Goal: Task Accomplishment & Management: Use online tool/utility

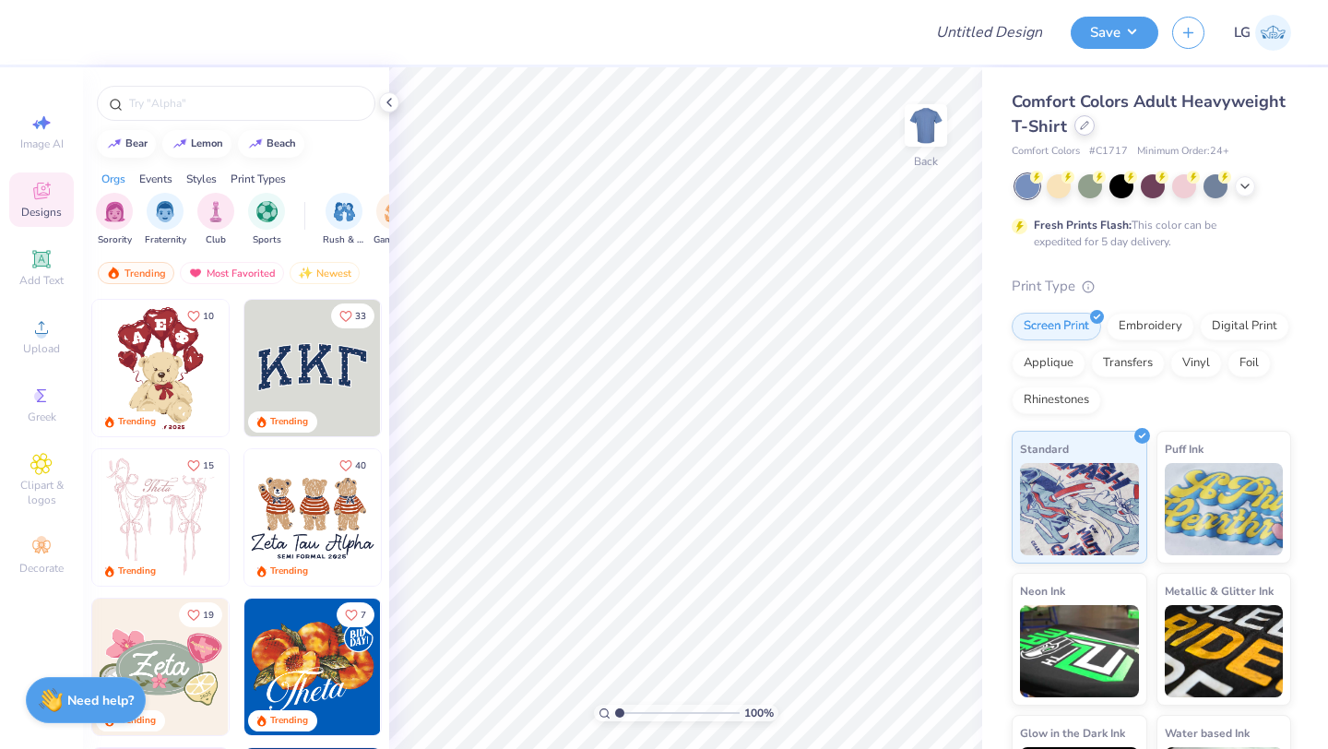
click at [1084, 126] on icon at bounding box center [1084, 125] width 9 height 9
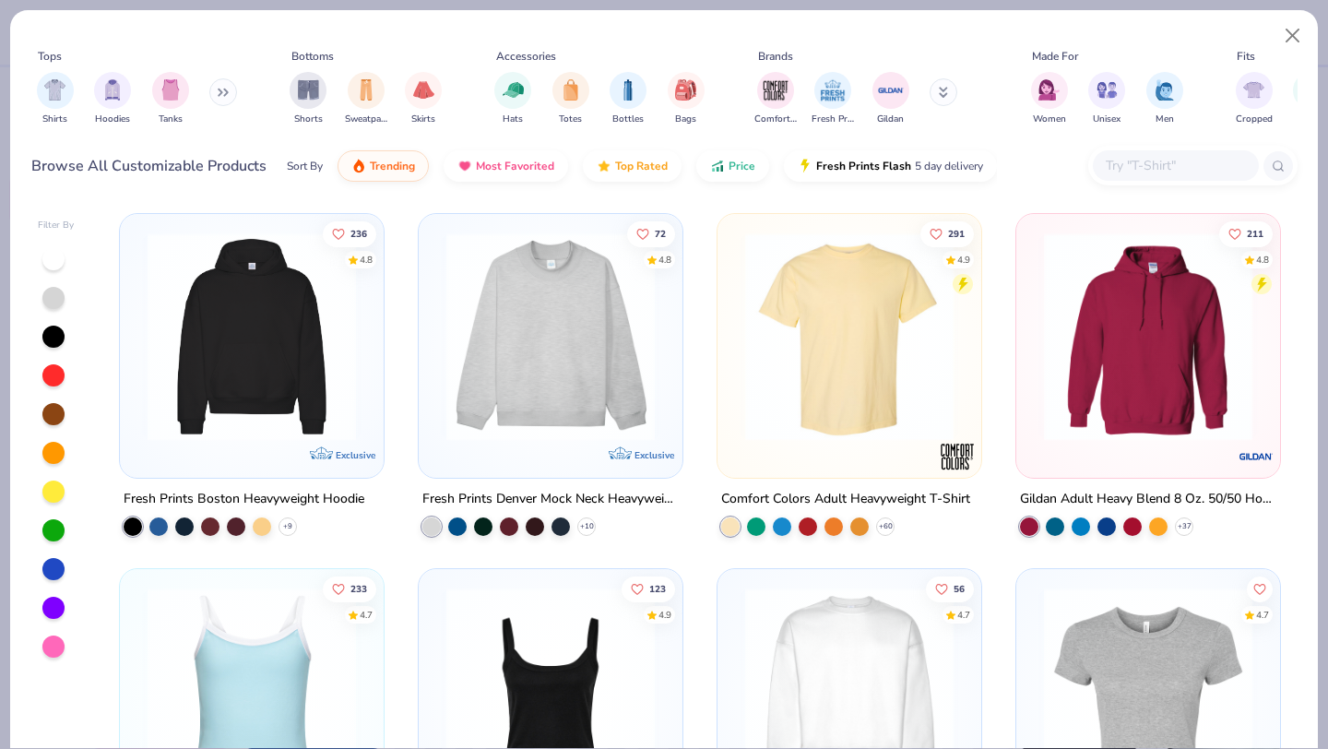
click at [1178, 169] on input "text" at bounding box center [1175, 165] width 142 height 21
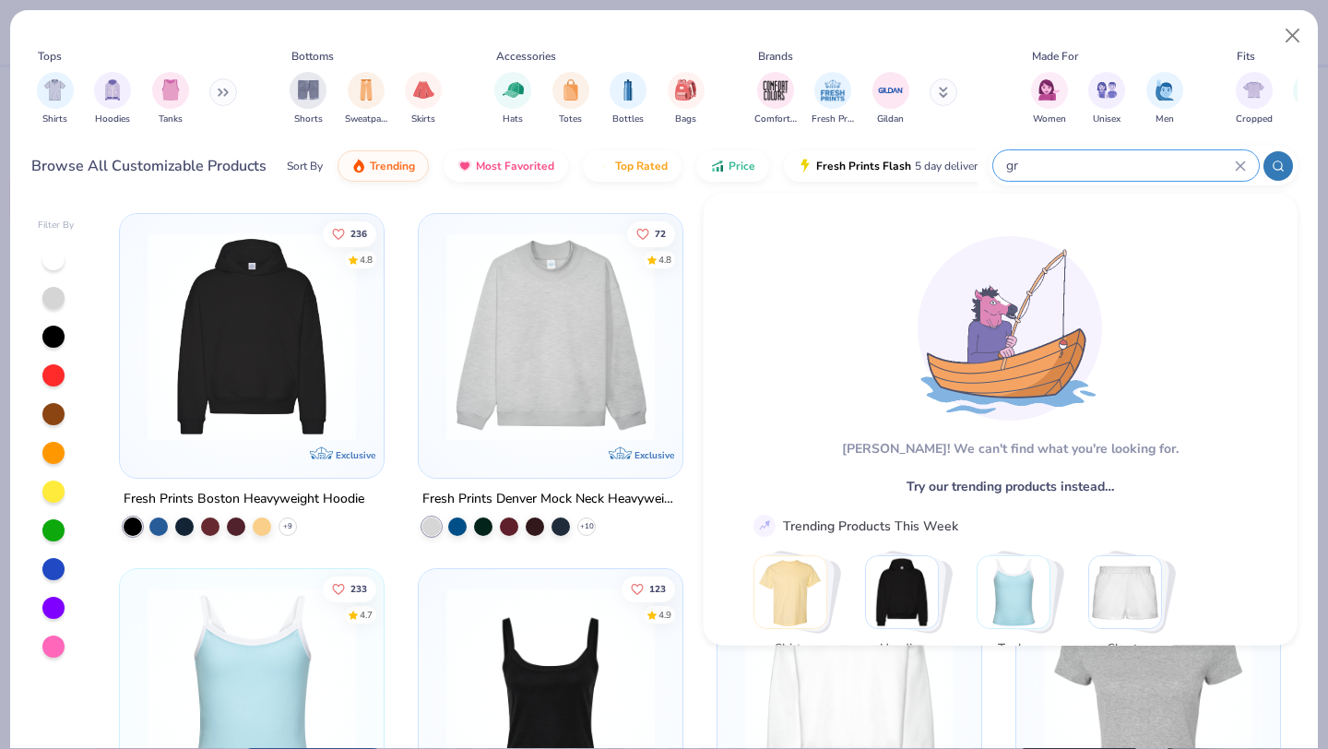
type input "g"
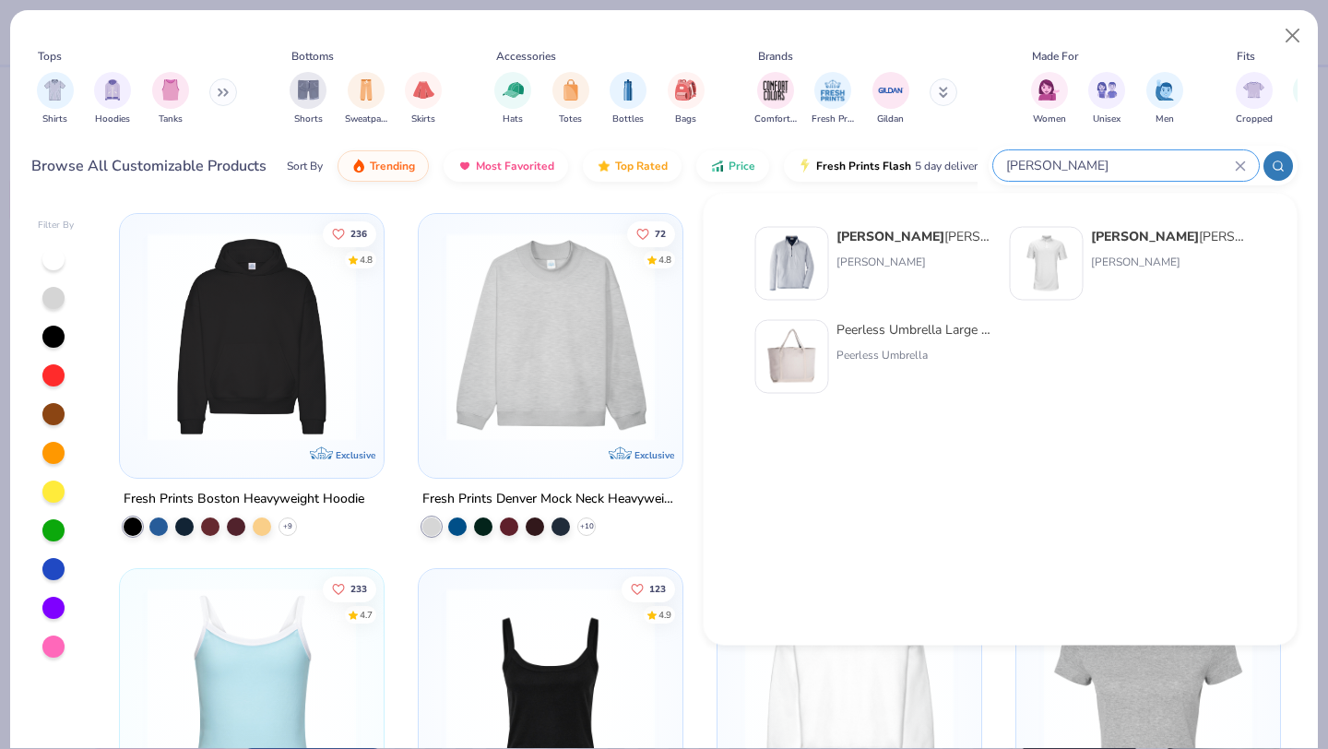
type input "[PERSON_NAME]"
click at [845, 268] on div "[PERSON_NAME]" at bounding box center [913, 262] width 155 height 17
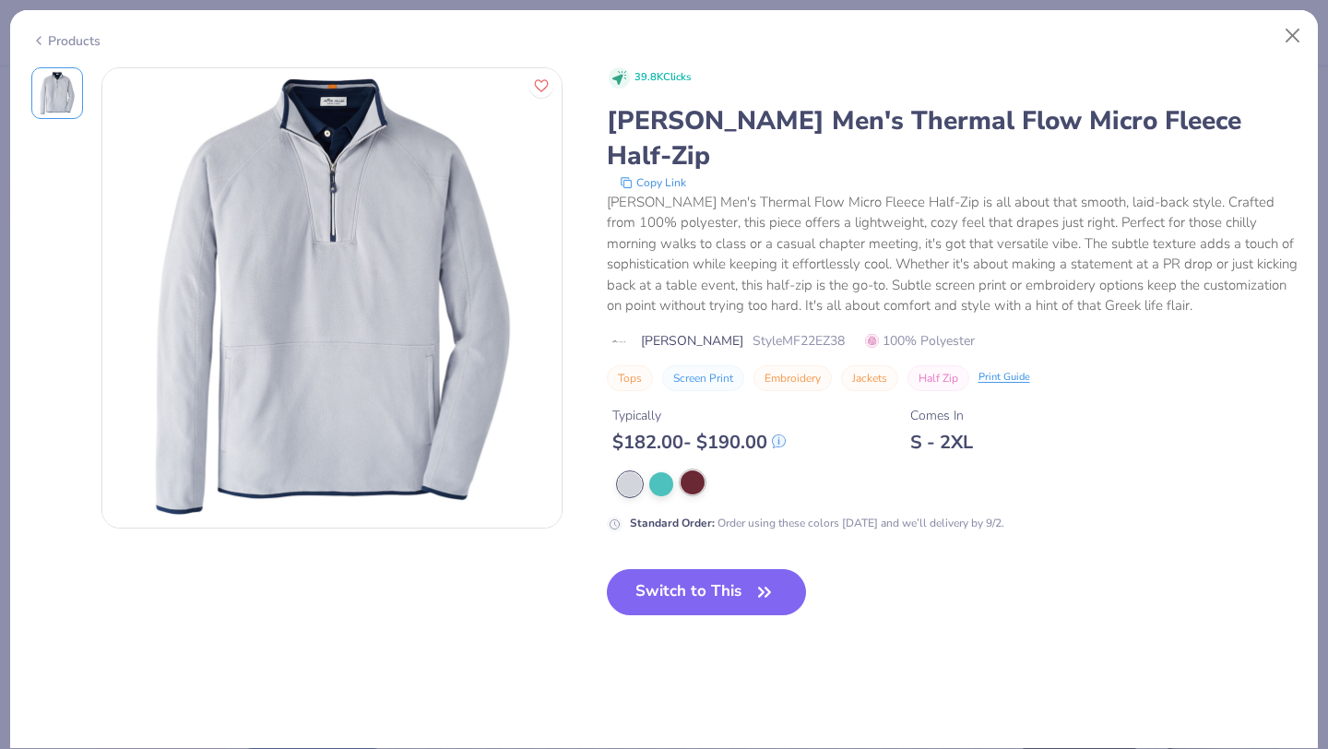
click at [692, 470] on div at bounding box center [692, 482] width 24 height 24
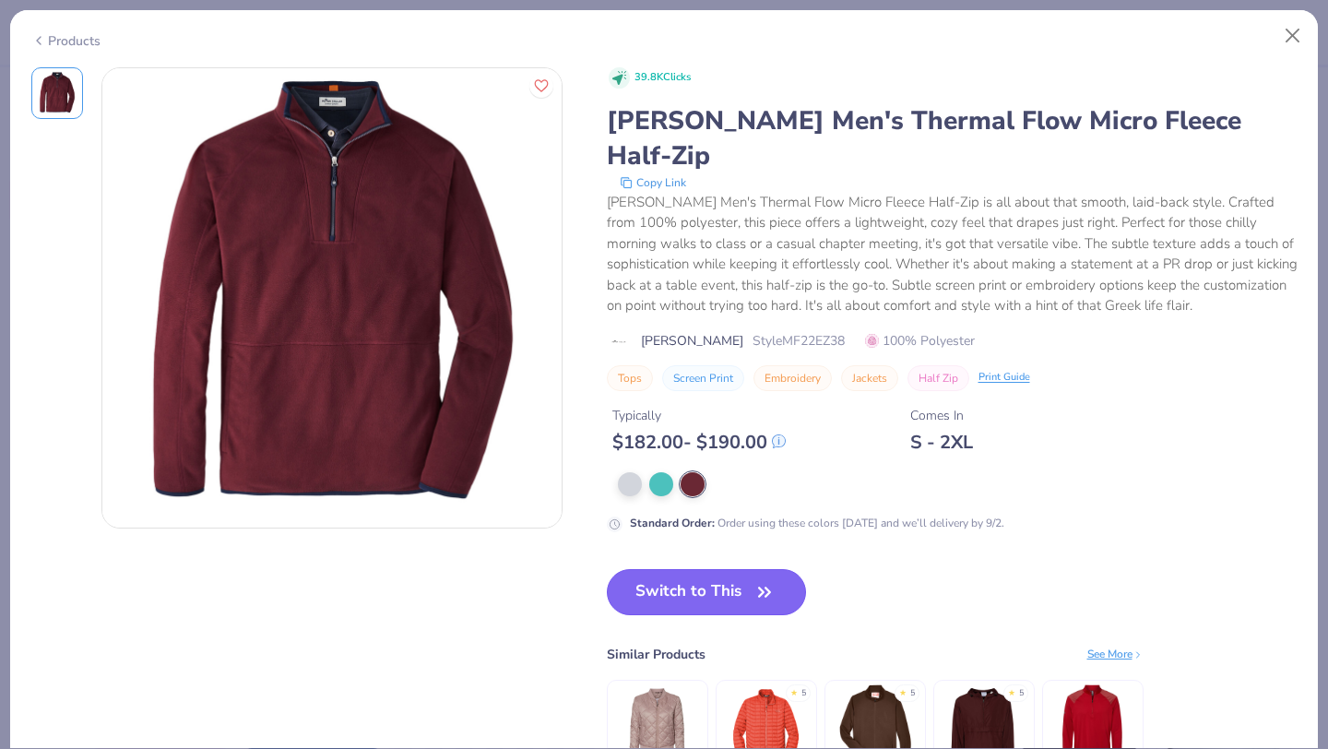
click at [677, 569] on button "Switch to This" at bounding box center [707, 592] width 200 height 46
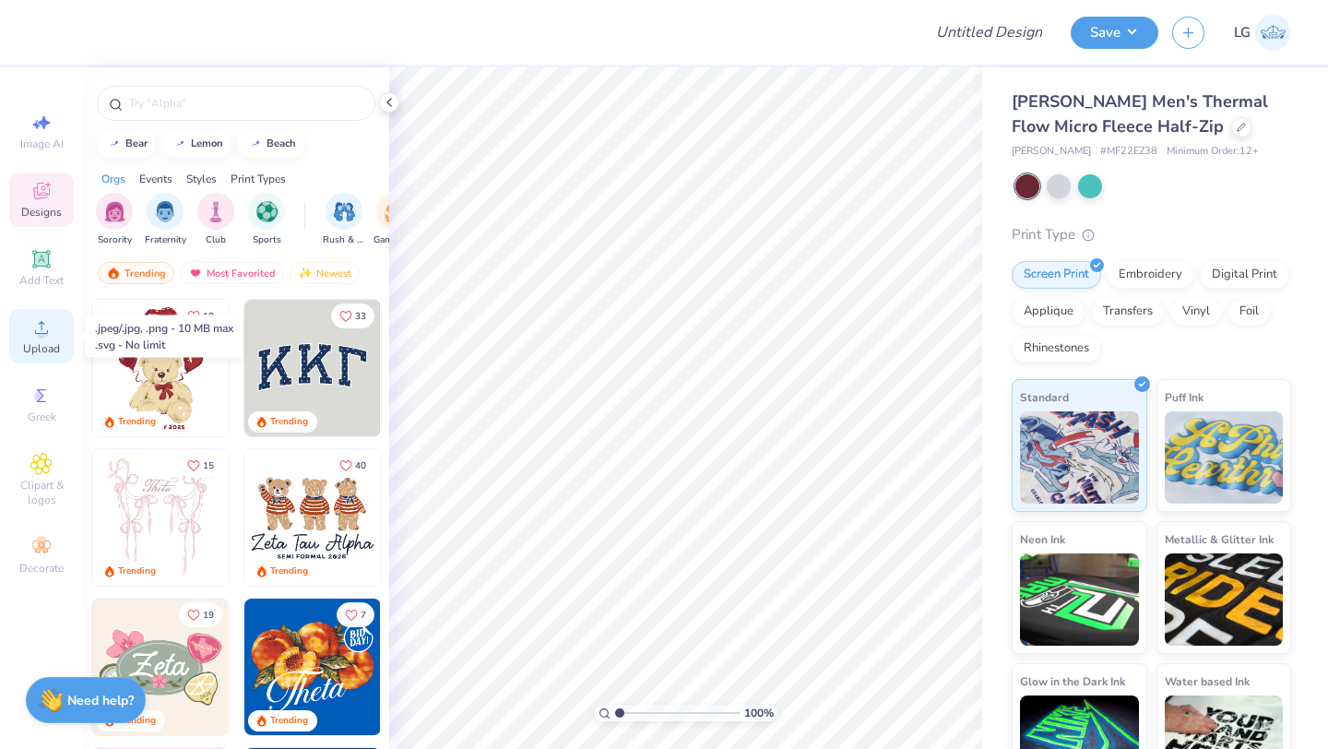
click at [45, 329] on icon at bounding box center [41, 327] width 22 height 22
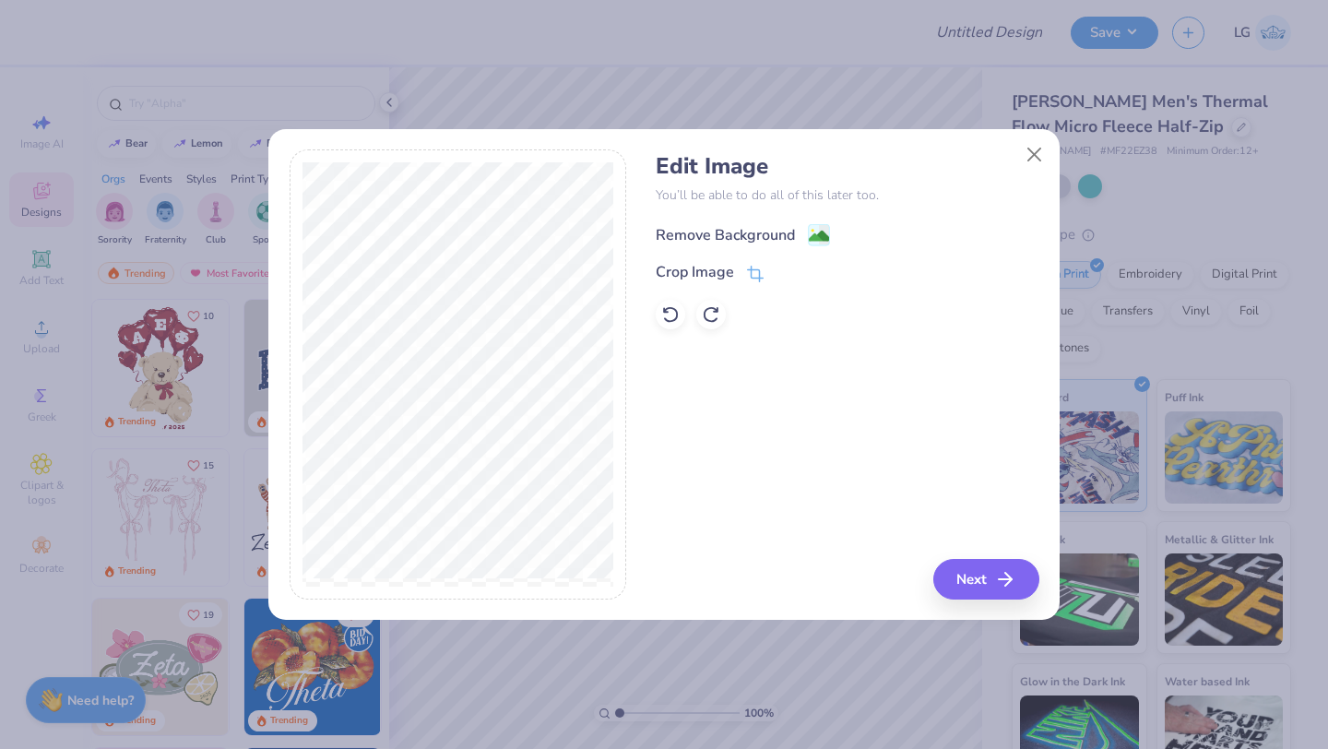
click at [718, 230] on div "Remove Background" at bounding box center [725, 235] width 139 height 22
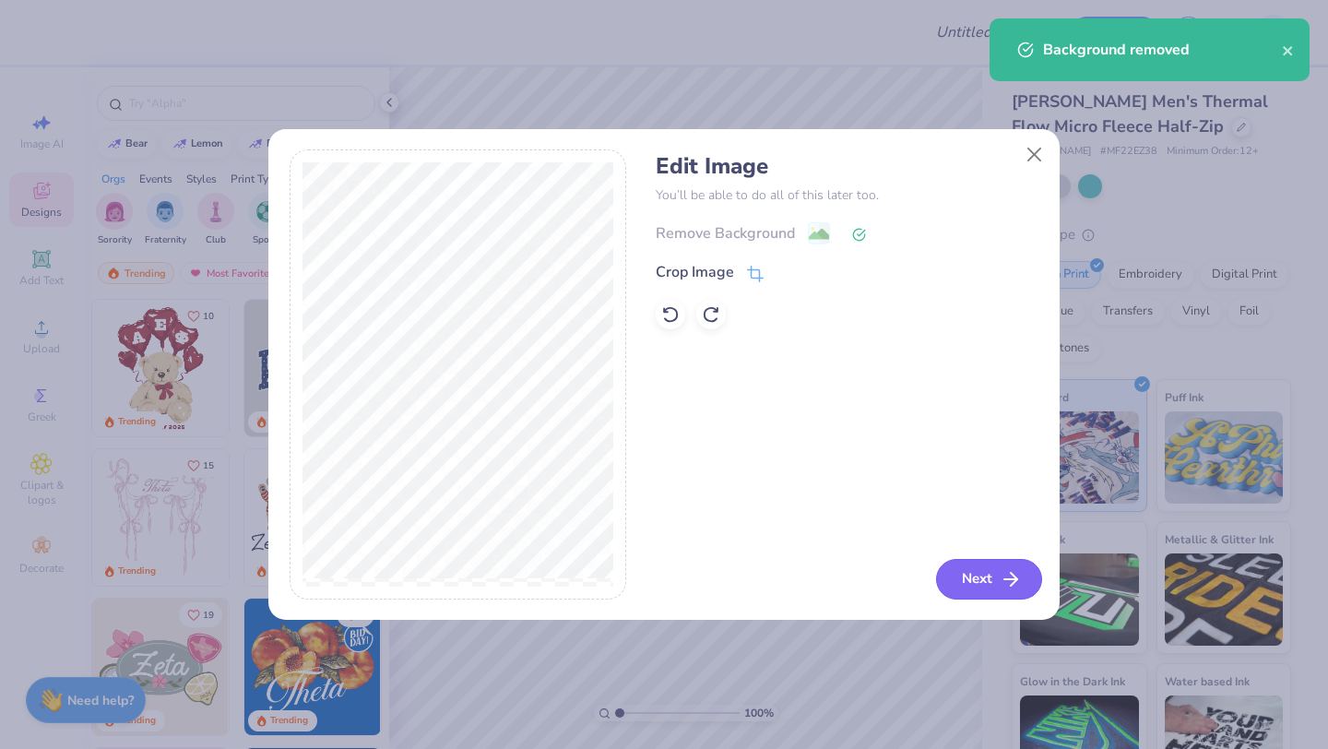
click at [970, 588] on button "Next" at bounding box center [989, 579] width 106 height 41
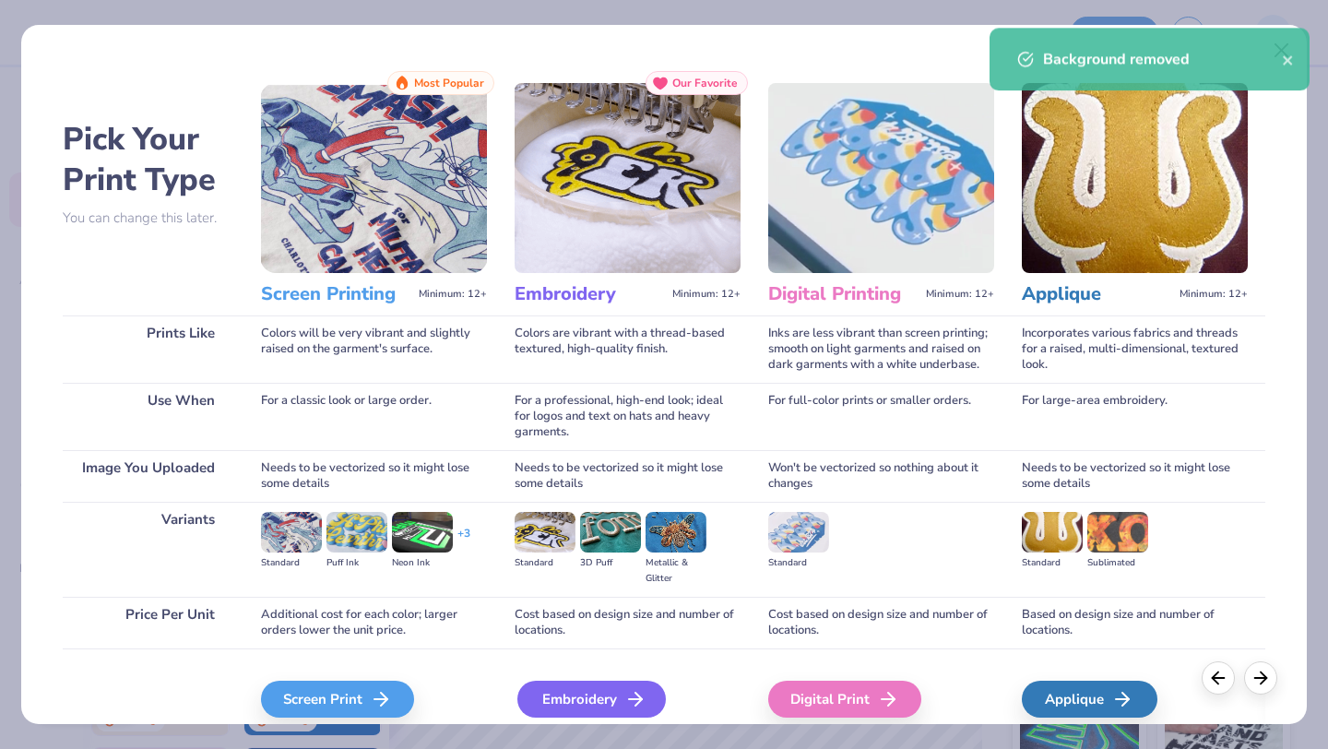
click at [581, 705] on div "Embroidery" at bounding box center [591, 698] width 148 height 37
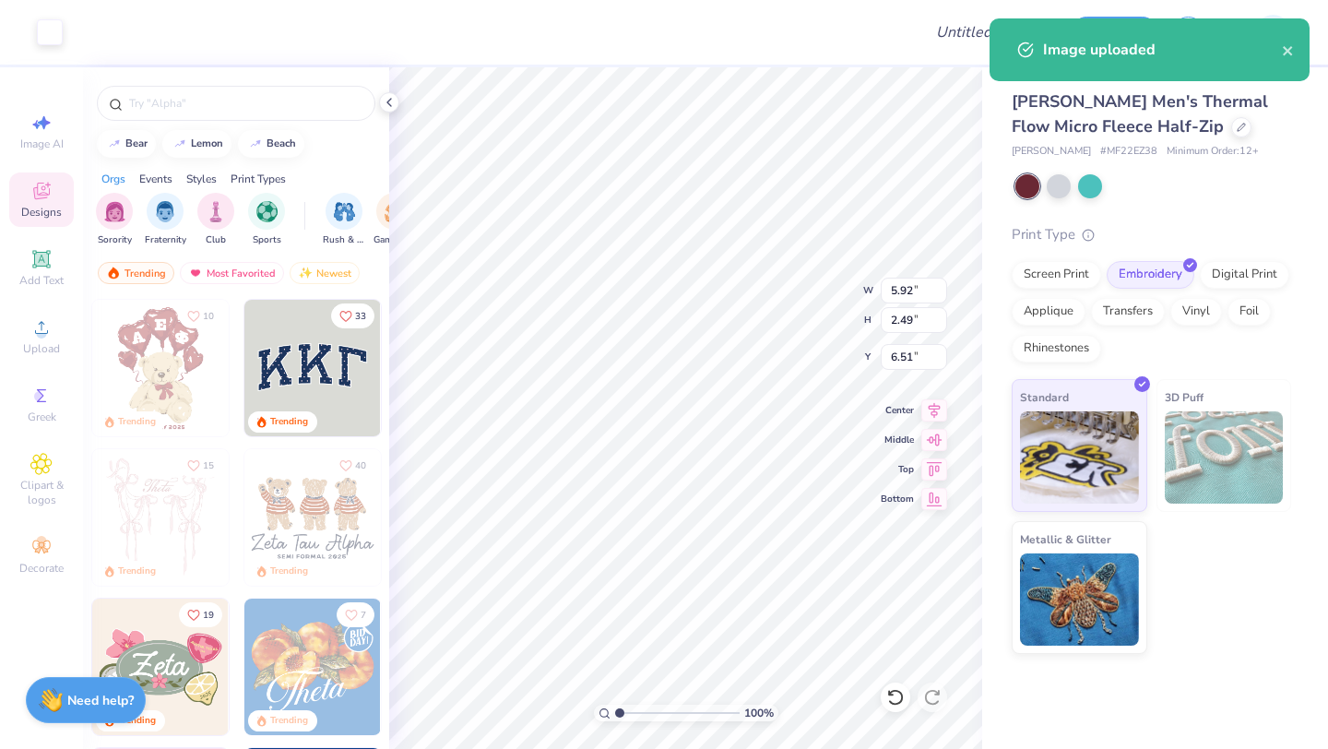
type input "4.44"
type input "1.86"
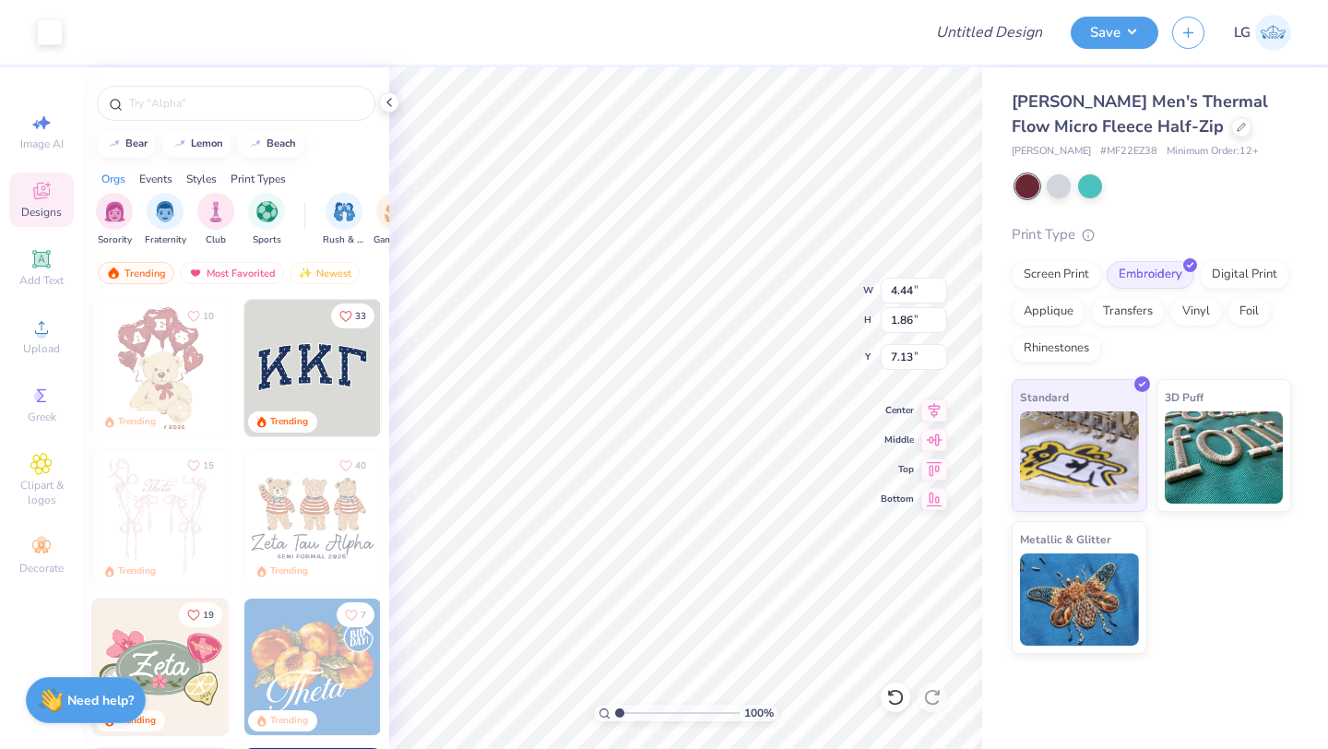
type input "3.00"
click at [779, 313] on div "100 % W 4.44 H 1.86 Y 3.00 Center Middle Top Bottom" at bounding box center [685, 407] width 593 height 681
type input "3.65"
type input "1.53"
type input "3.00"
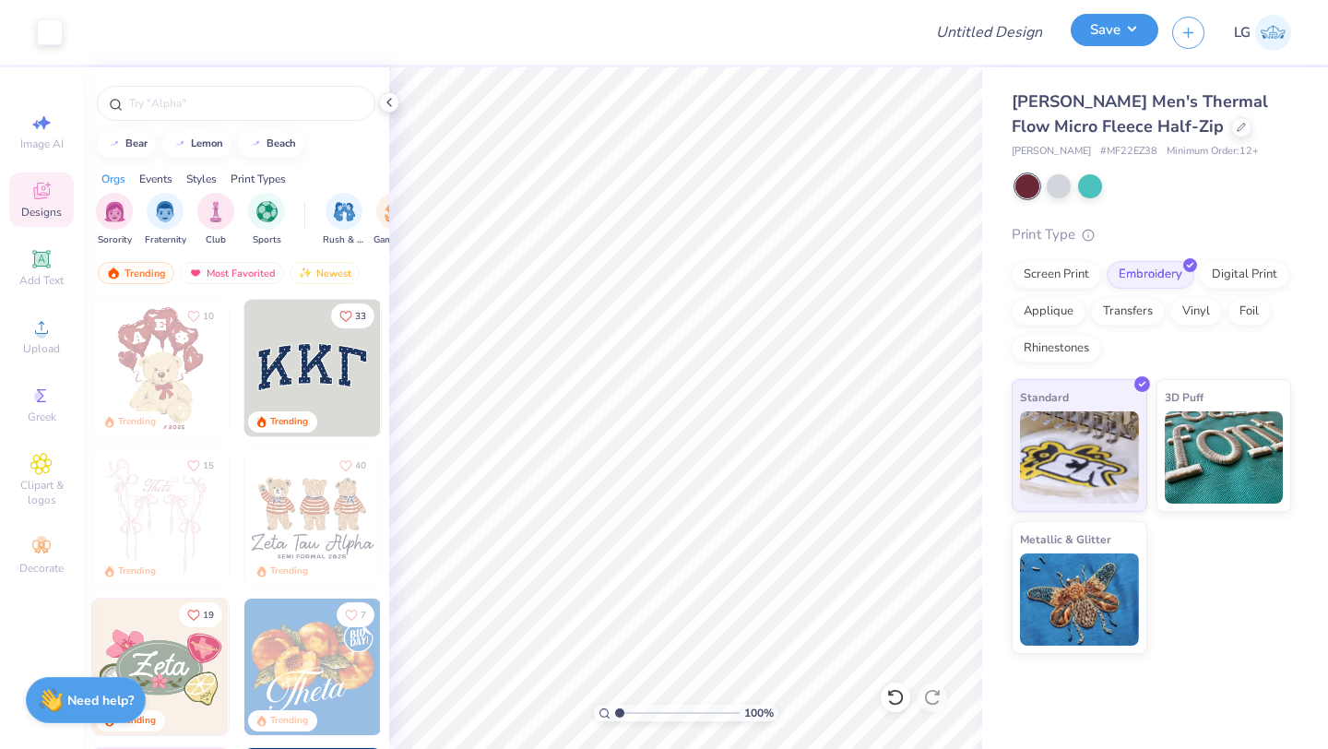
click at [1087, 32] on button "Save" at bounding box center [1114, 30] width 88 height 32
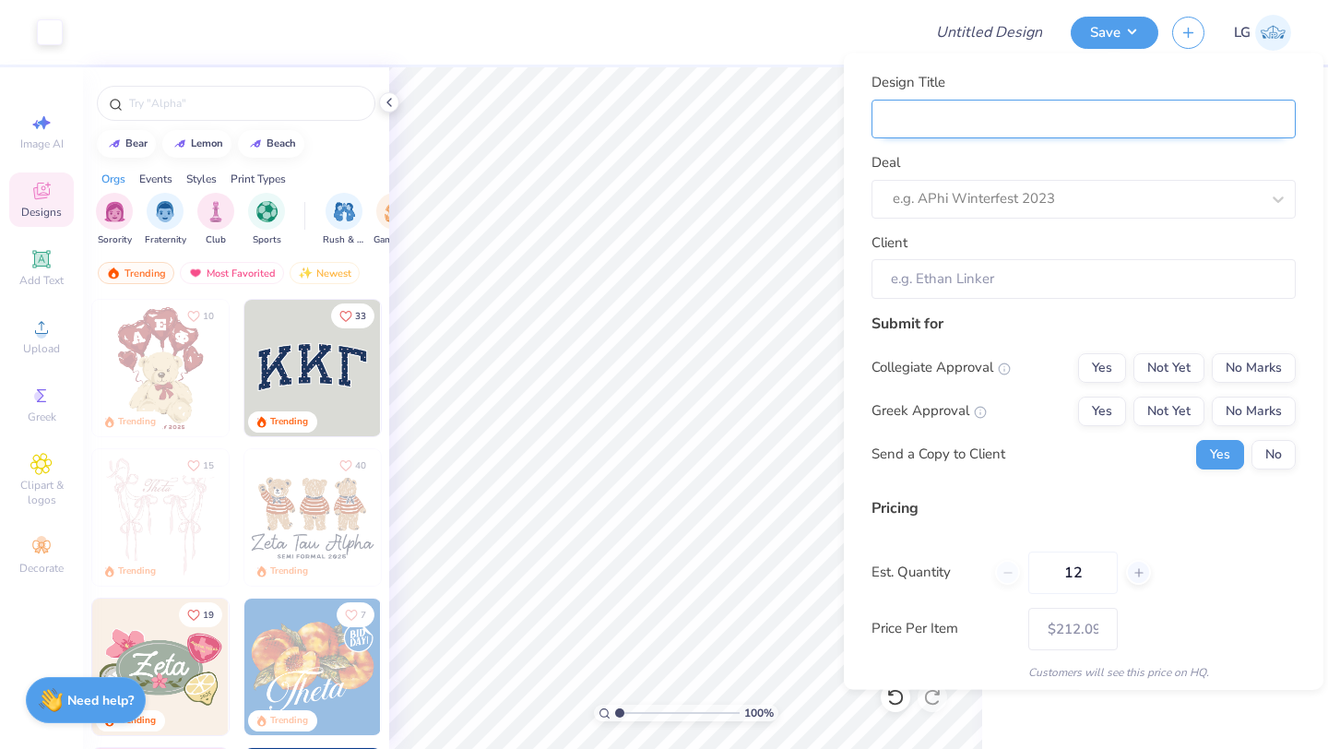
click at [1184, 125] on input "Design Title" at bounding box center [1083, 119] width 424 height 40
type input "P"
type input "Pe"
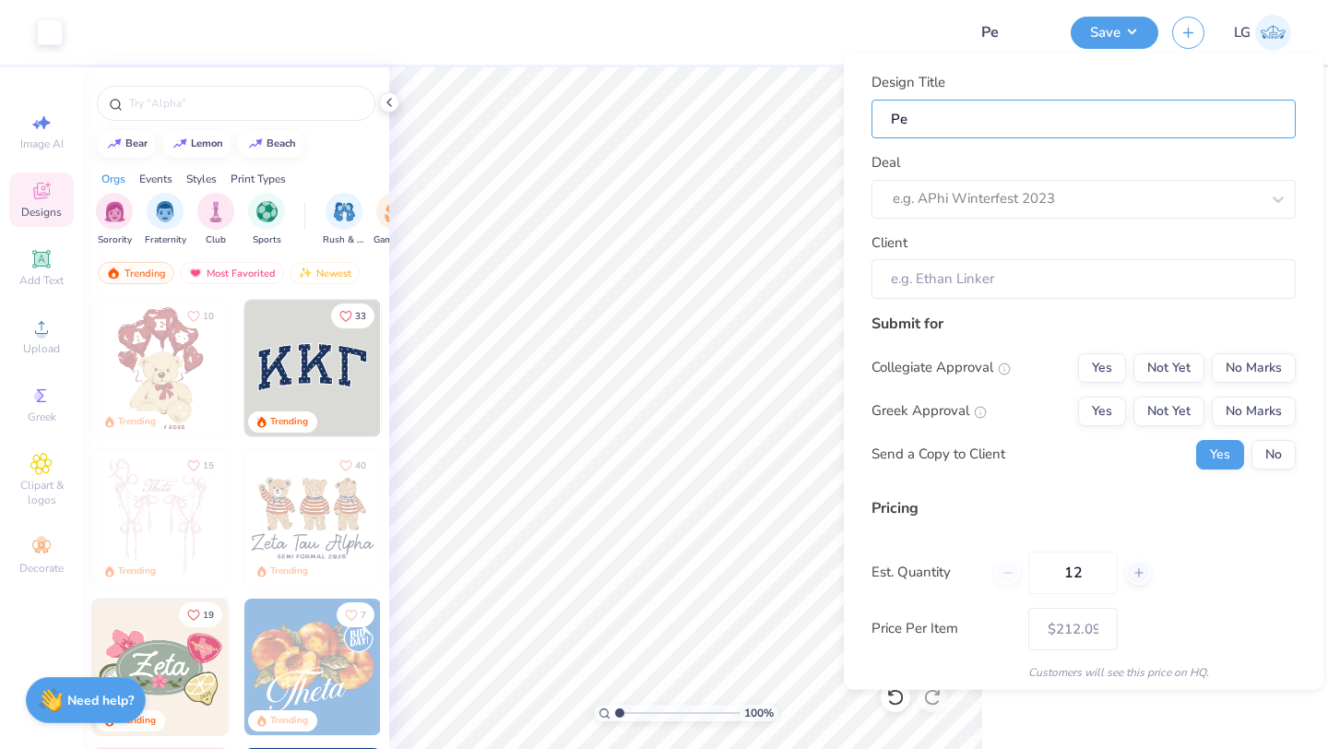
type input "P"
type input "F"
type input "Fa"
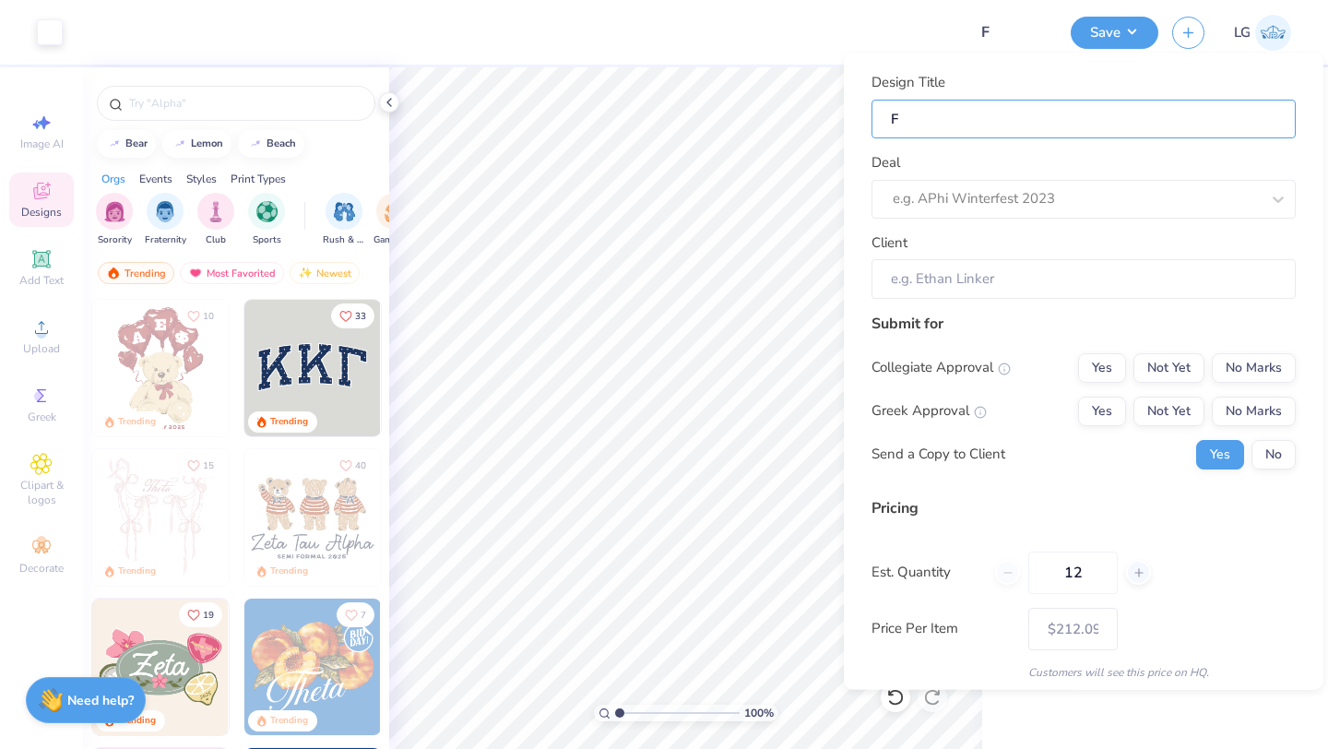
type input "Fa"
type input "Fal"
type input "Fall"
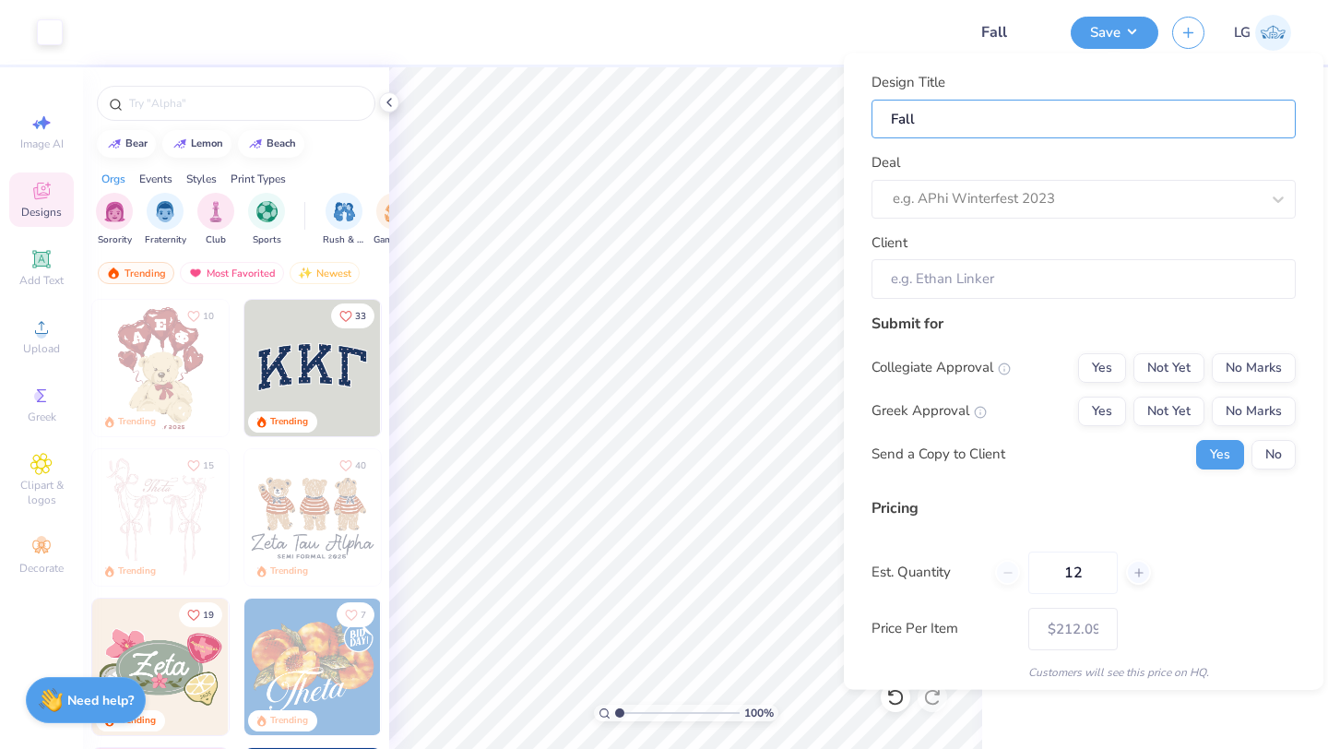
type input "Fall"
type input "Fall C"
type input "Fall Cl"
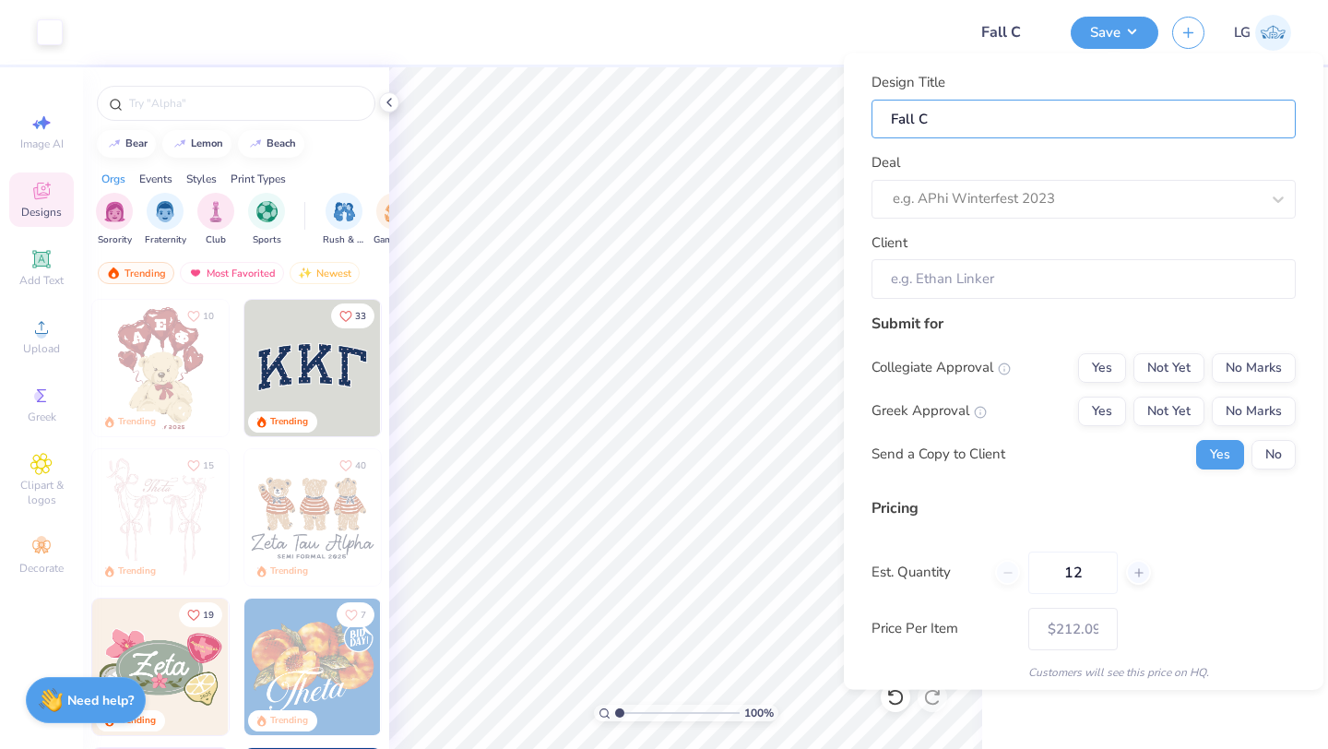
type input "Fall Cl"
type input "Fall Cla"
type input "Fall Clas"
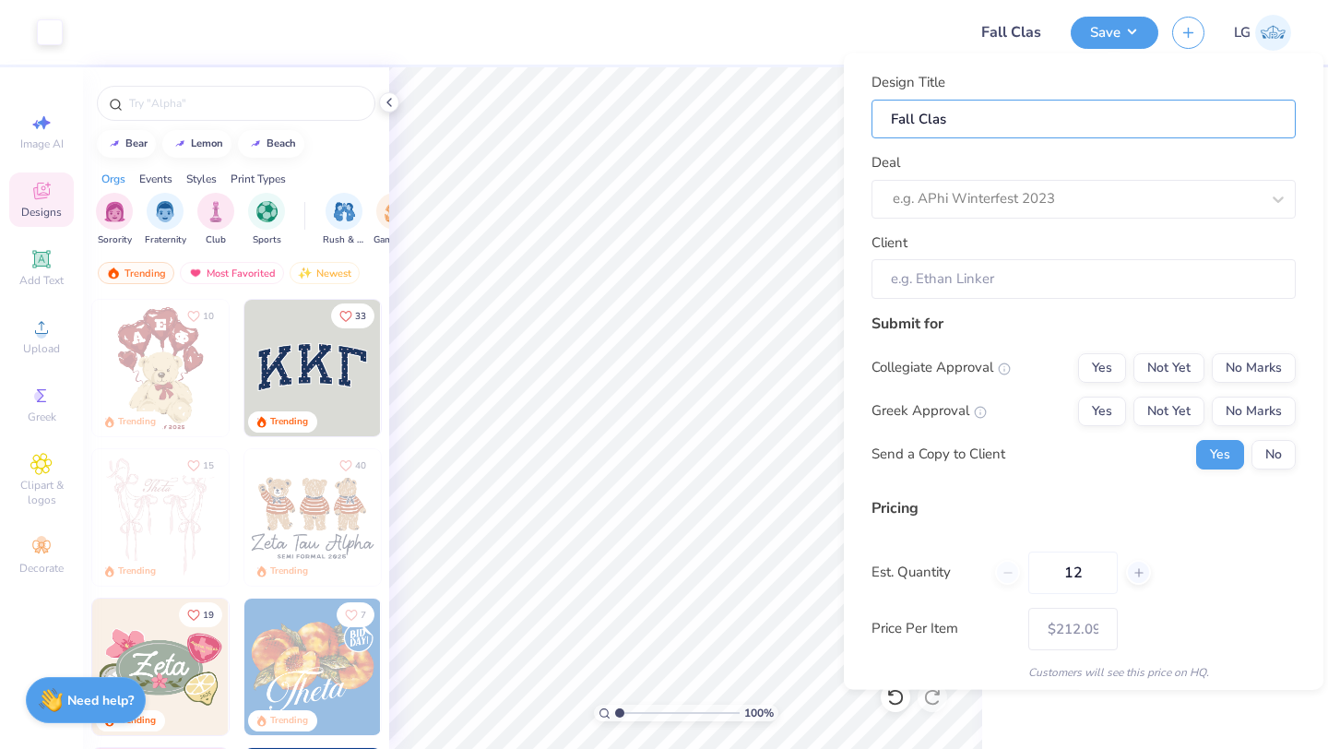
type input "Fall Class"
type input "Fall Classi"
type input "Fall Classic"
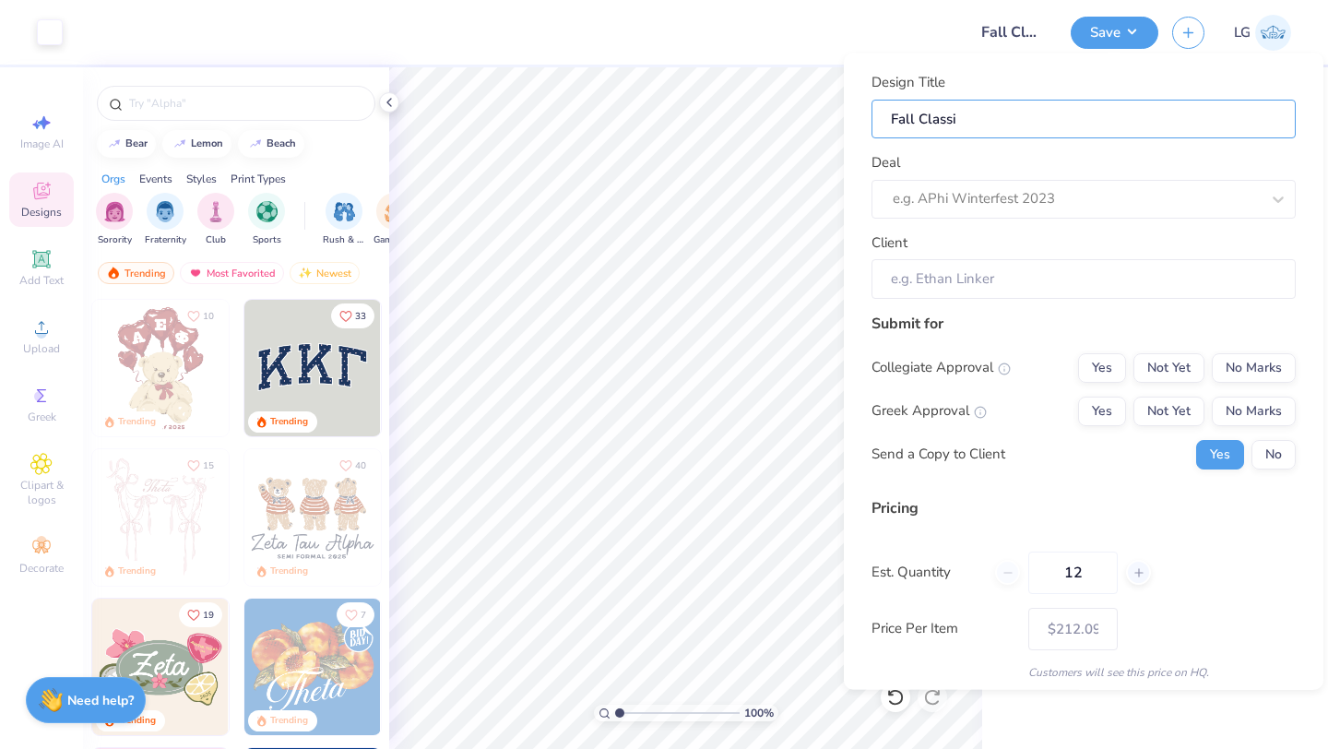
type input "Fall Classic"
type input "Fall Classic M"
type input "Fall Classic Me"
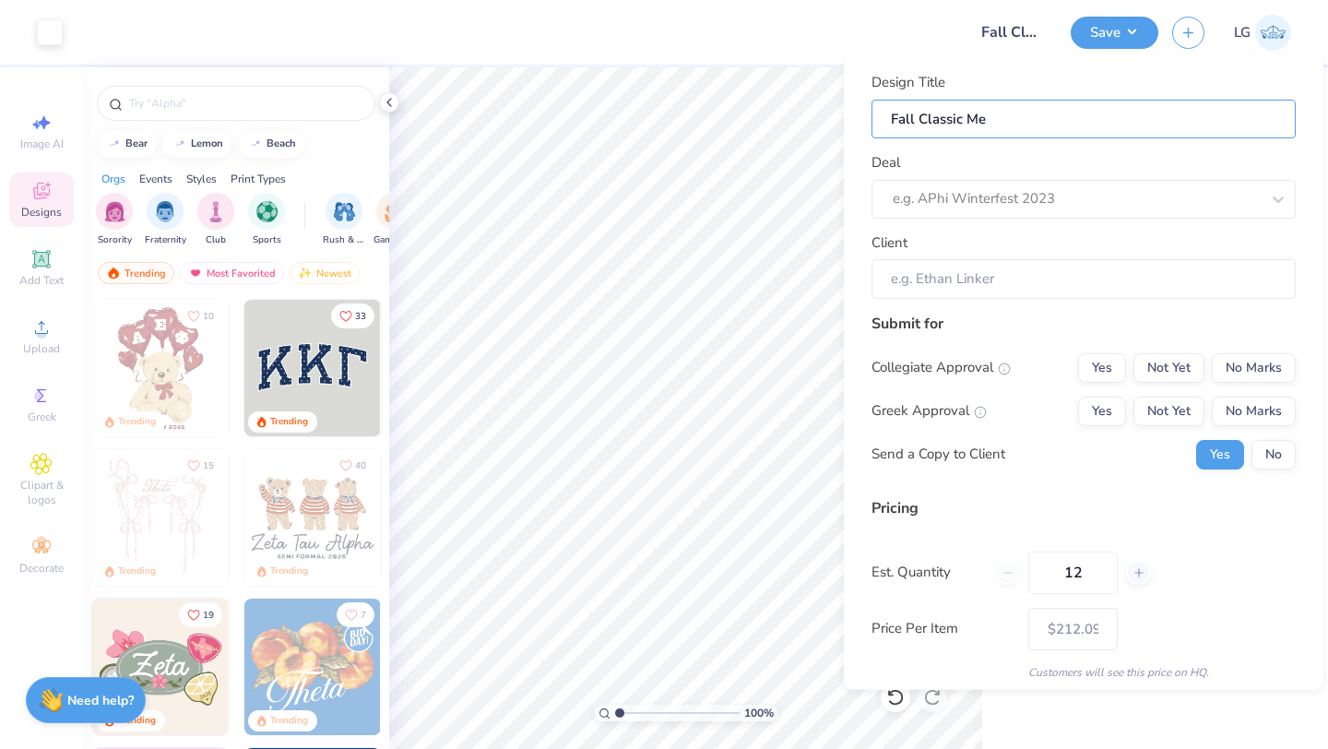
type input "Fall Classic Mer"
type input "Fall Classic Merc"
type input "Fall Classic Merch"
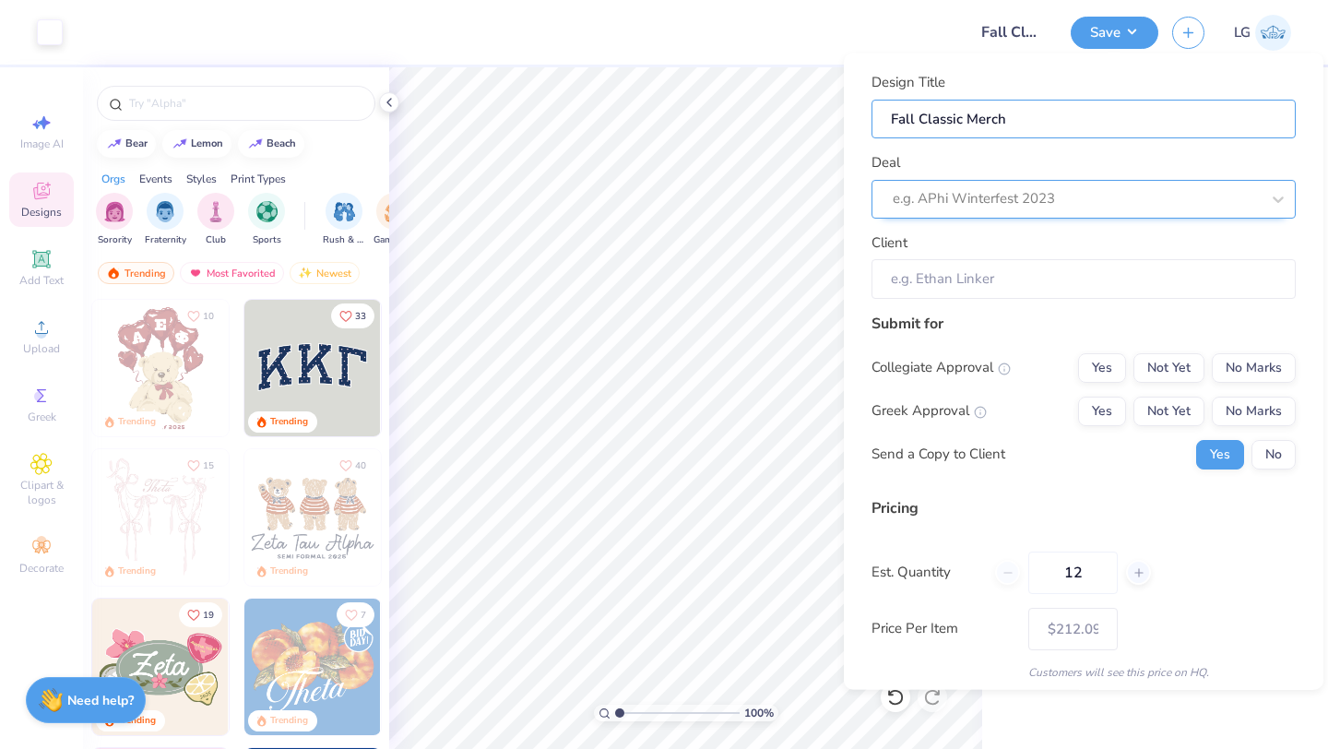
type input "Fall Classic Merch"
click at [968, 194] on div at bounding box center [1057, 198] width 330 height 25
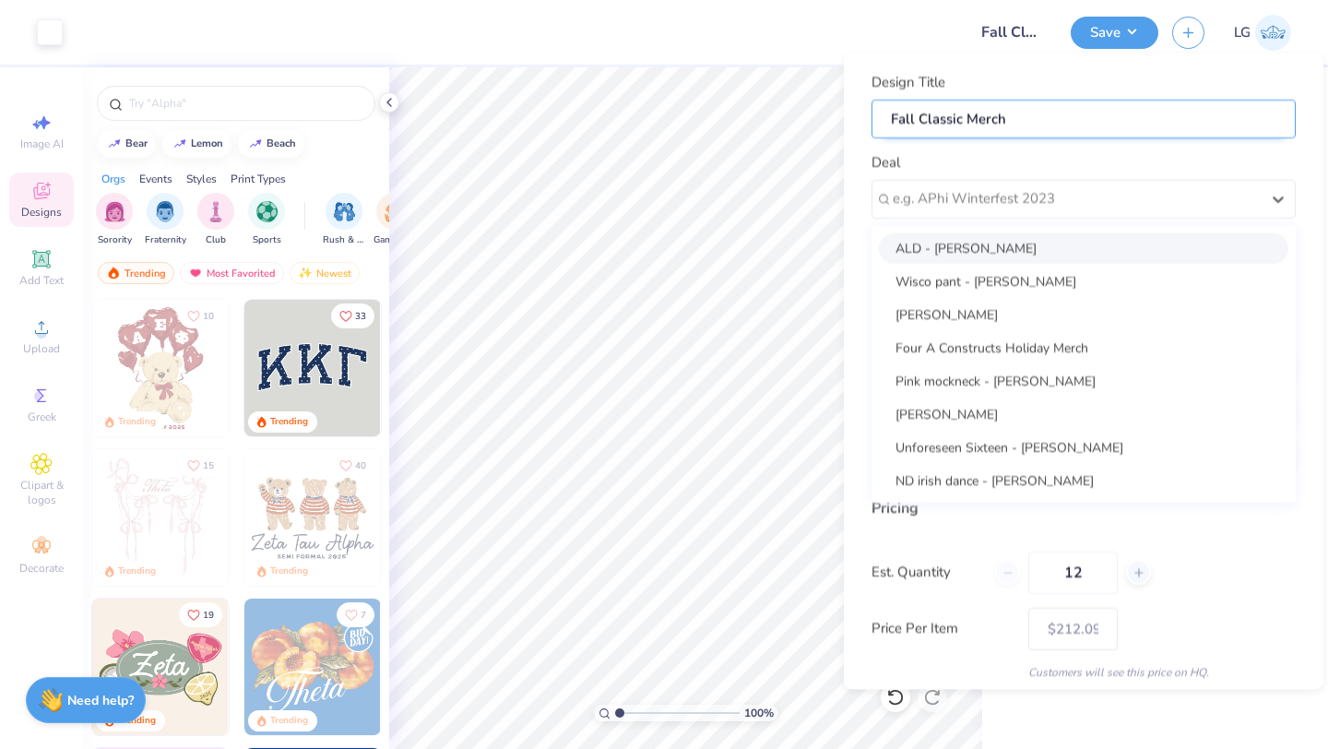
click at [1019, 124] on input "Fall Classic Merch" at bounding box center [1083, 119] width 424 height 40
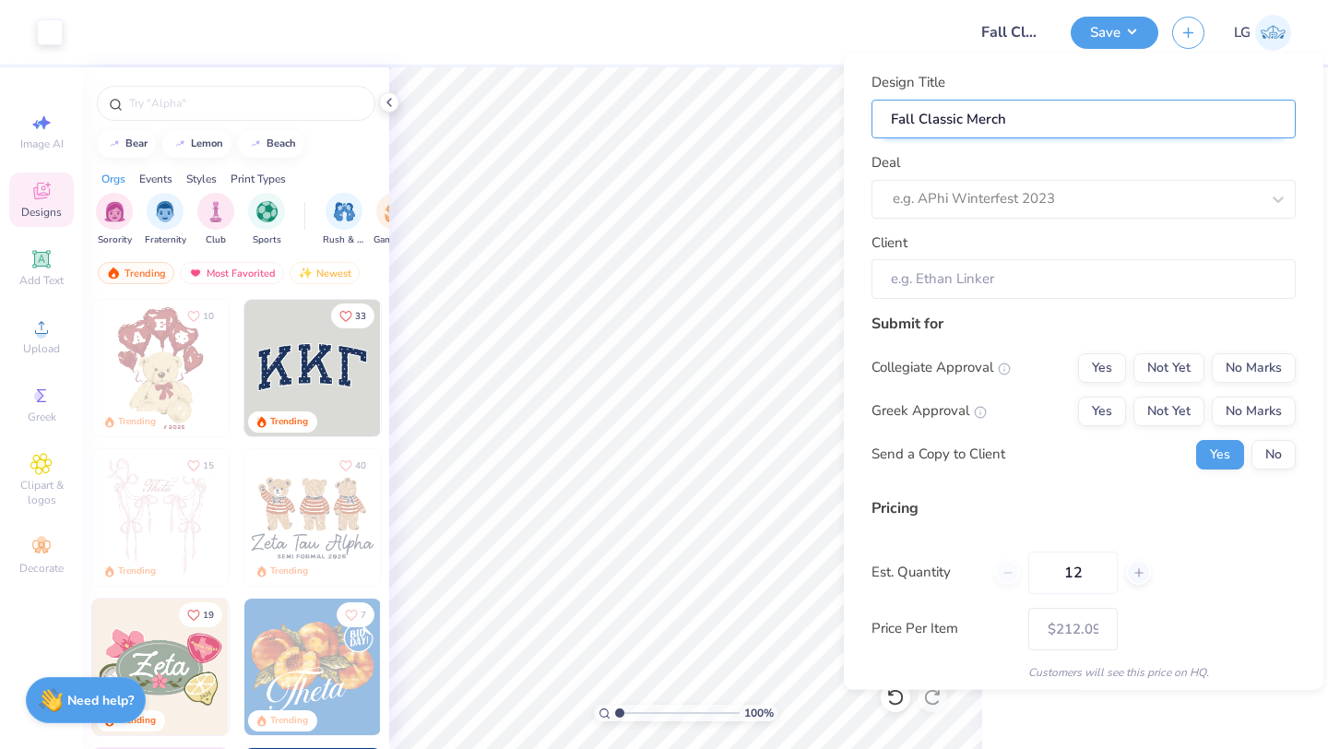
type input "Fall Classic Merc"
type input "Fall Classic Mer"
type input "Fall Classic Me"
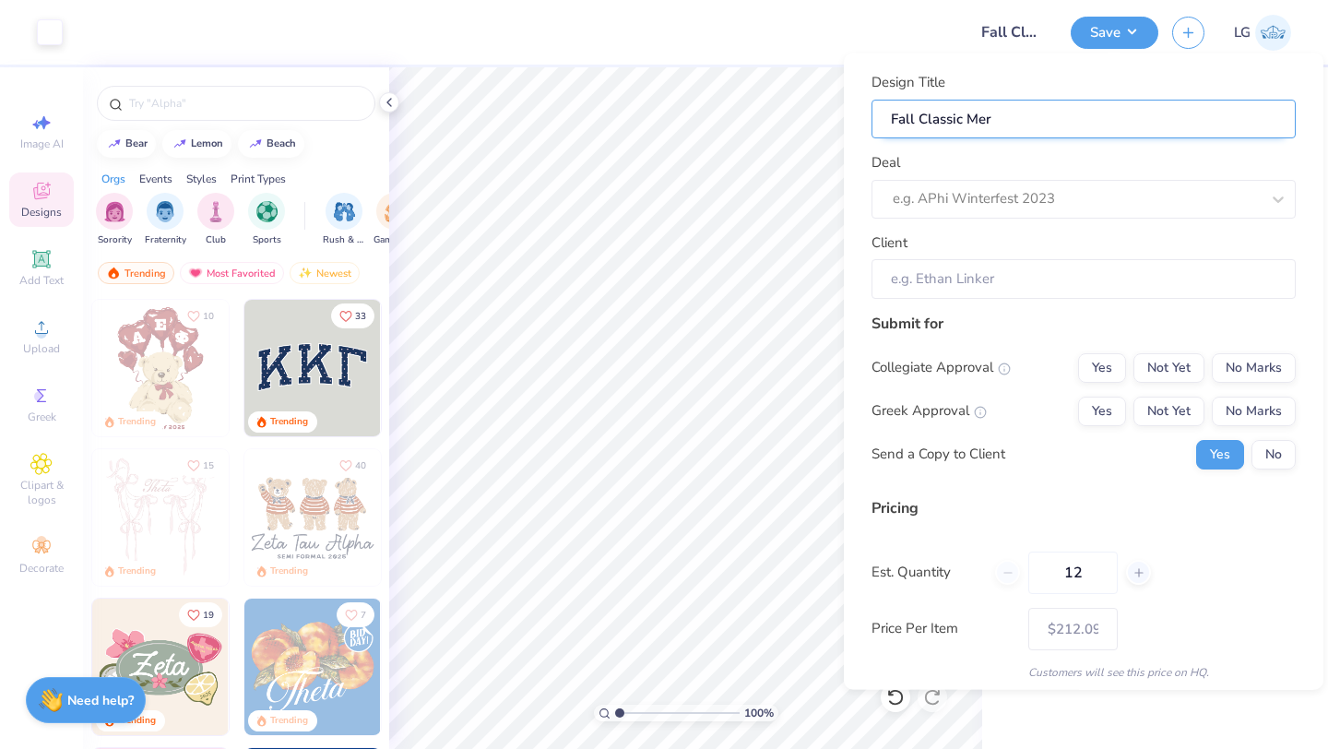
type input "Fall Classic Me"
type input "Fall Classic M"
type input "Fall Classic"
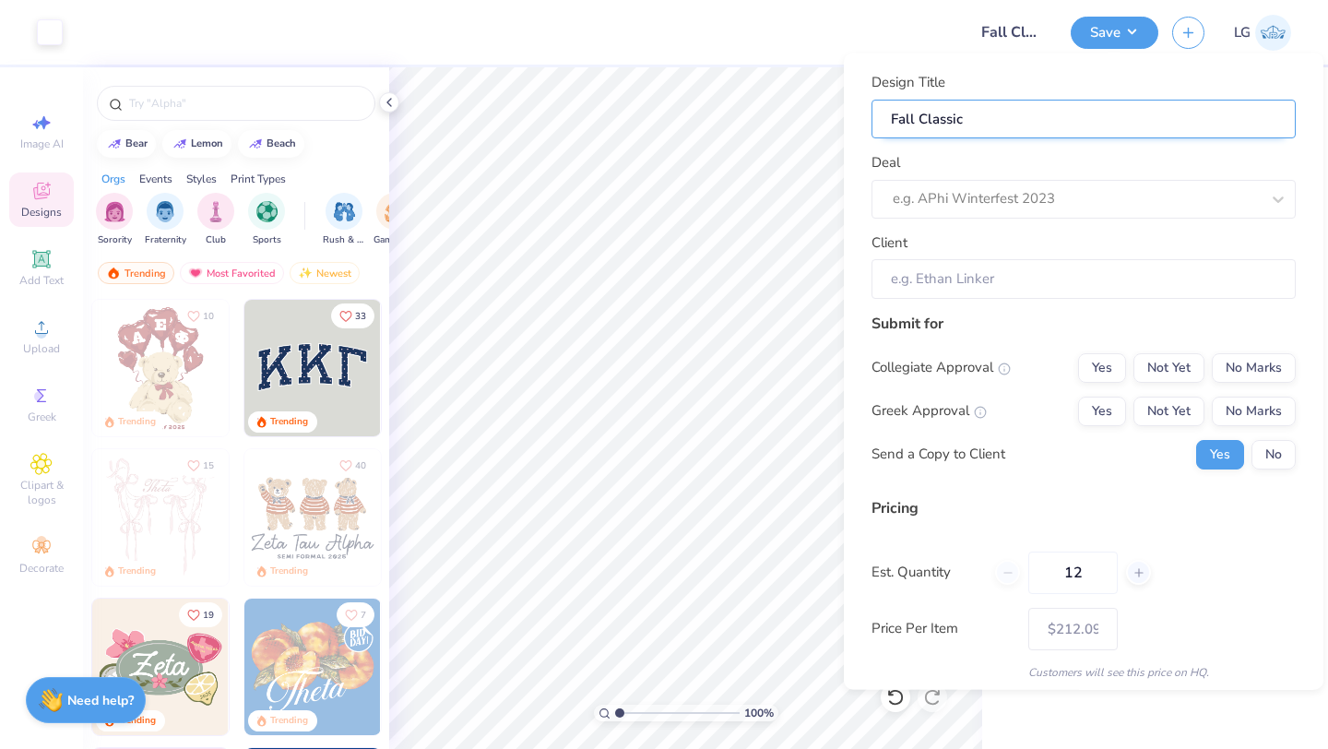
type input "Fall Classic A"
type input "Fall Classic Ap"
type input "Fall Classic App"
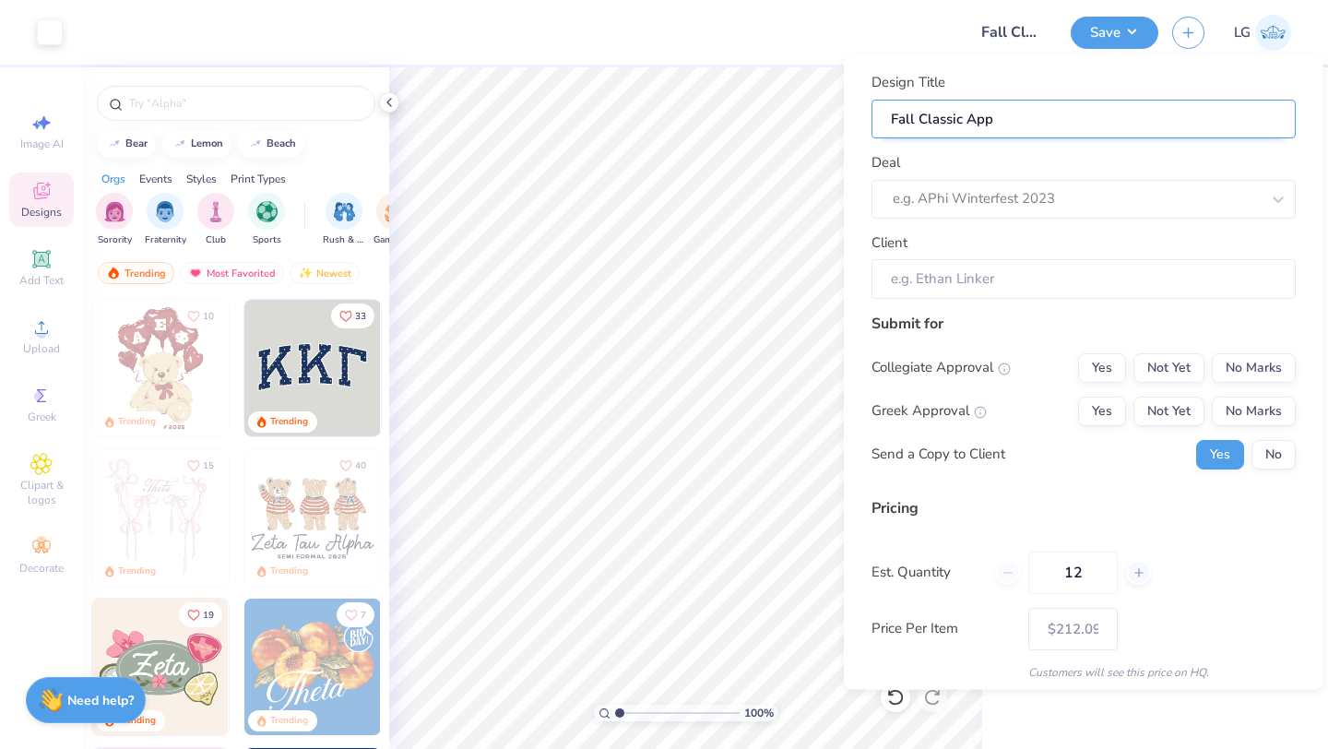
type input "Fall Classic Appa"
type input "Fall Classic App"
type input "Fall Classic Ap"
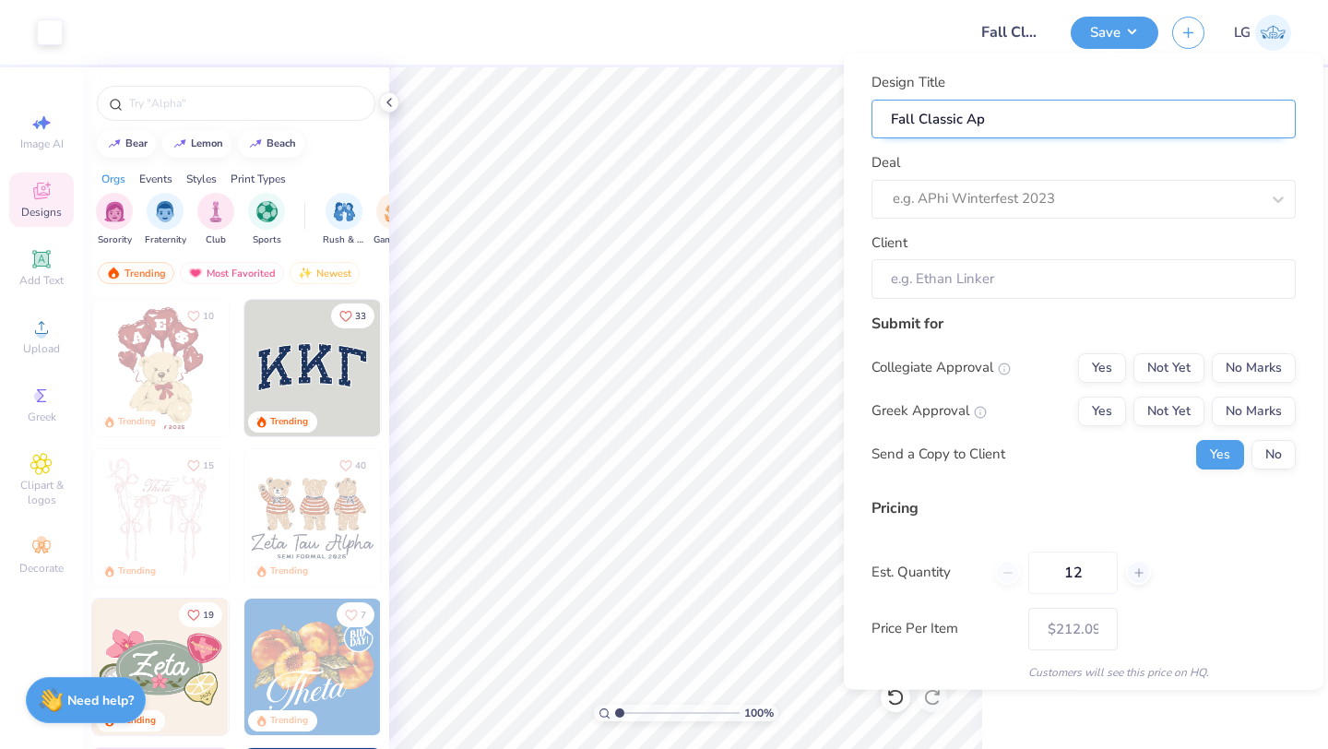
type input "Fall Classic A"
type input "Fall Classic"
type input "Fall Classic 2"
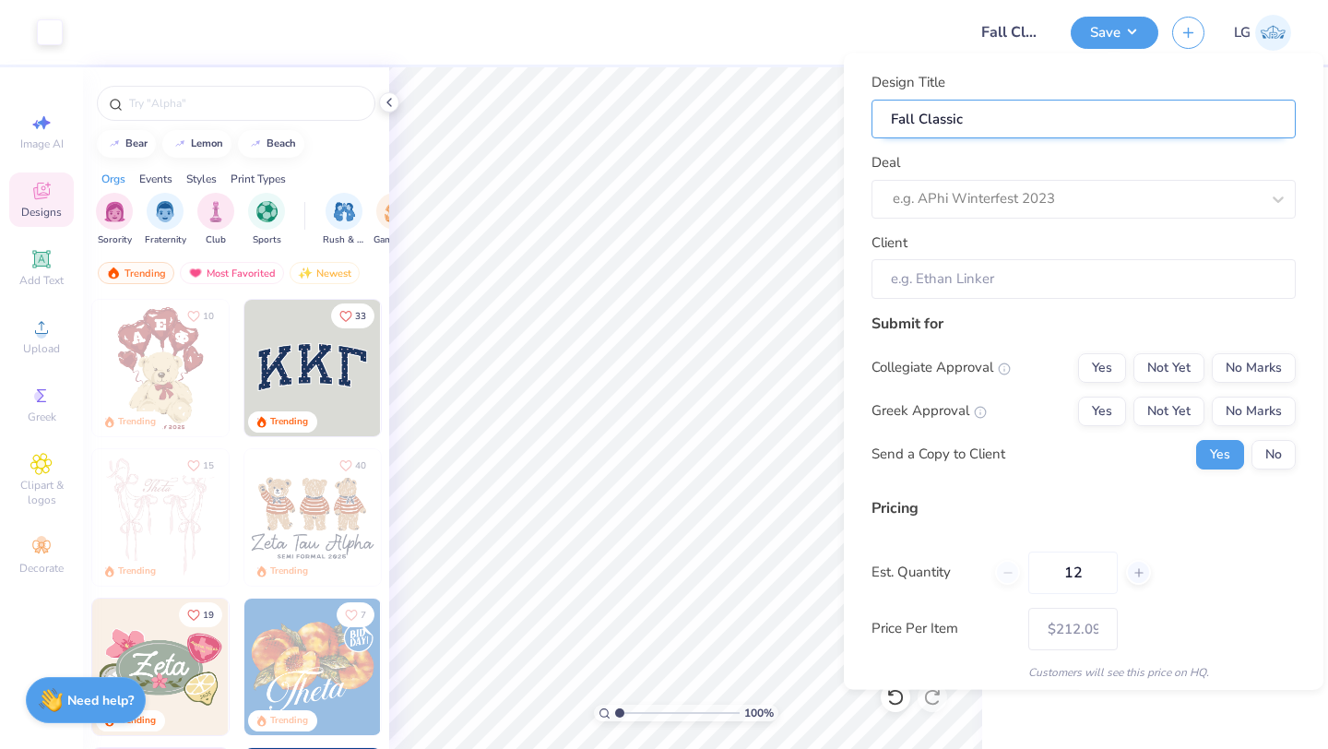
type input "Fall Classic 2"
type input "Fall Classic 20"
type input "Fall Classic 202"
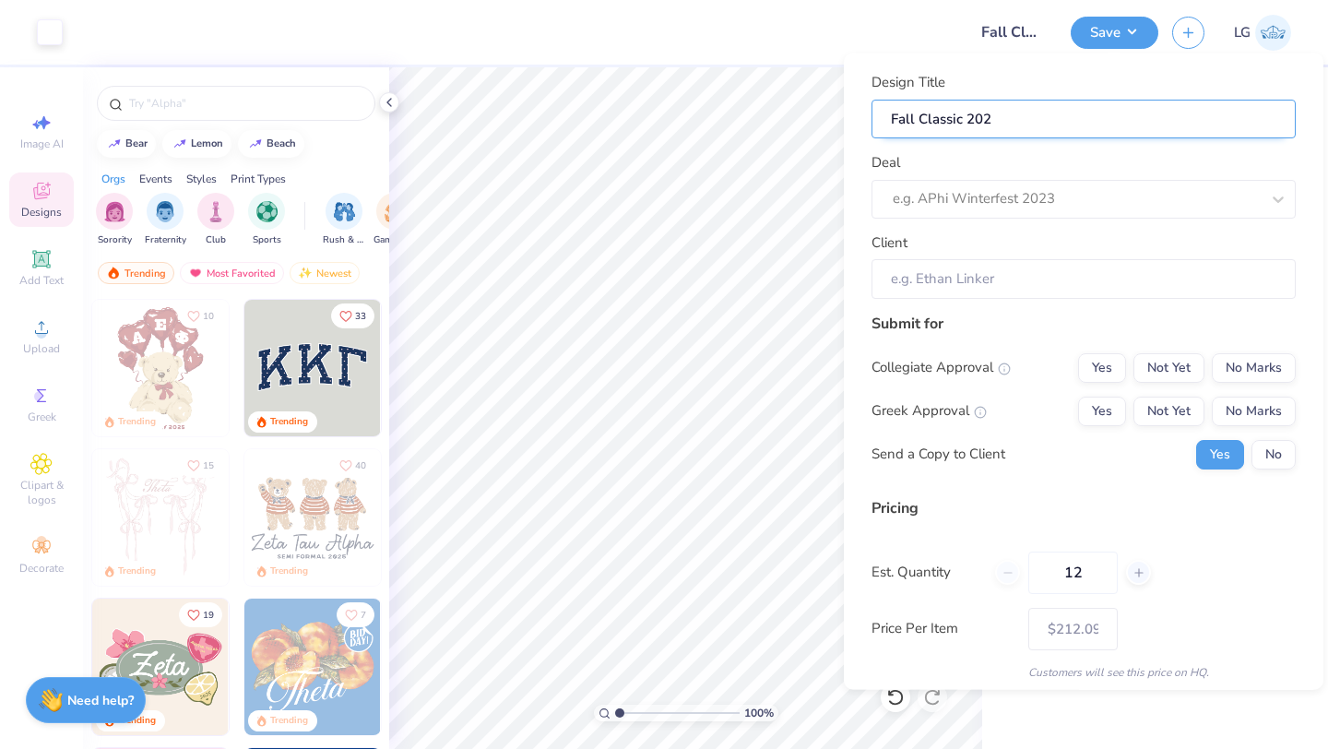
type input "Fall Classic 2025"
type input "Fall Classic 2025 A"
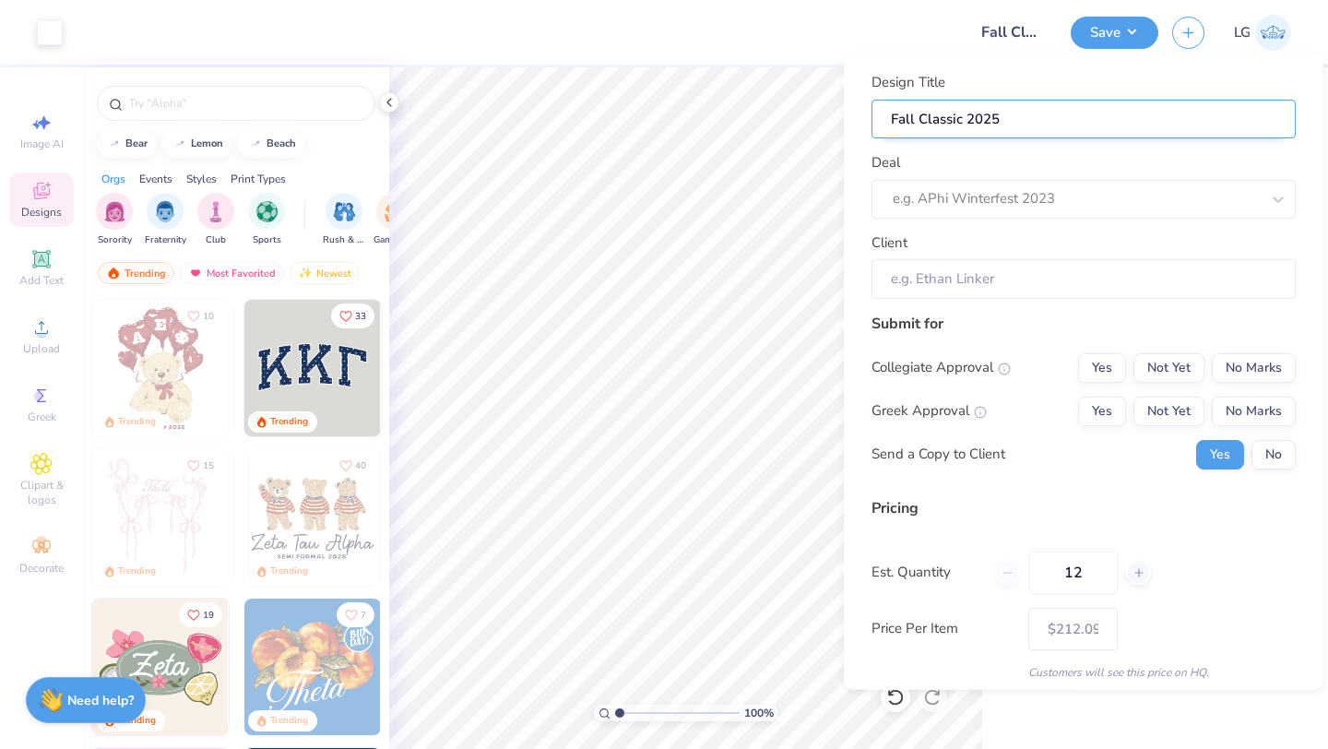
type input "Fall Classic 2025 A"
type input "Fall Classic 2025 Ap"
type input "Fall Classic 2025 App"
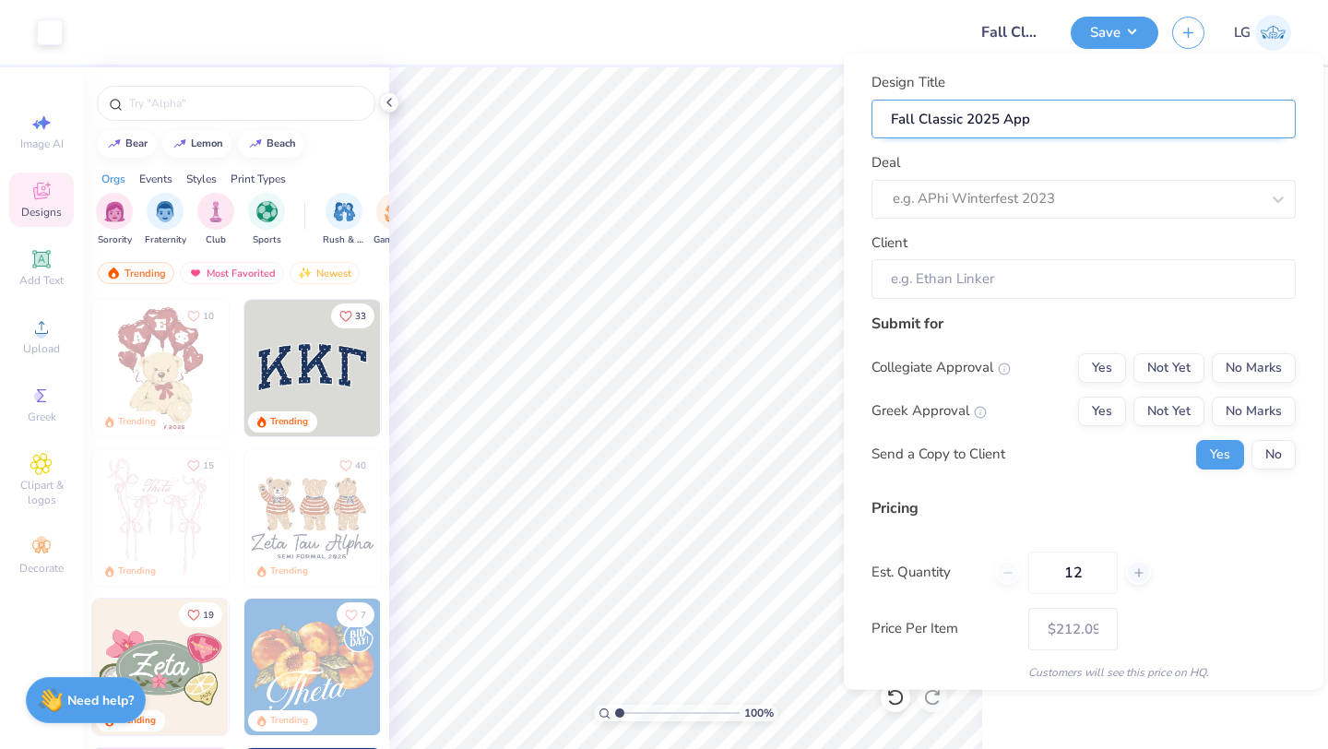
type input "Fall Classic 2025 Appa"
type input "Fall Classic 2025 Appar"
type input "Fall Classic 2025 Appare"
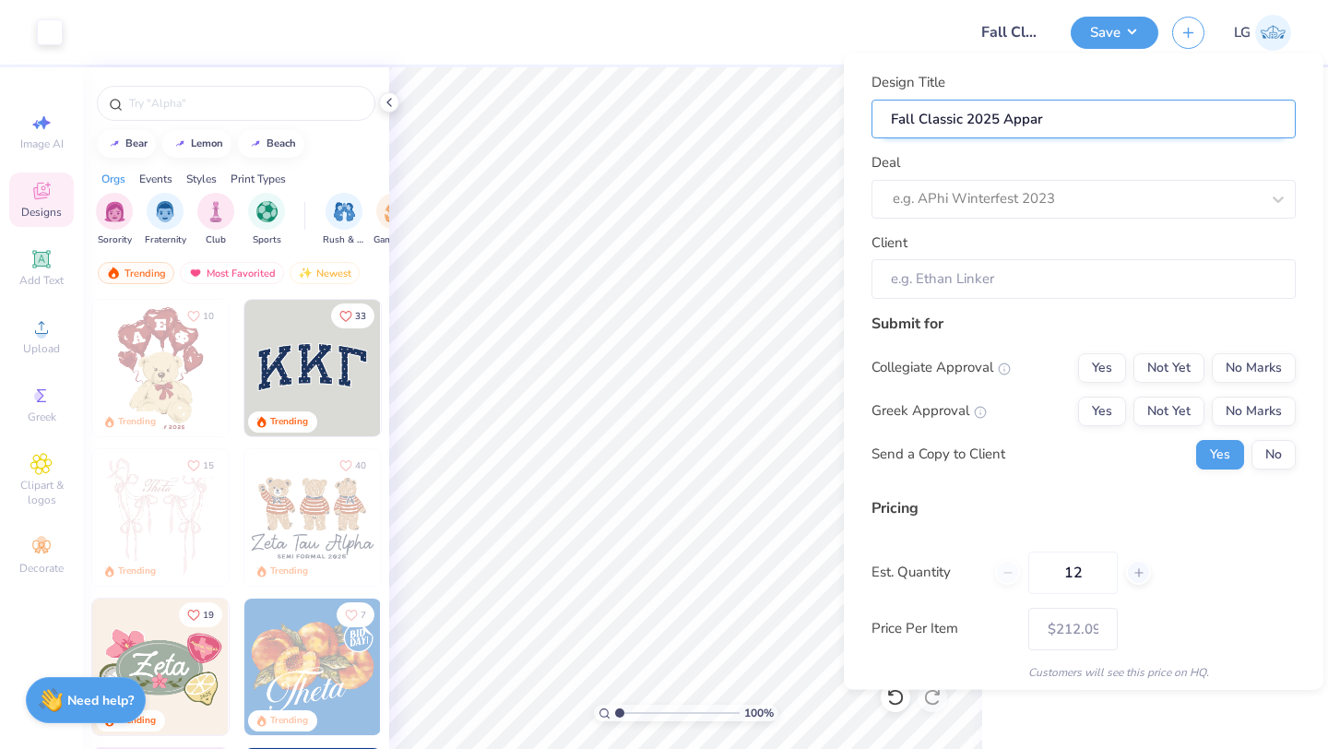
type input "Fall Classic 2025 Appare"
type input "Fall Classic 2025 Apparel"
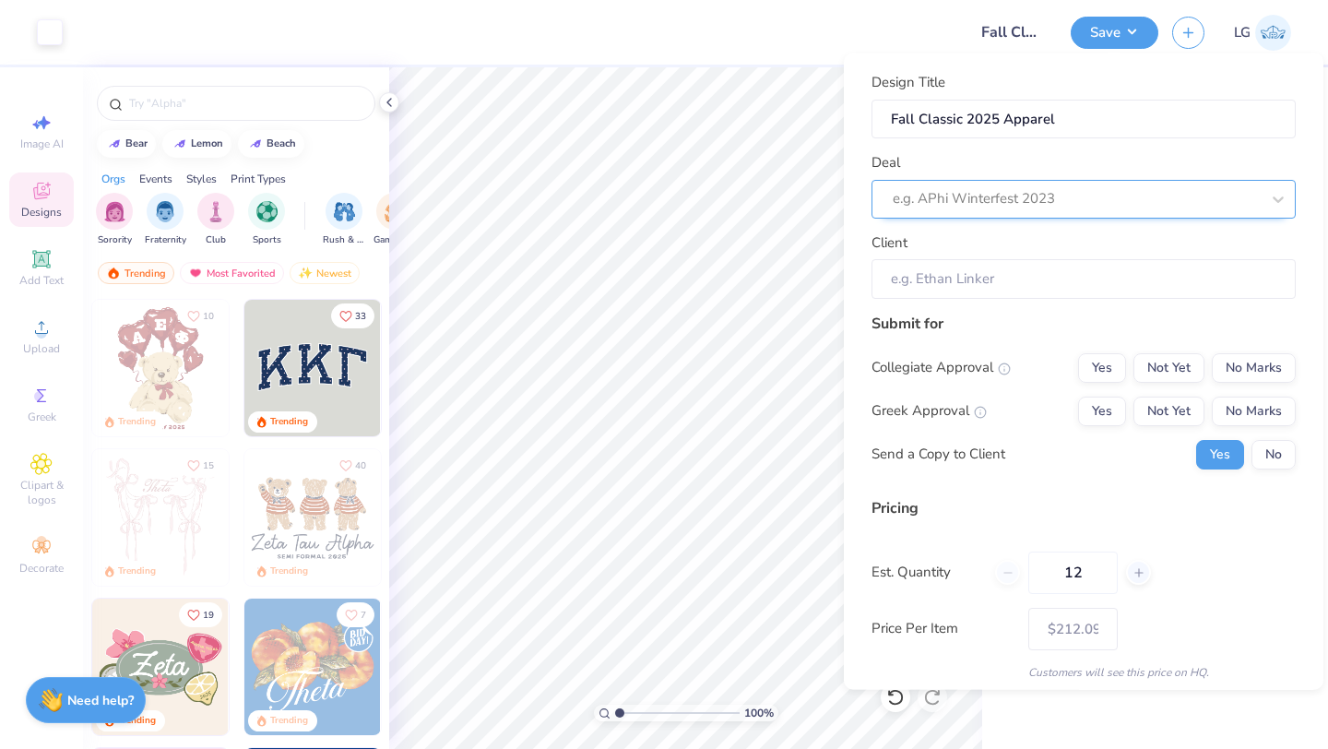
click at [999, 194] on div at bounding box center [1075, 198] width 367 height 25
type input "l"
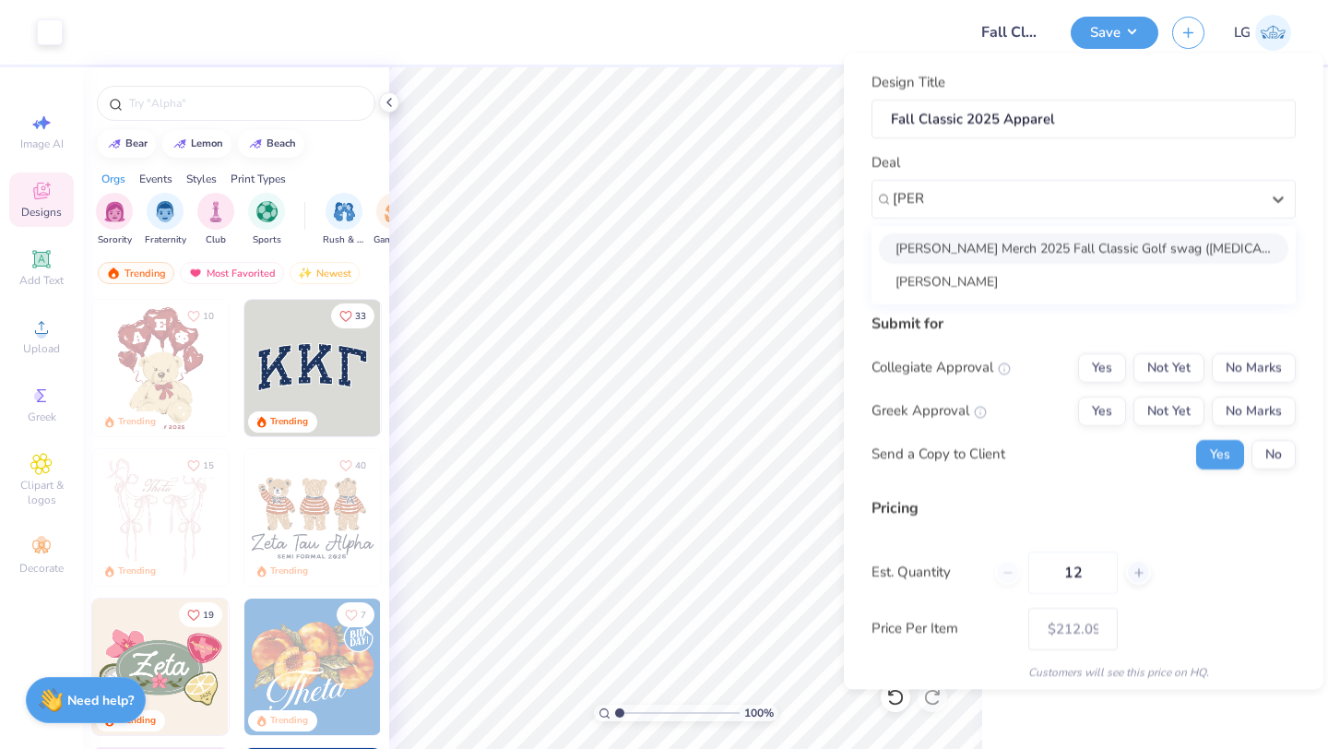
click at [970, 252] on div "[PERSON_NAME] Merch 2025 Fall Classic Golf swag ([MEDICAL_DATA])" at bounding box center [1083, 247] width 409 height 30
type input "[PERSON_NAME]"
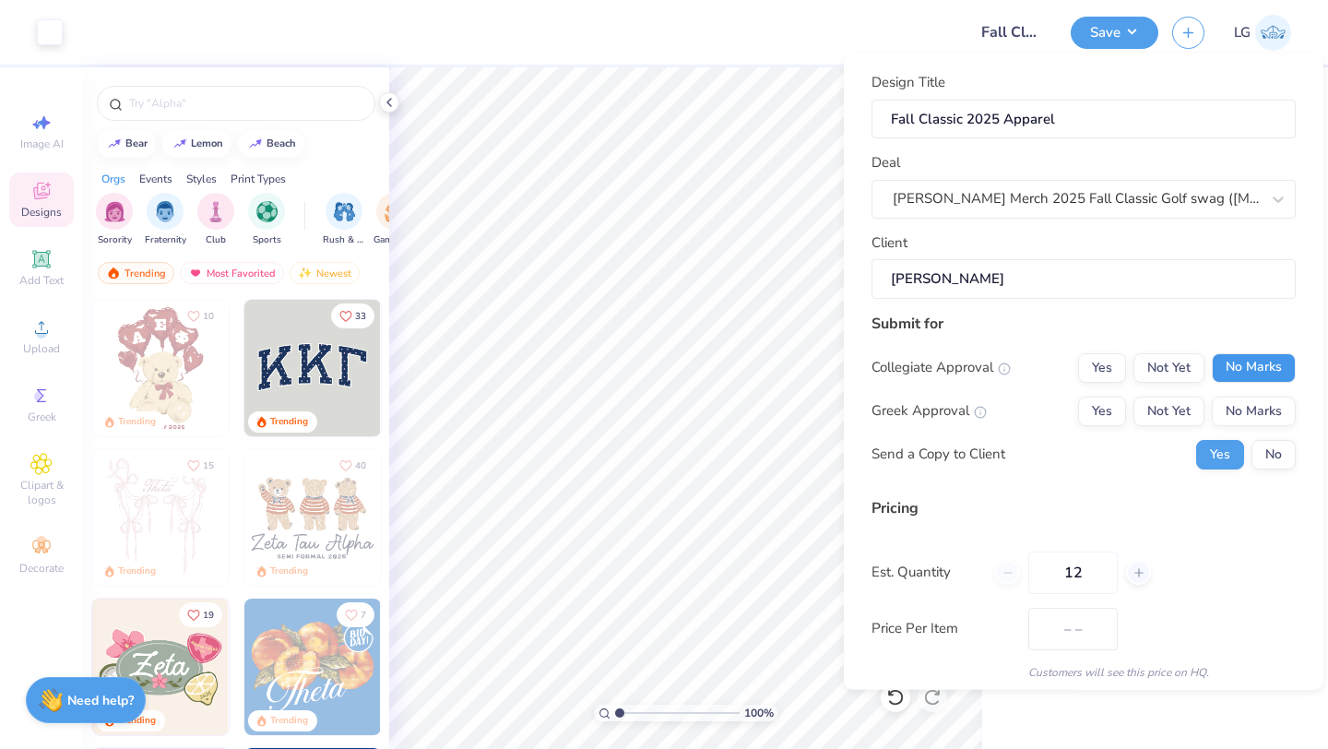
click at [1248, 370] on button "No Marks" at bounding box center [1253, 367] width 84 height 30
click at [1253, 412] on button "No Marks" at bounding box center [1253, 411] width 84 height 30
type input "$212.09"
click at [1268, 464] on button "No" at bounding box center [1273, 454] width 44 height 30
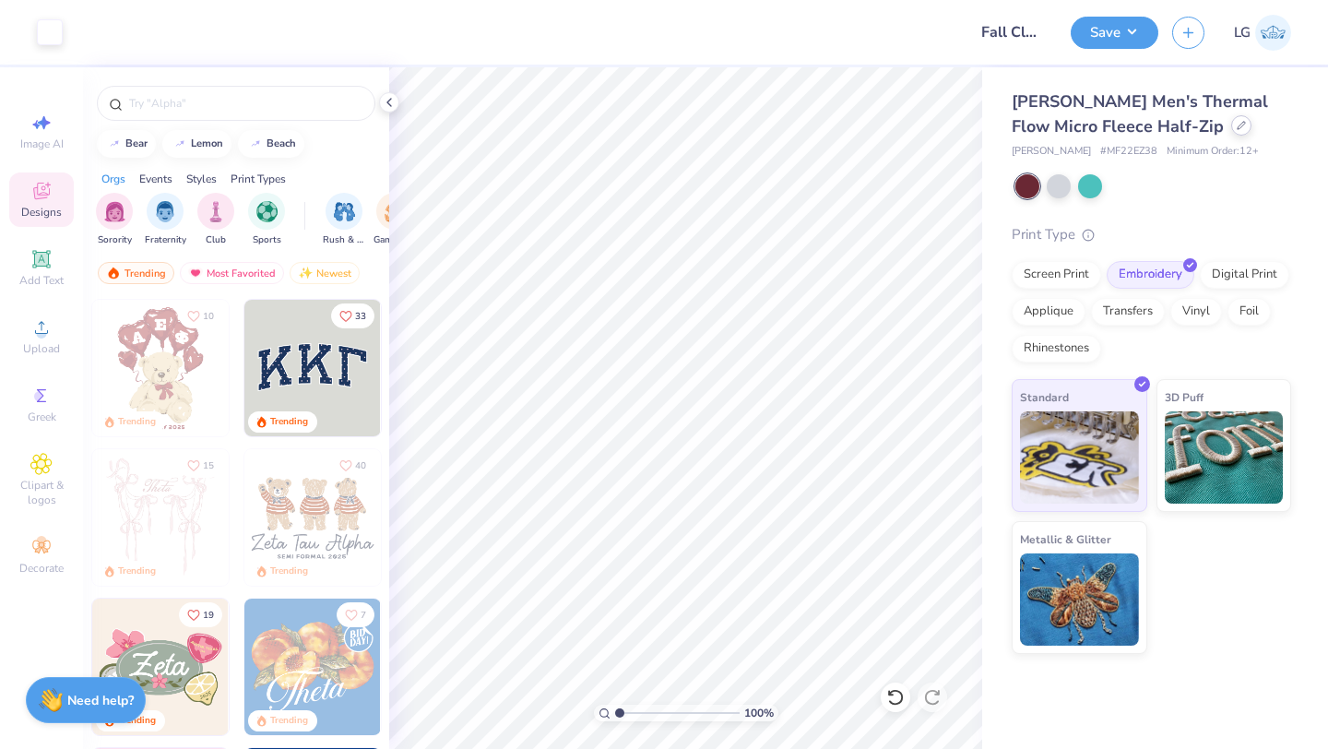
click at [1237, 127] on icon at bounding box center [1240, 125] width 7 height 7
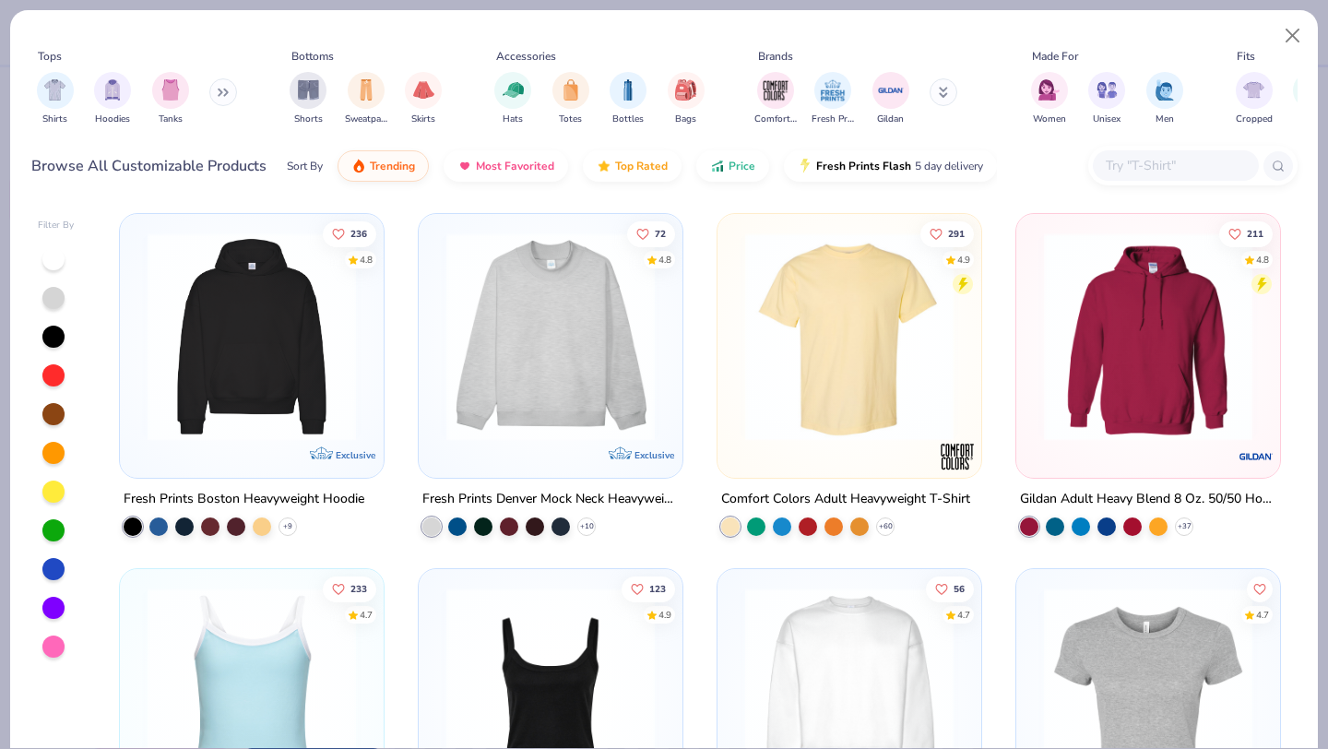
click at [1135, 149] on div at bounding box center [1192, 166] width 209 height 40
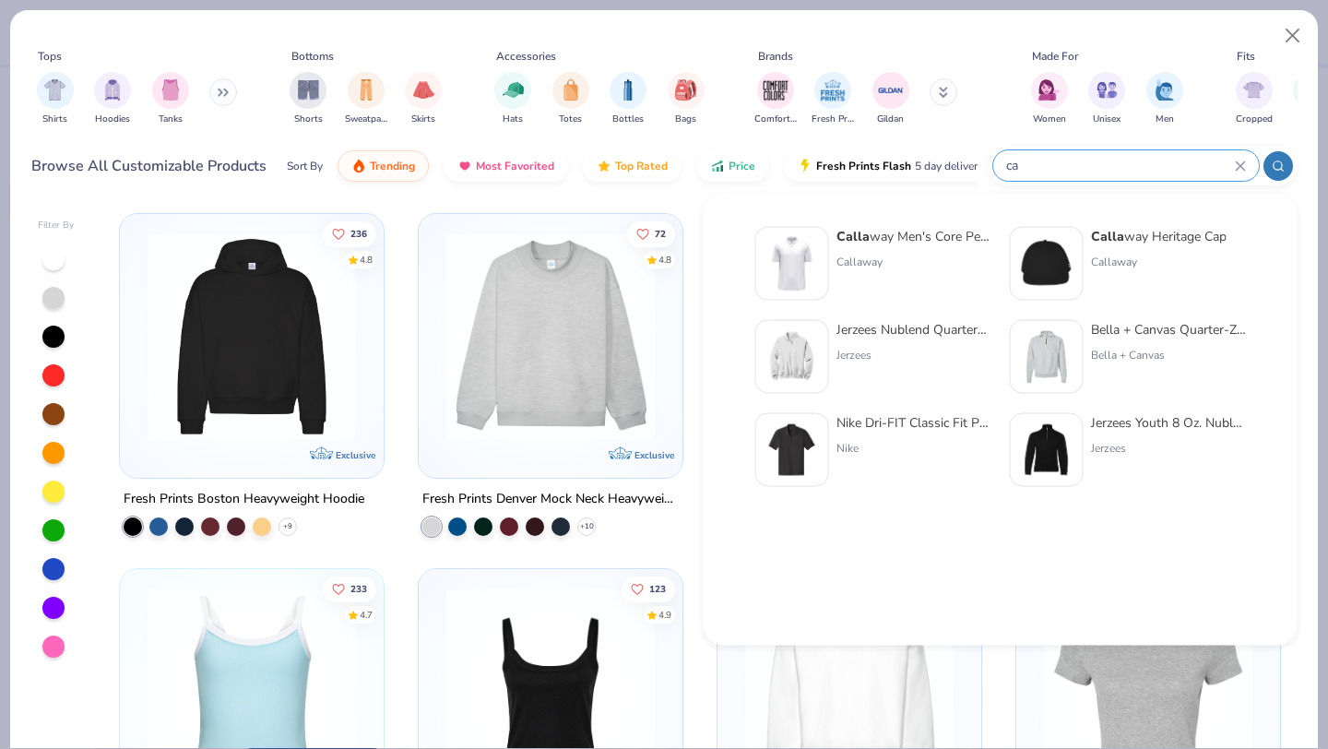
type input "c"
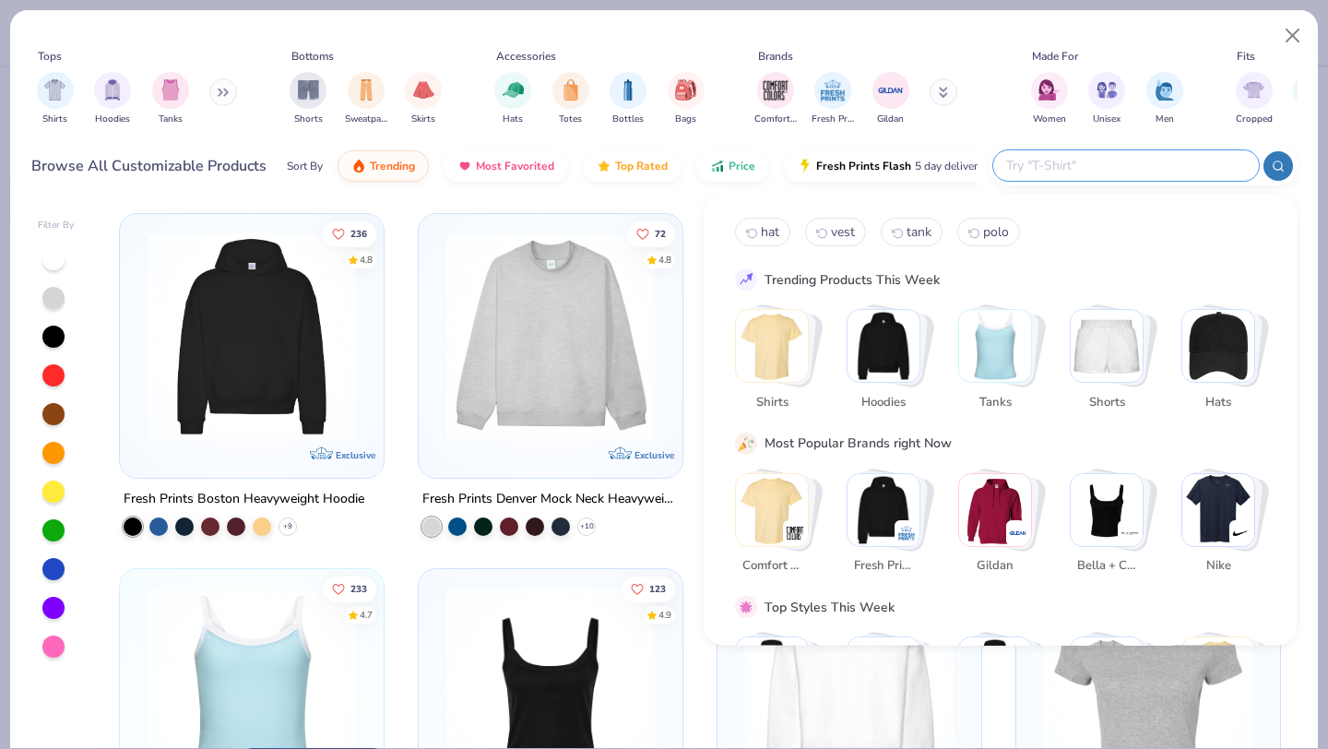
click at [980, 53] on div "Brands" at bounding box center [867, 56] width 232 height 17
click at [1164, 164] on input "text" at bounding box center [1125, 165] width 242 height 21
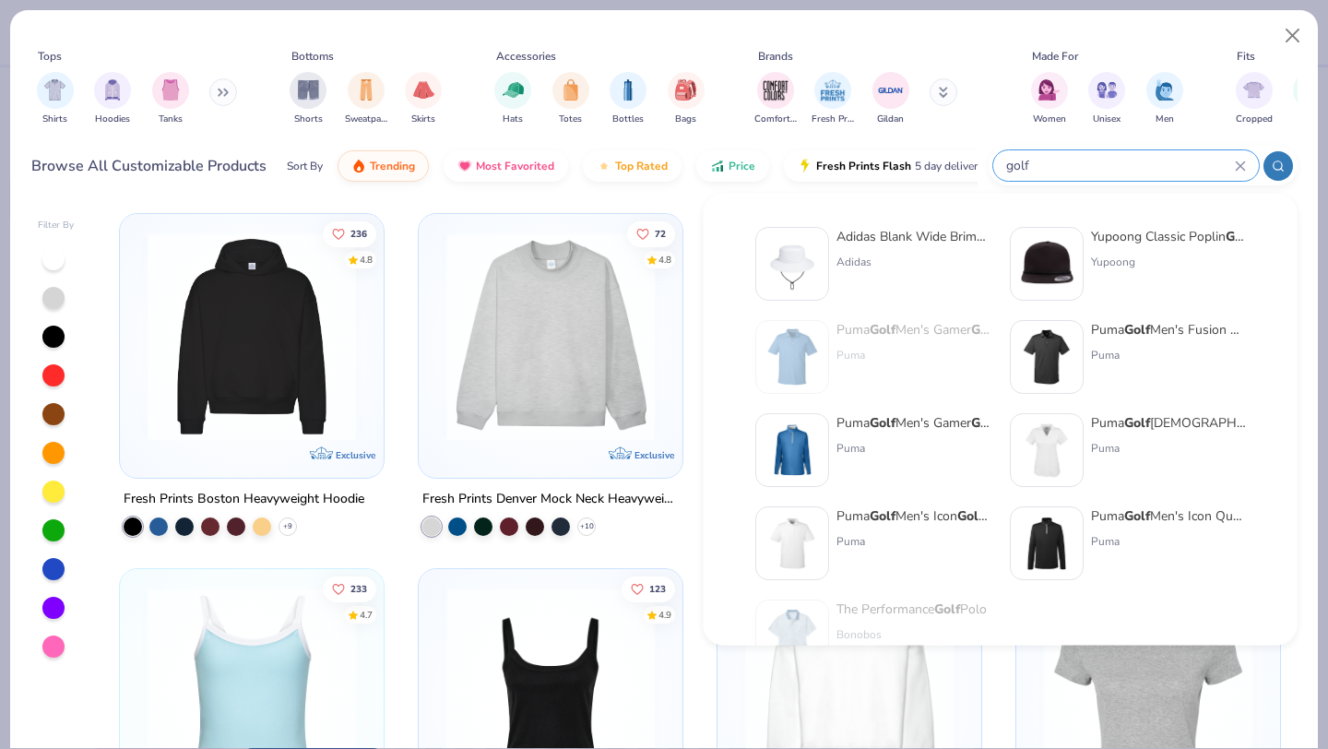
type input "golf"
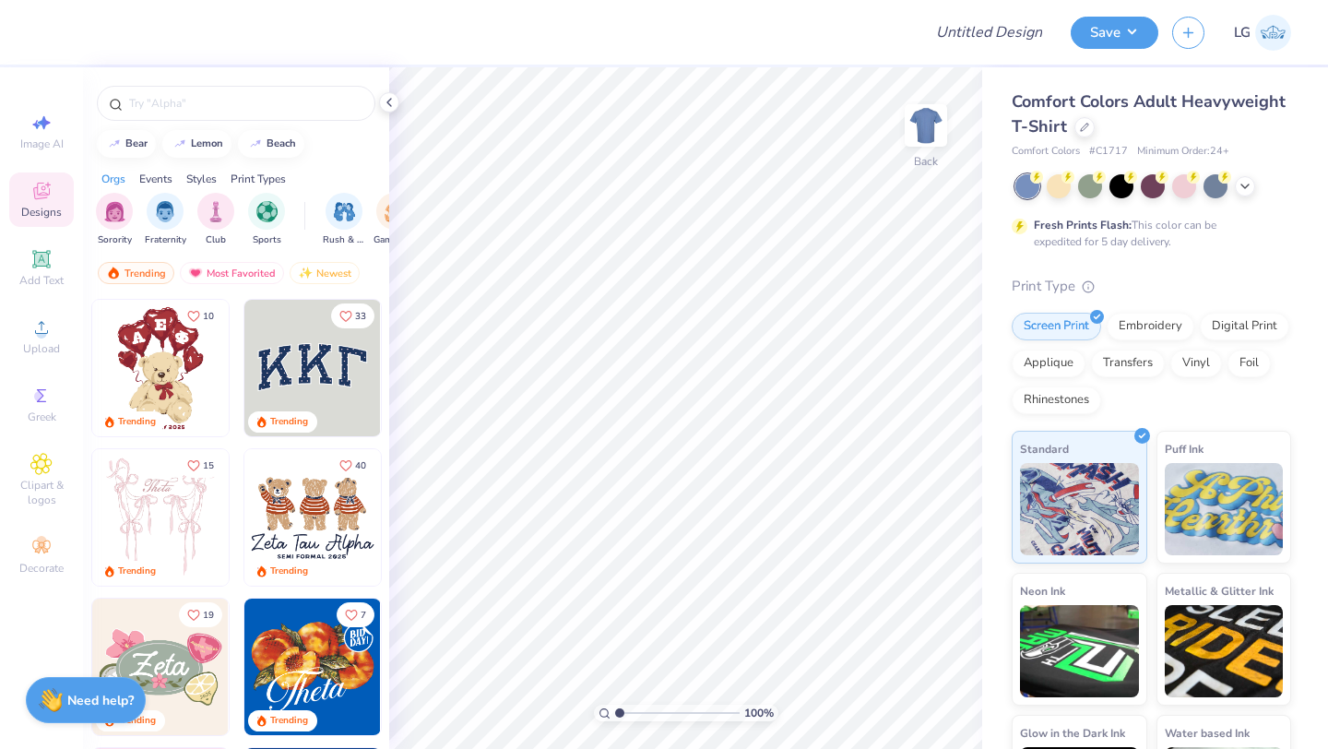
click at [1077, 135] on div "Comfort Colors Adult Heavyweight T-Shirt" at bounding box center [1150, 114] width 279 height 50
click at [1084, 129] on icon at bounding box center [1084, 125] width 9 height 9
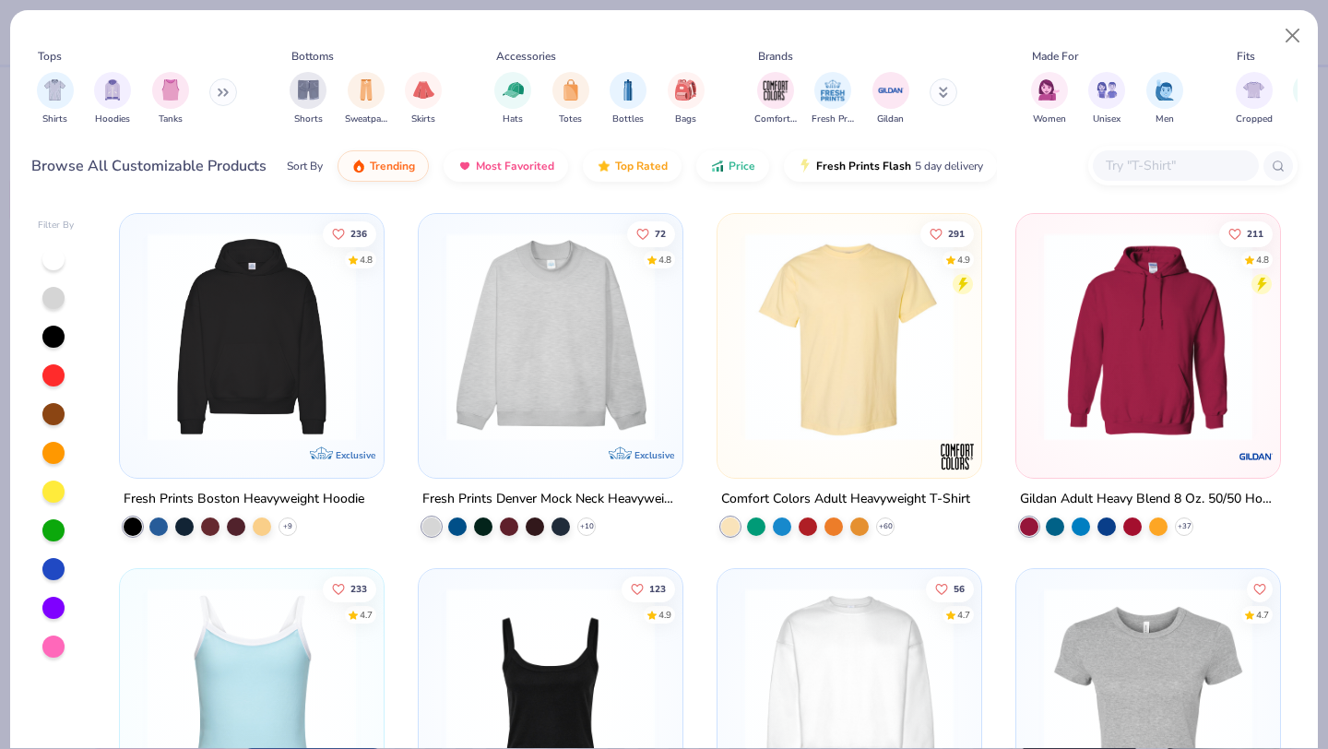
click at [1140, 157] on input "text" at bounding box center [1175, 165] width 142 height 21
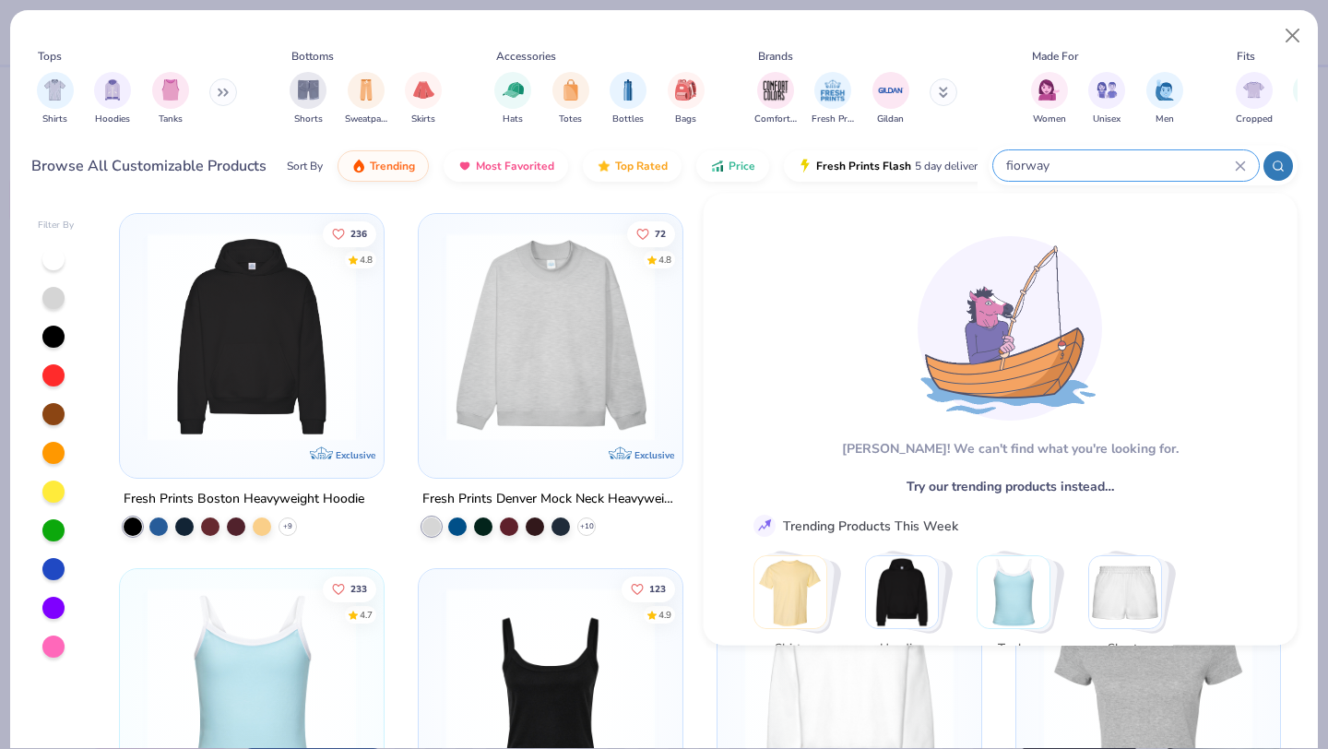
click at [1022, 169] on input "fiorway" at bounding box center [1119, 165] width 230 height 21
type input "f"
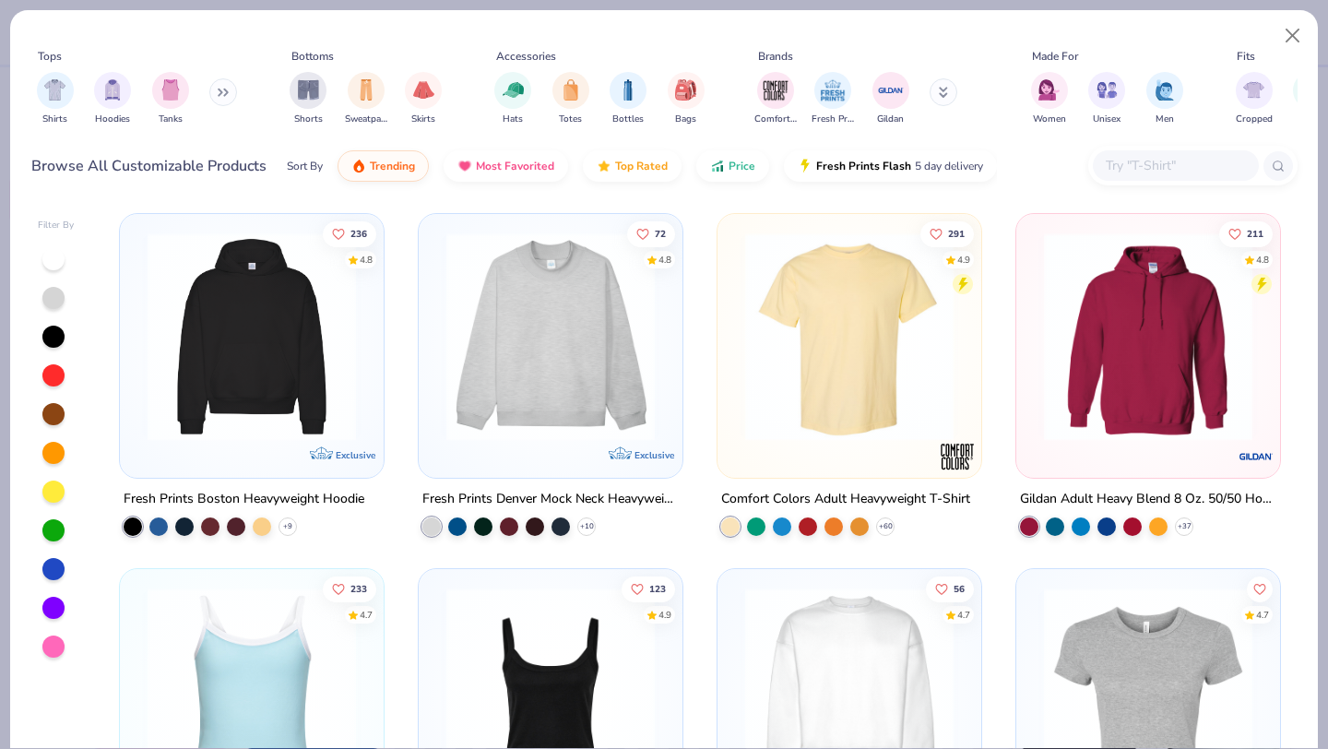
click at [934, 85] on button at bounding box center [943, 92] width 28 height 28
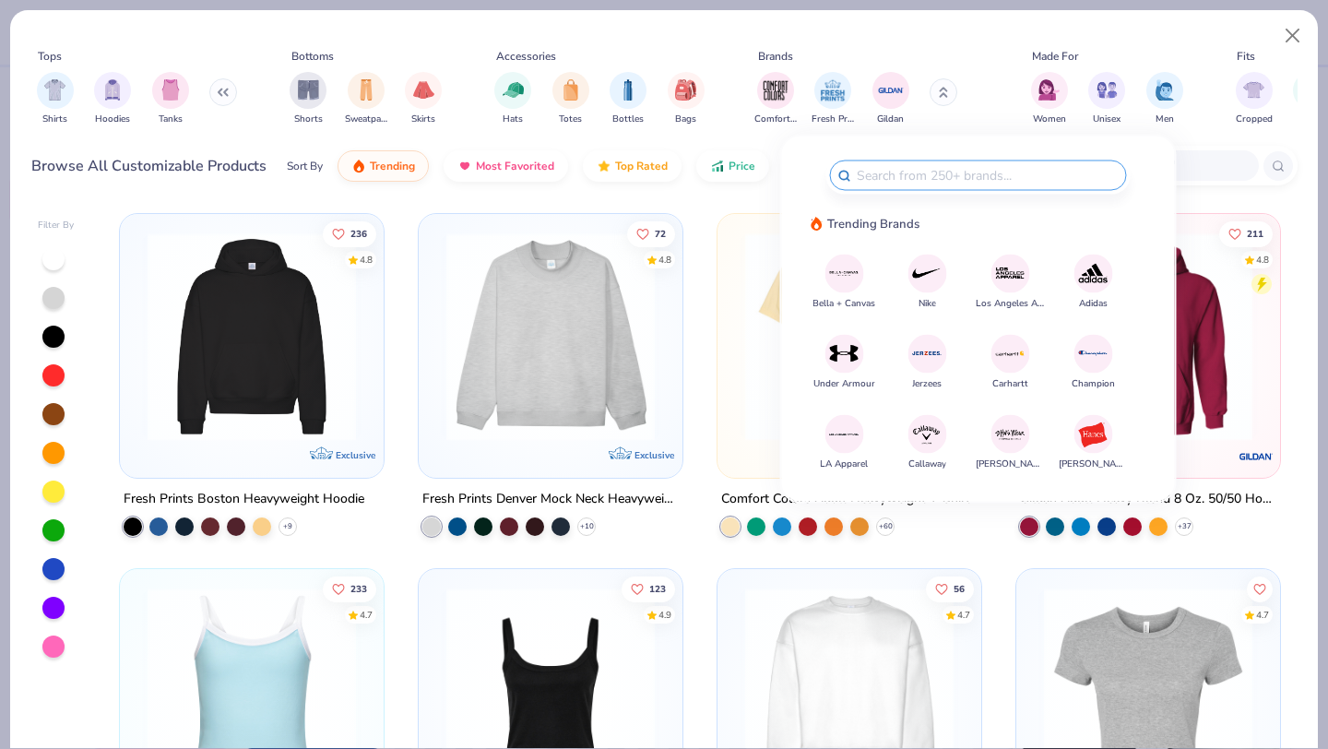
type input "g"
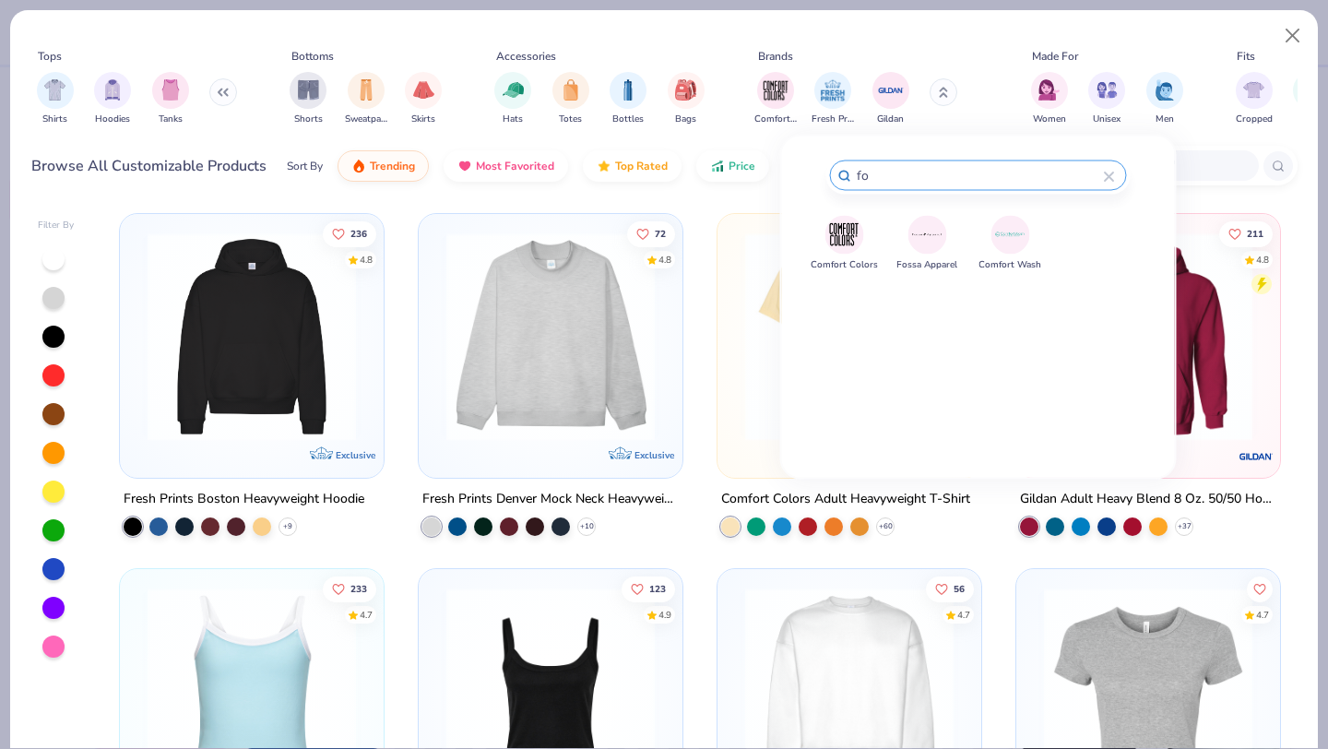
type input "f"
type input "g"
type input "draddy"
click at [1108, 175] on icon at bounding box center [1109, 176] width 8 height 8
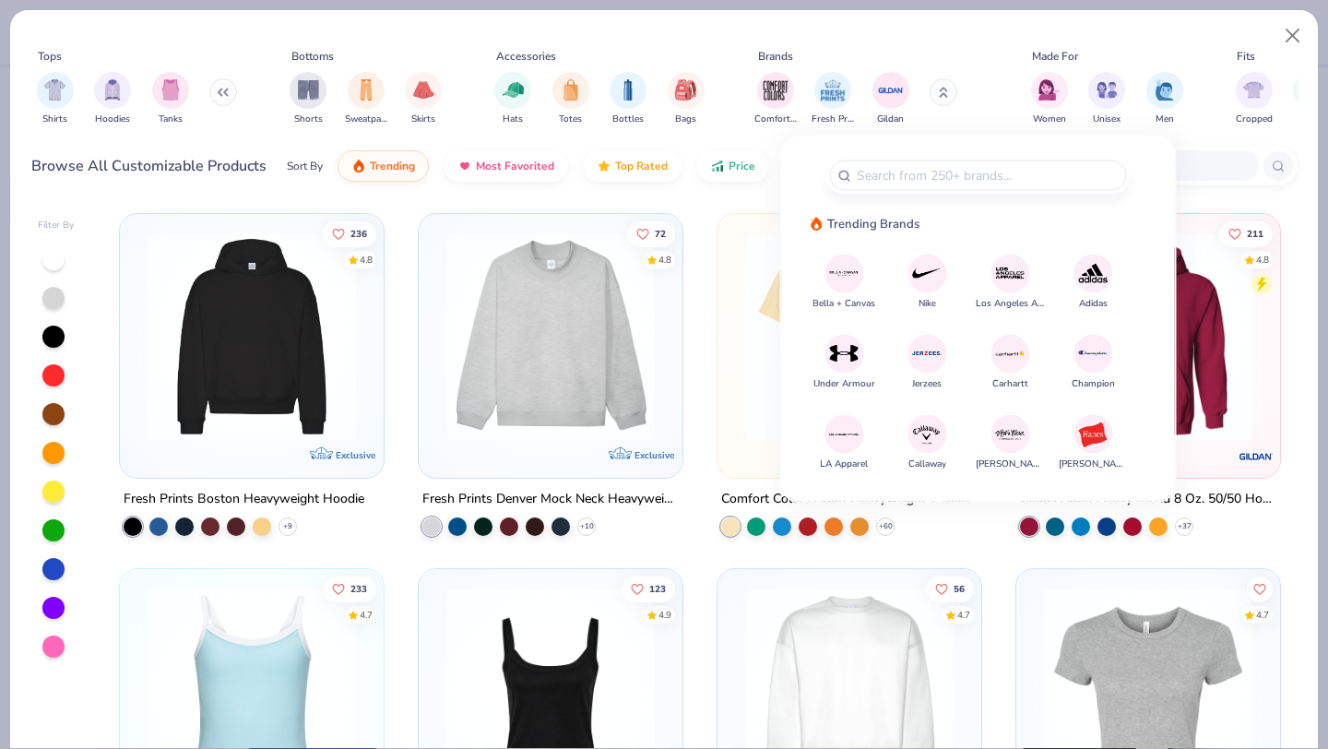
click at [951, 45] on div "Tops Shirts Hoodies Tanks Bottoms Shorts Sweatpants Skirts Accessories Hats Tot…" at bounding box center [664, 90] width 1266 height 99
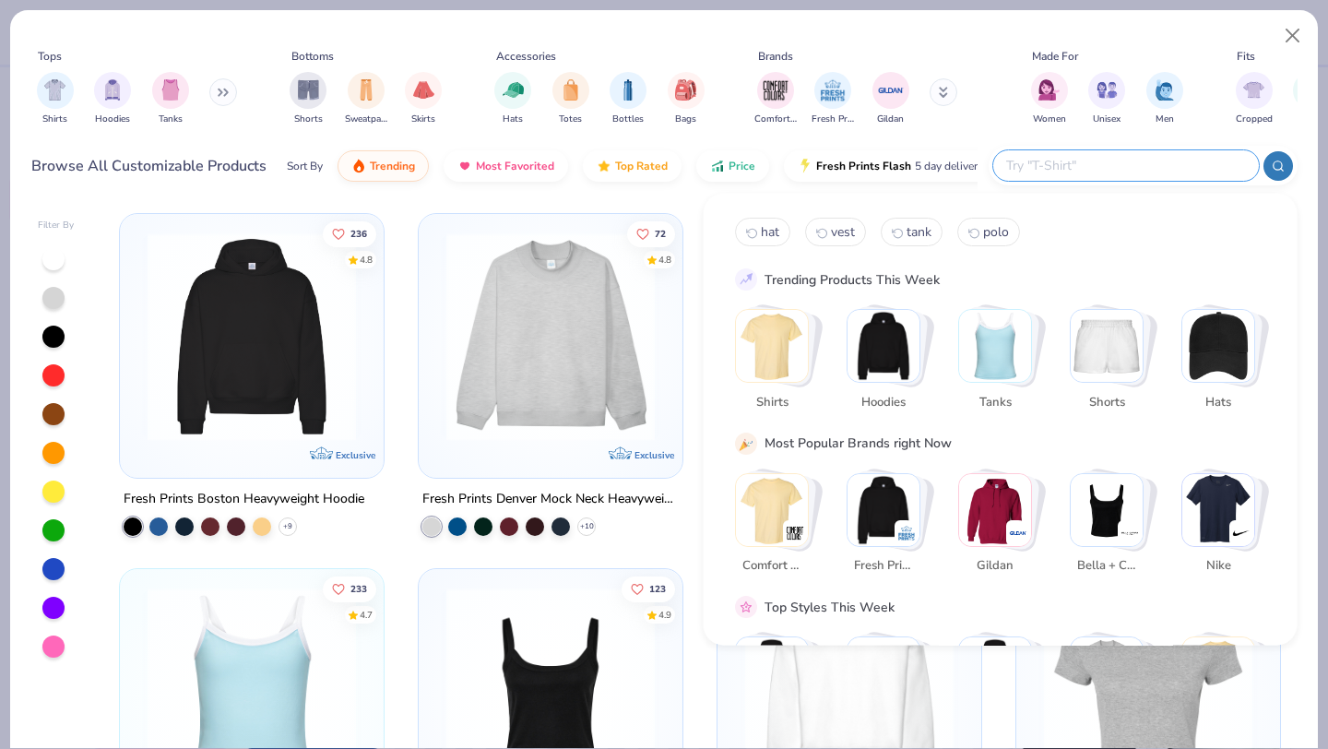
click at [1136, 165] on input "text" at bounding box center [1125, 165] width 242 height 21
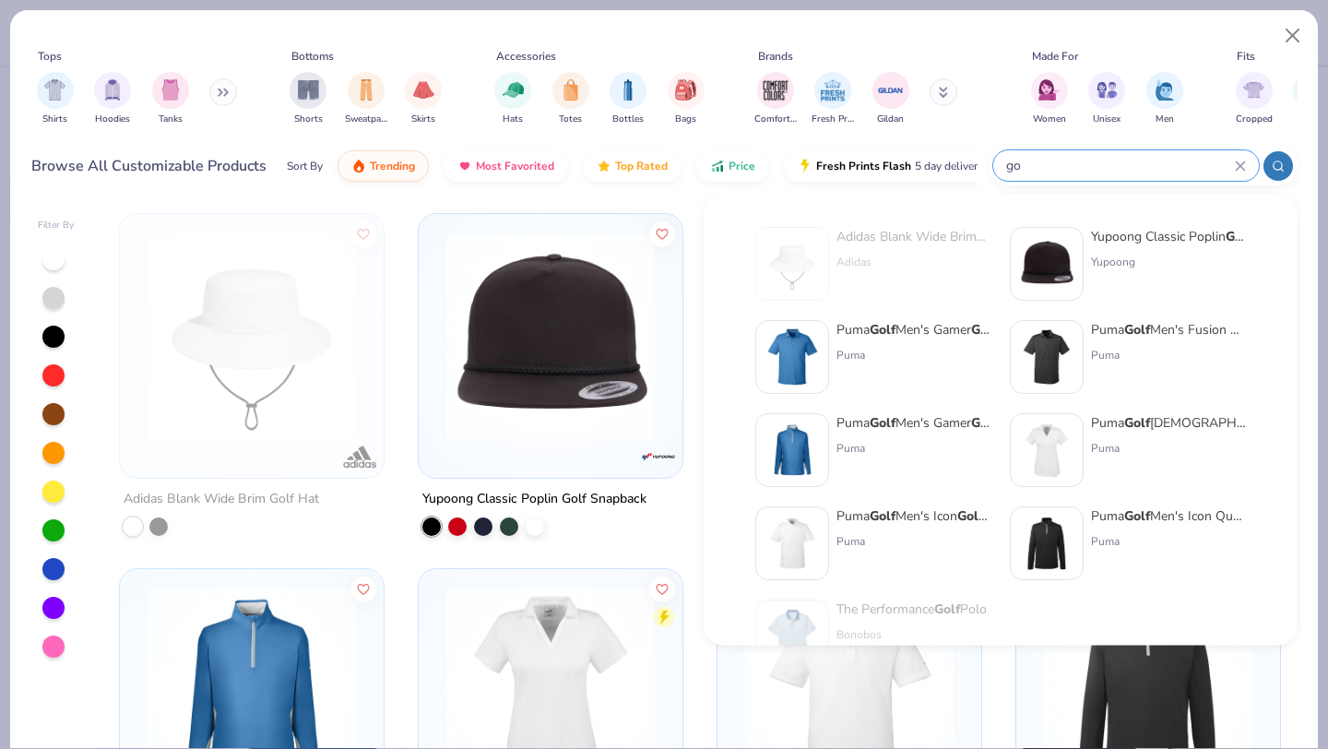
type input "g"
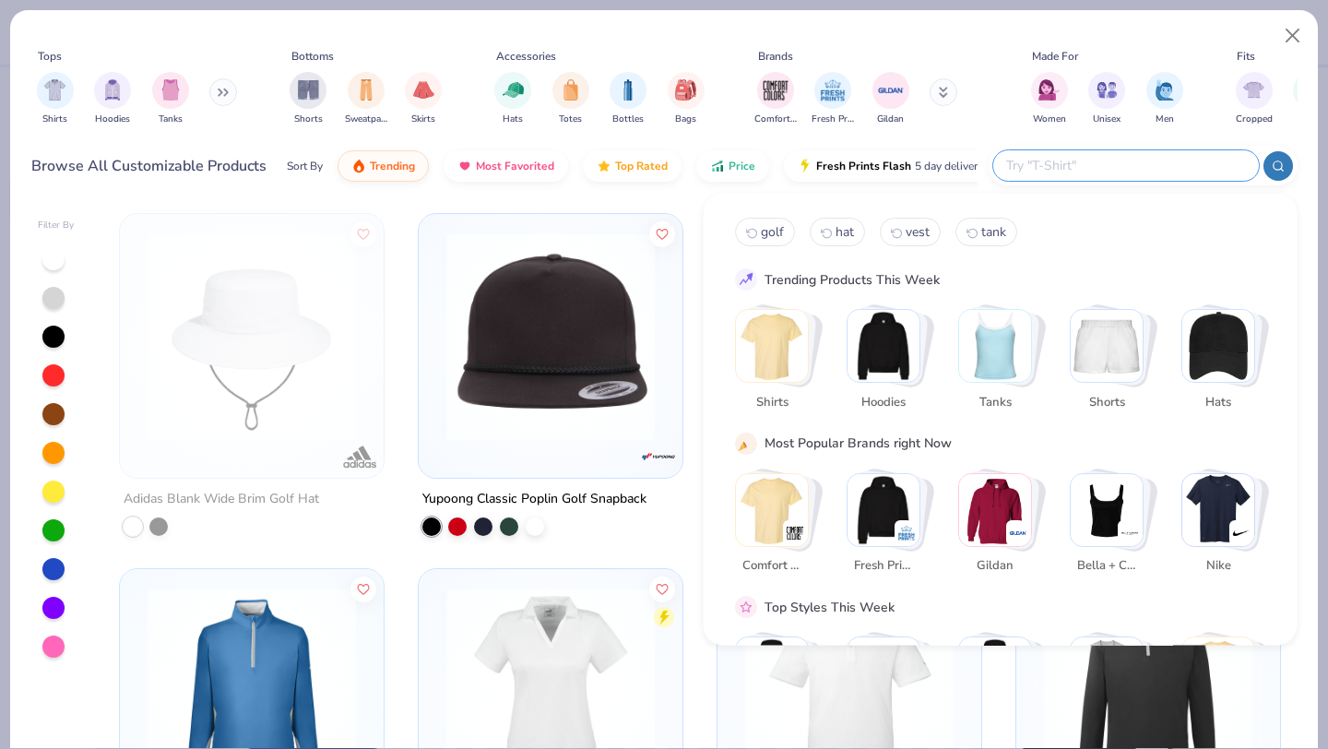
type input "p"
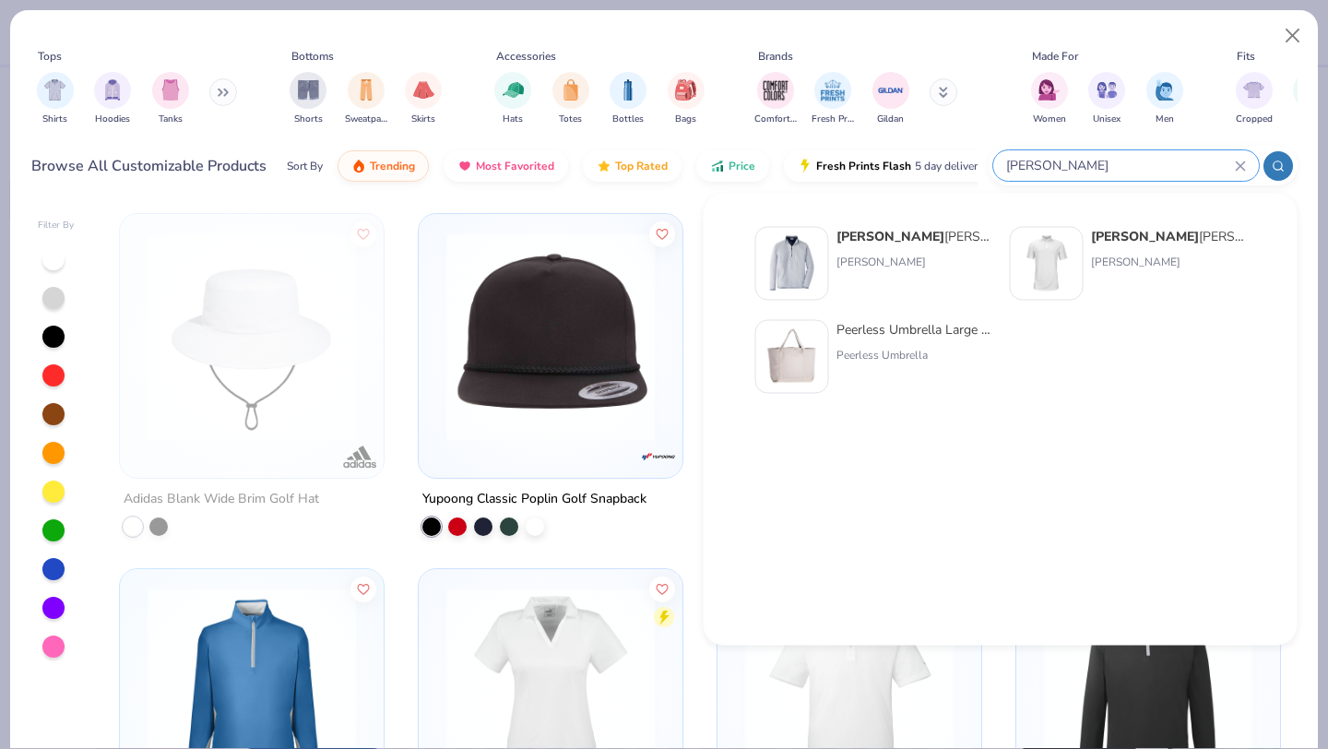
type input "[PERSON_NAME]"
click at [893, 266] on div "[PERSON_NAME]" at bounding box center [913, 262] width 155 height 17
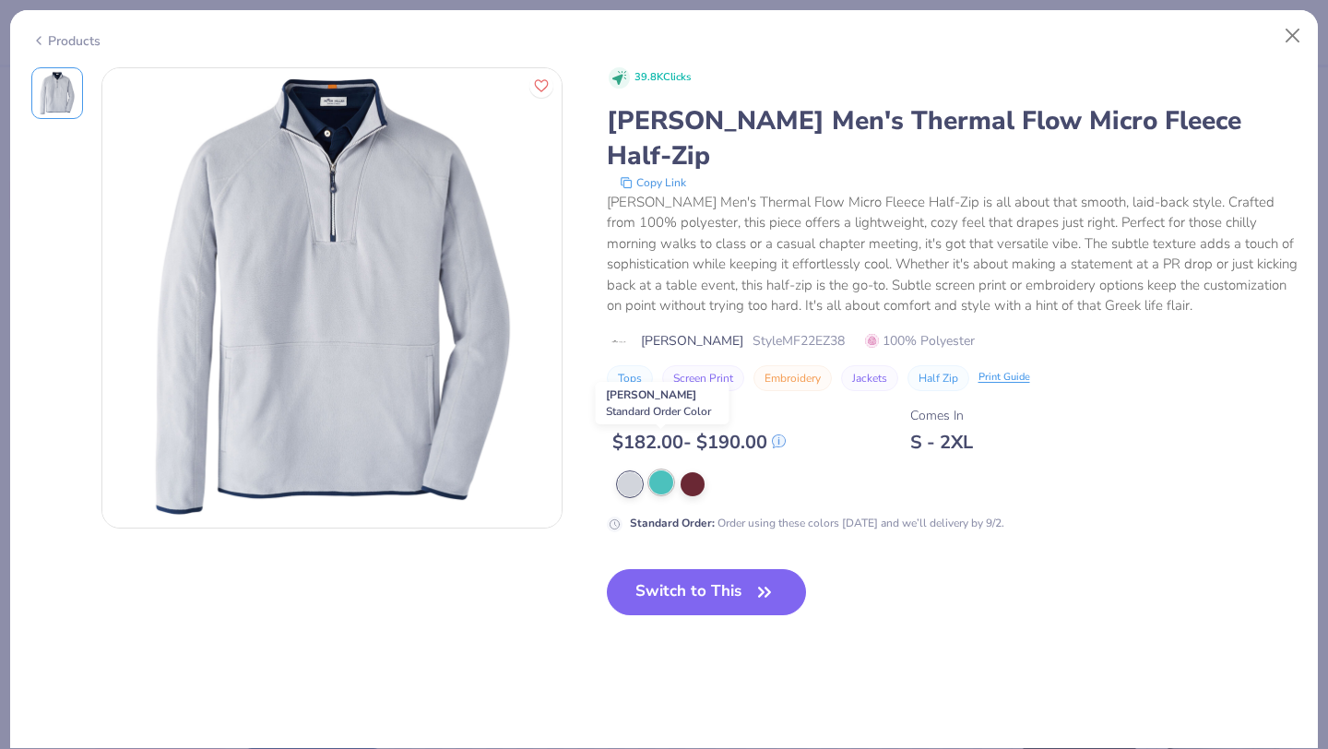
click at [664, 470] on div at bounding box center [661, 482] width 24 height 24
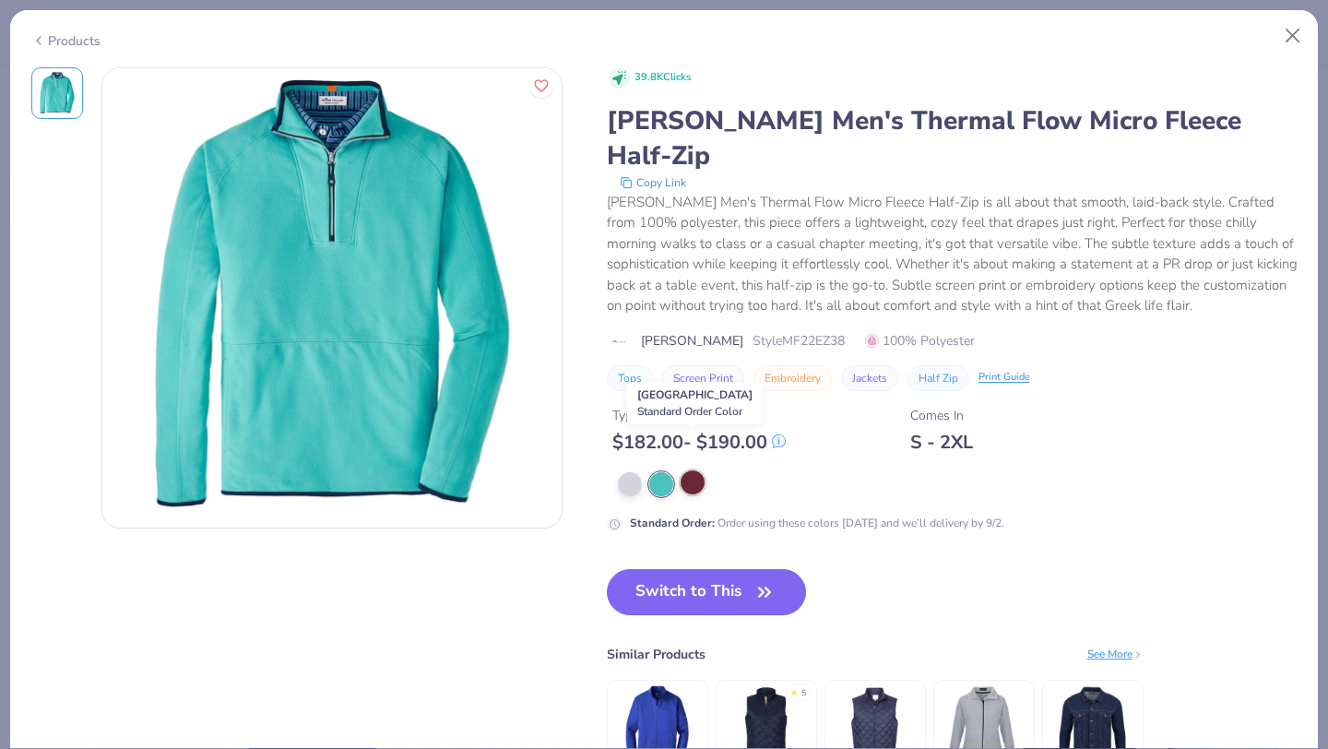
click at [691, 470] on div at bounding box center [692, 482] width 24 height 24
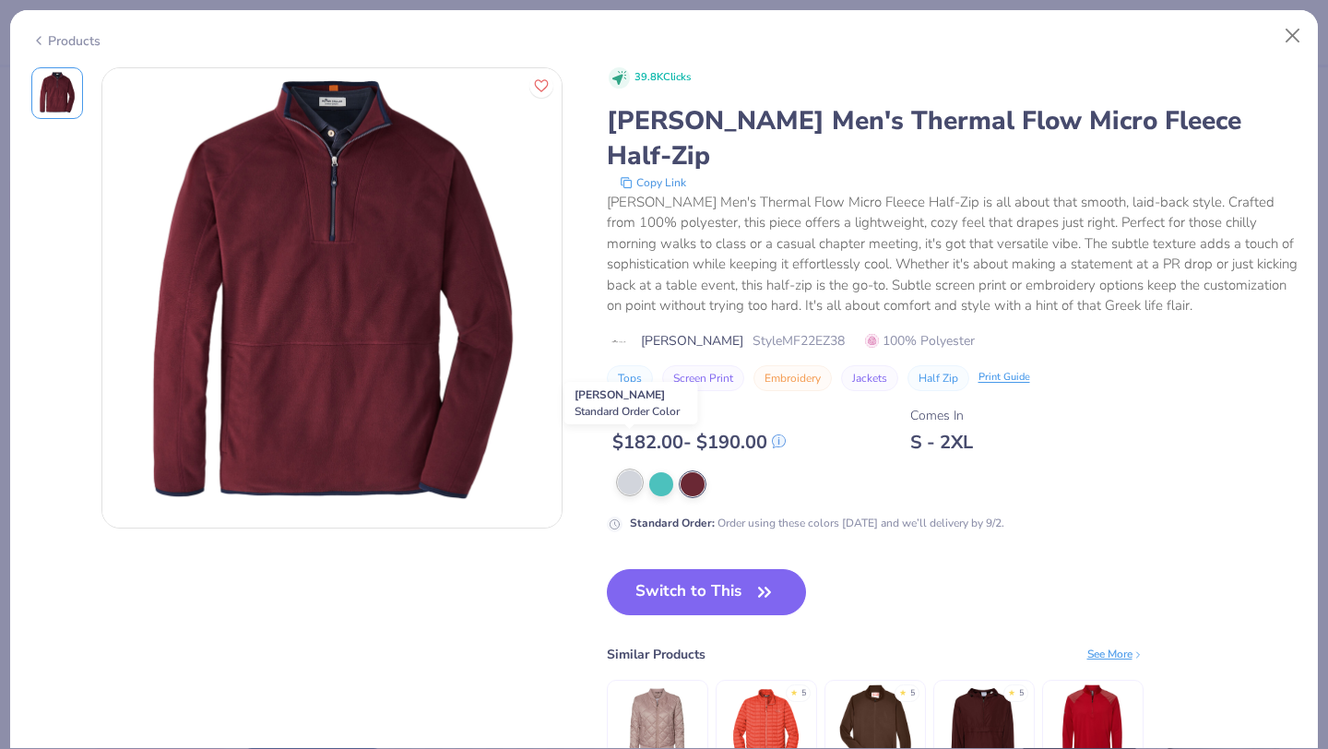
click at [635, 470] on div at bounding box center [630, 482] width 24 height 24
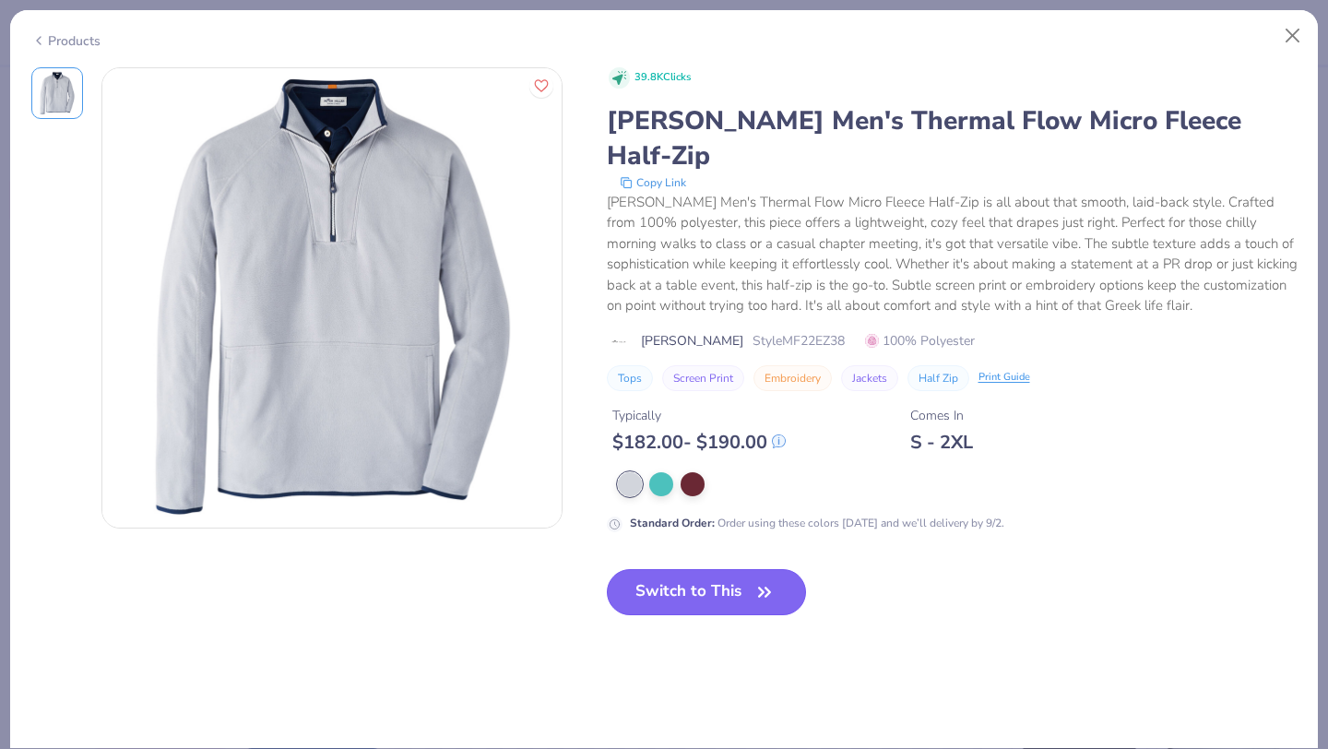
click at [670, 569] on button "Switch to This" at bounding box center [707, 592] width 200 height 46
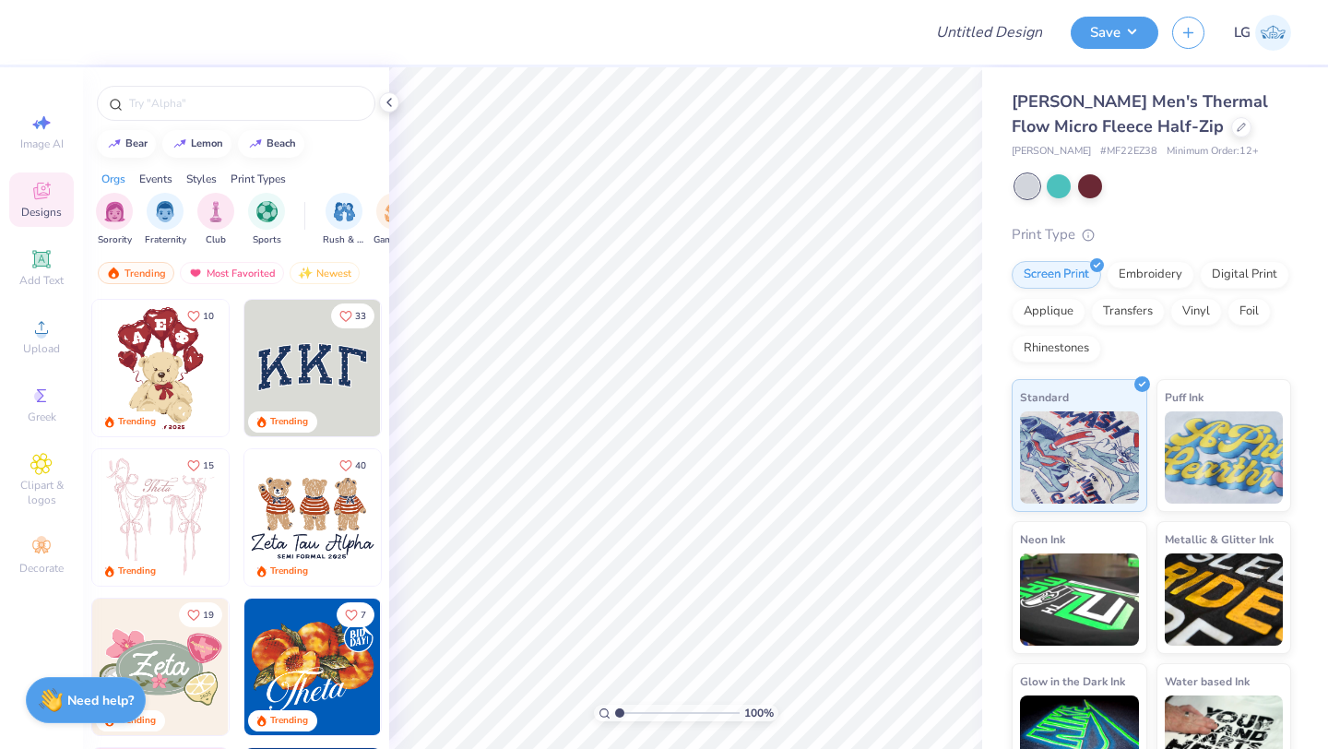
click at [98, 313] on img at bounding box center [160, 368] width 136 height 136
click at [32, 342] on span "Upload" at bounding box center [41, 348] width 37 height 15
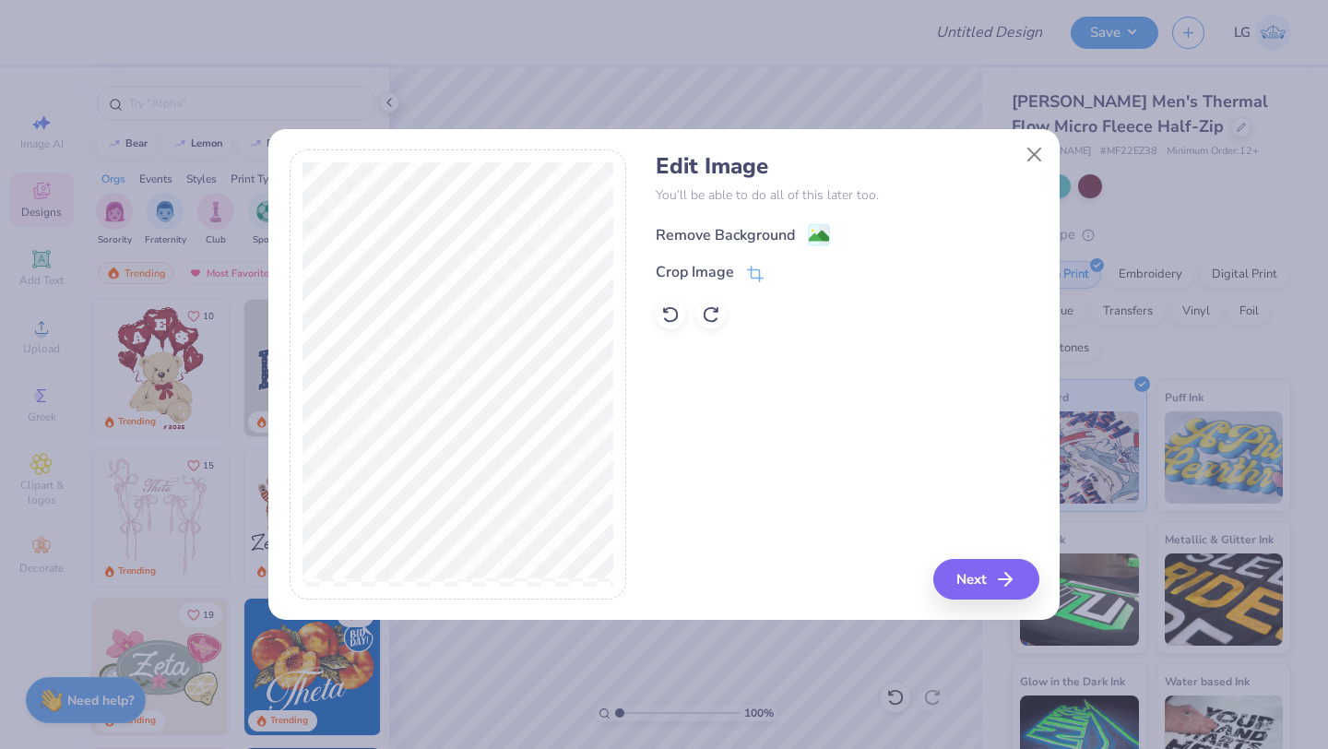
click at [709, 225] on div "Remove Background" at bounding box center [725, 235] width 139 height 22
click at [713, 231] on div "Remove Background Crop Image" at bounding box center [847, 275] width 383 height 108
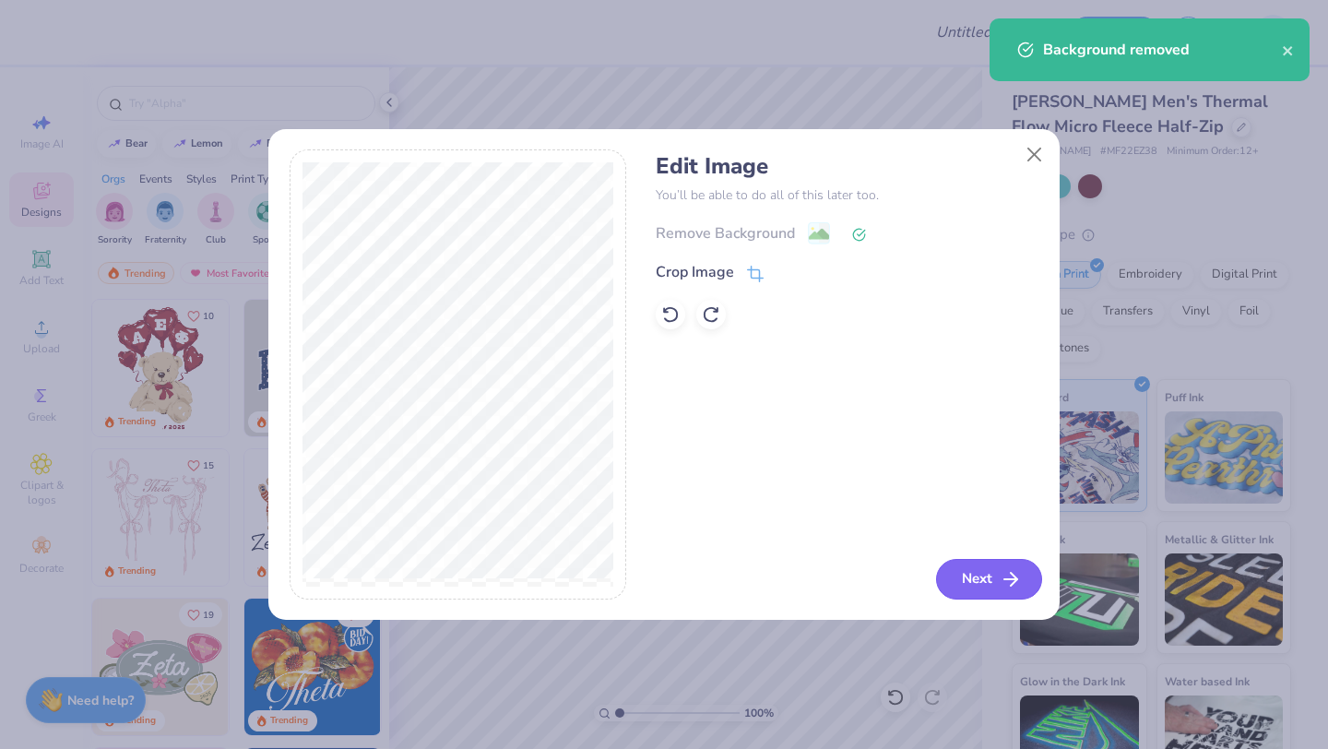
click at [974, 574] on button "Next" at bounding box center [989, 579] width 106 height 41
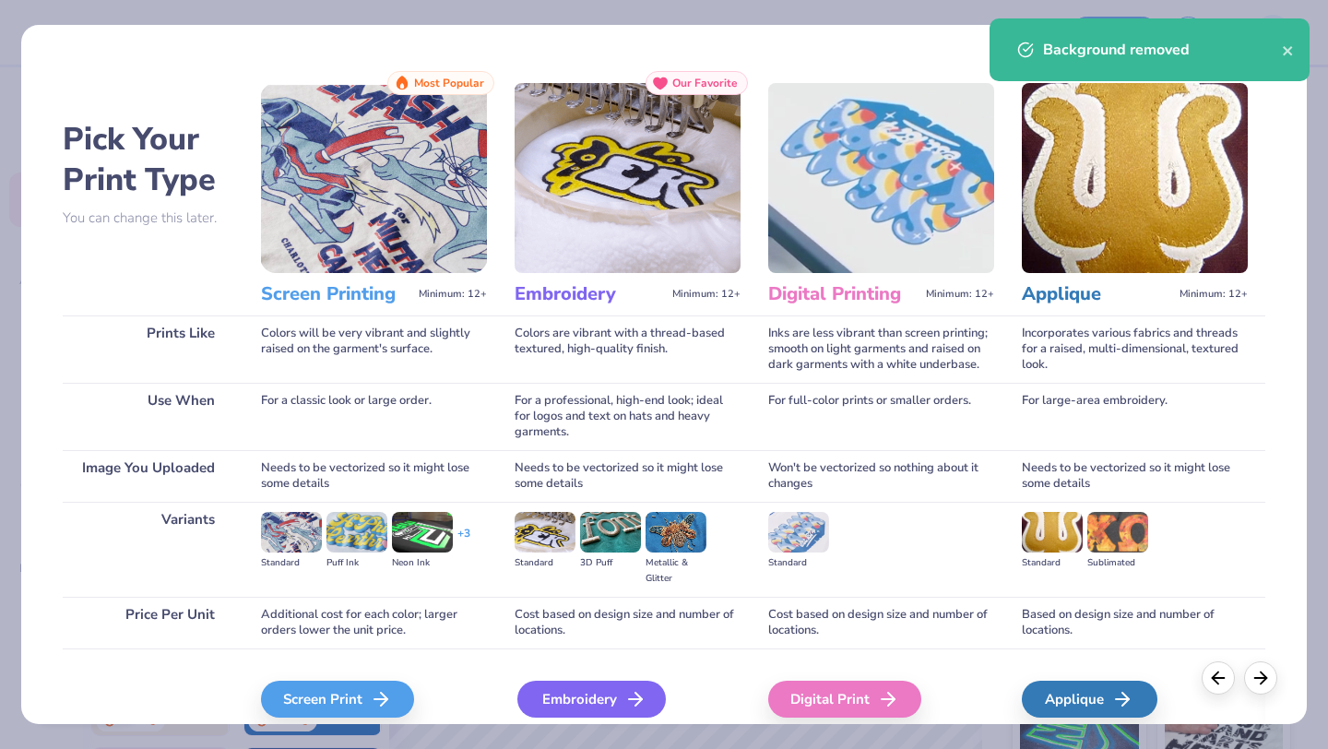
click at [587, 684] on div "Embroidery" at bounding box center [591, 698] width 148 height 37
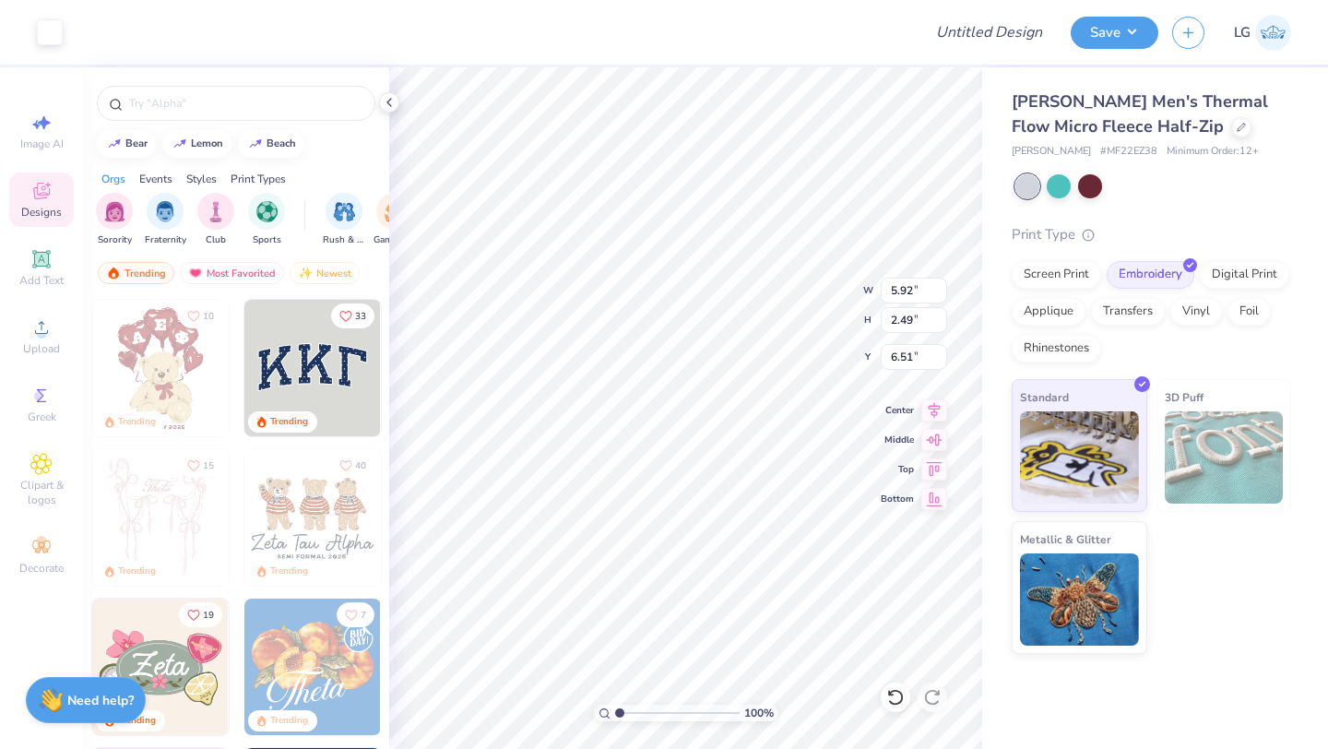
type input "4.84"
type input "2.03"
type input "3.94"
type input "4.59"
type input "1.92"
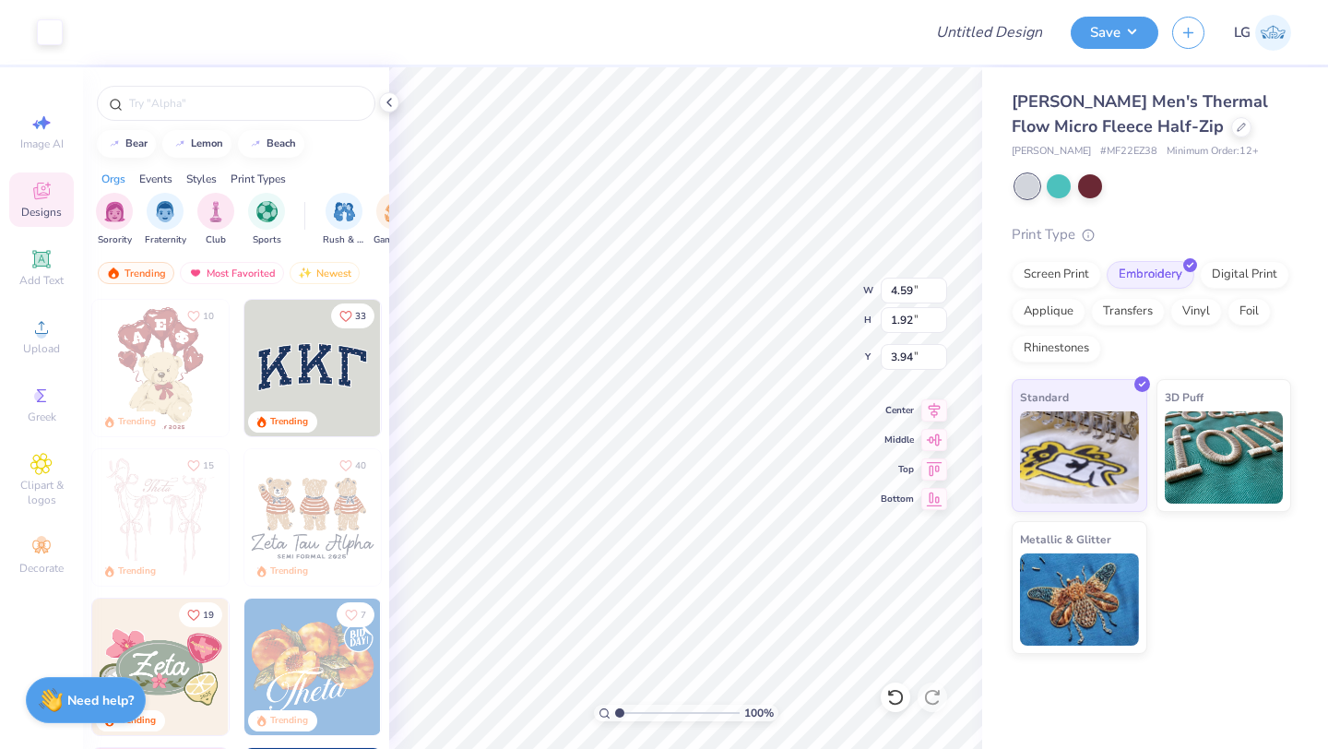
type input "4.05"
click at [48, 19] on div at bounding box center [50, 31] width 26 height 26
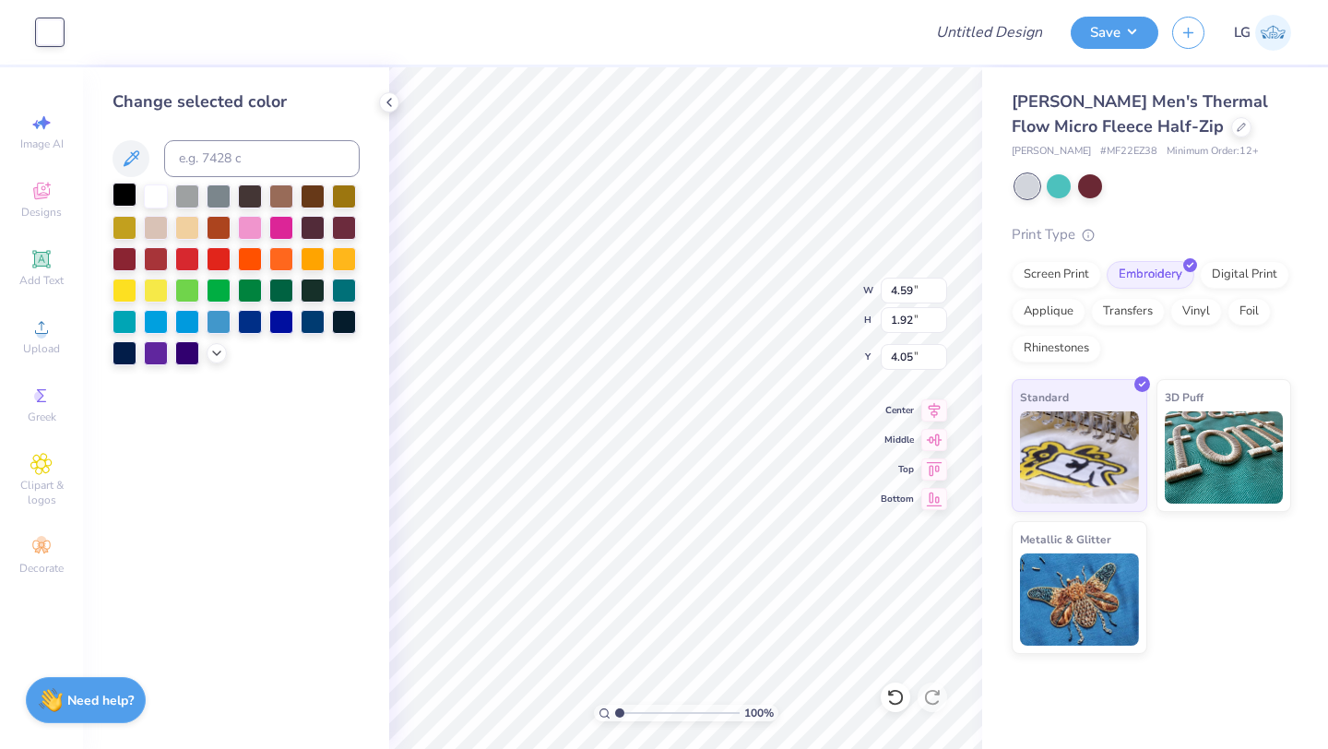
click at [129, 192] on div at bounding box center [124, 195] width 24 height 24
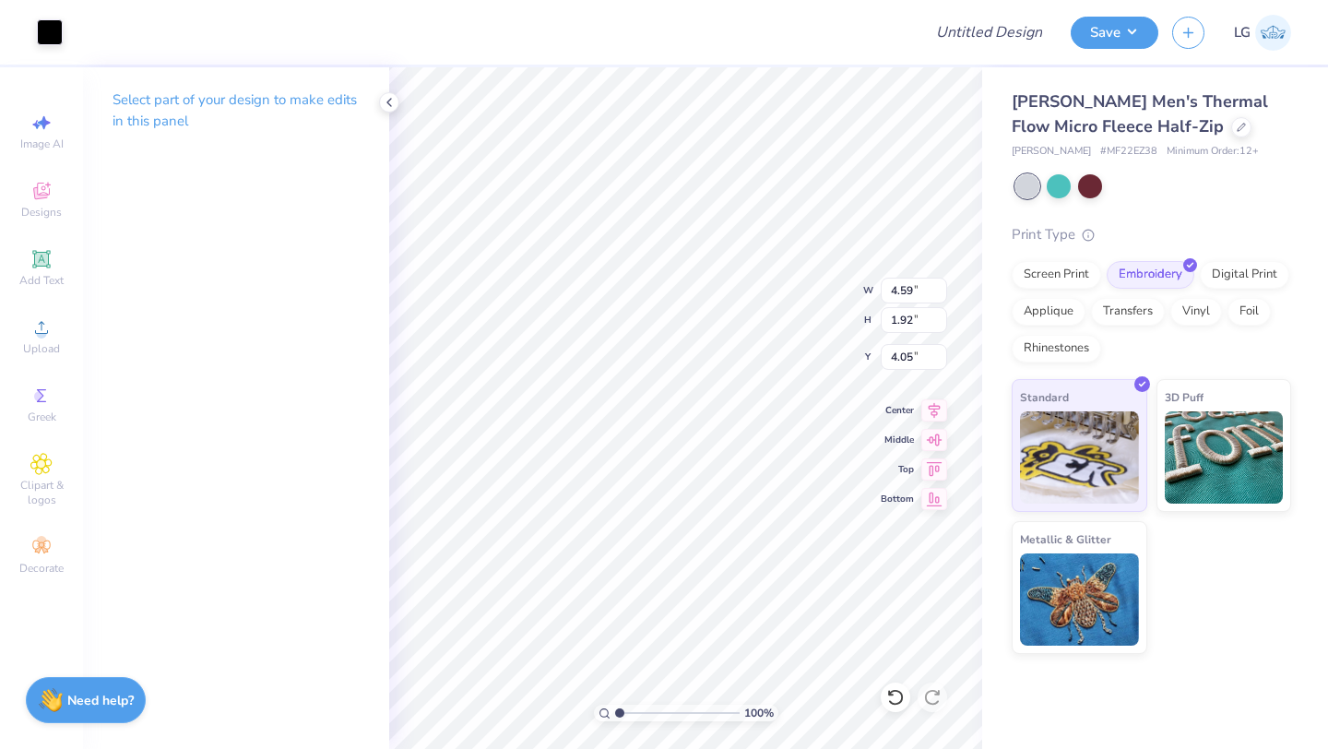
type input "4.23"
type input "1.77"
type input "4.20"
type input "3.58"
click at [1120, 30] on button "Save" at bounding box center [1114, 30] width 88 height 32
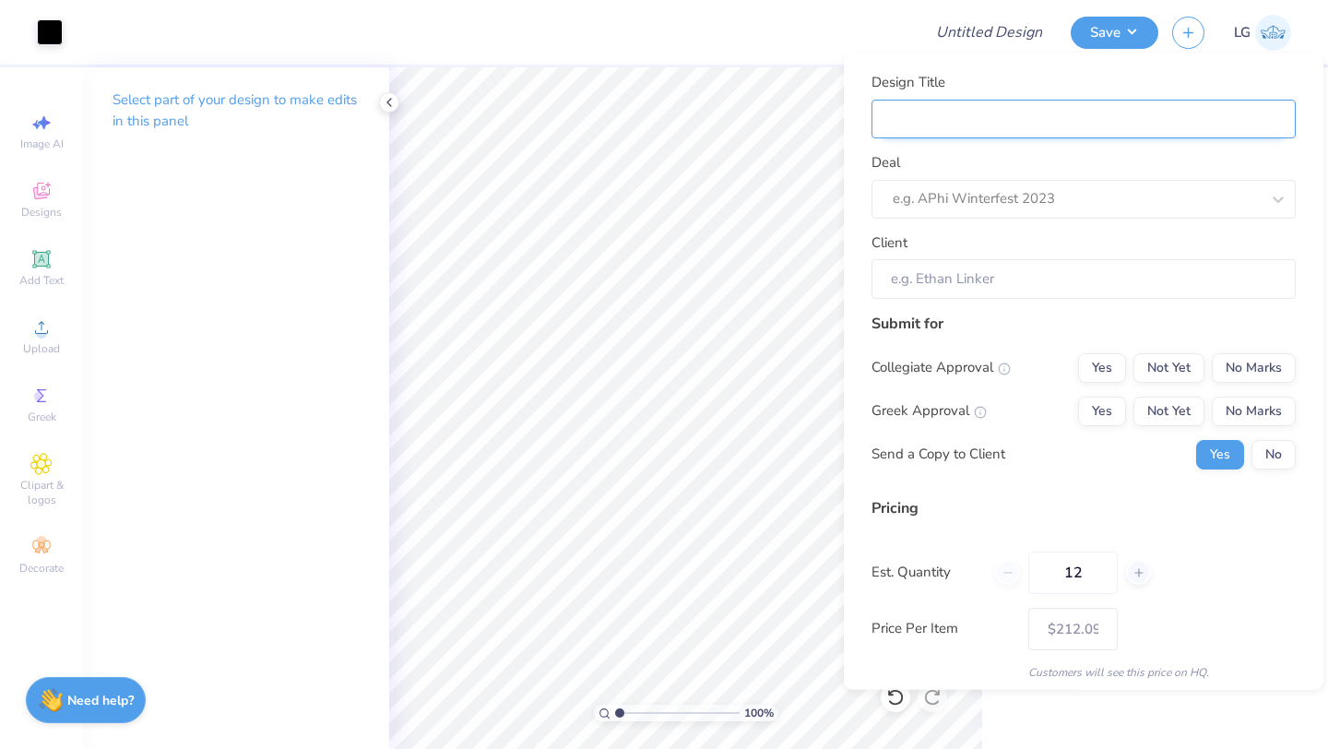
click at [1176, 120] on input "Design Title" at bounding box center [1083, 119] width 424 height 40
type input "F"
type input "Fa"
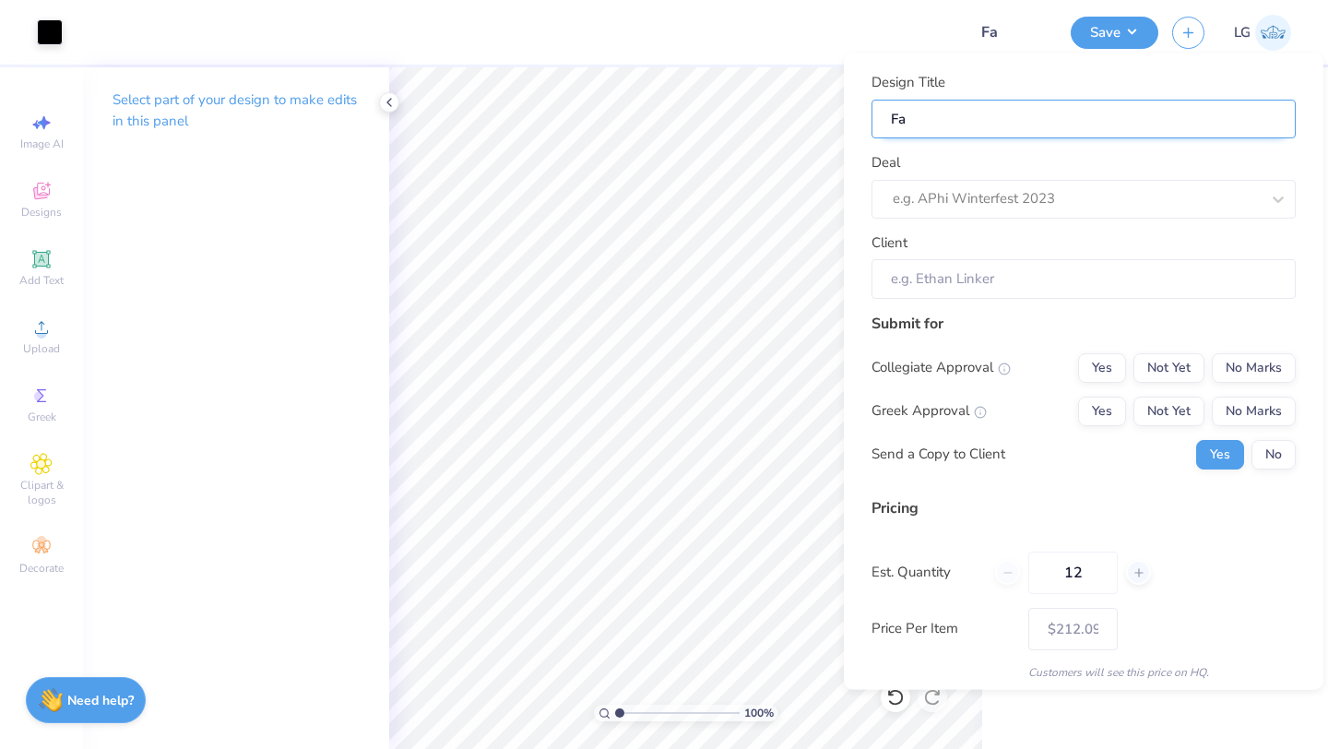
type input "Fal"
type input "Fall"
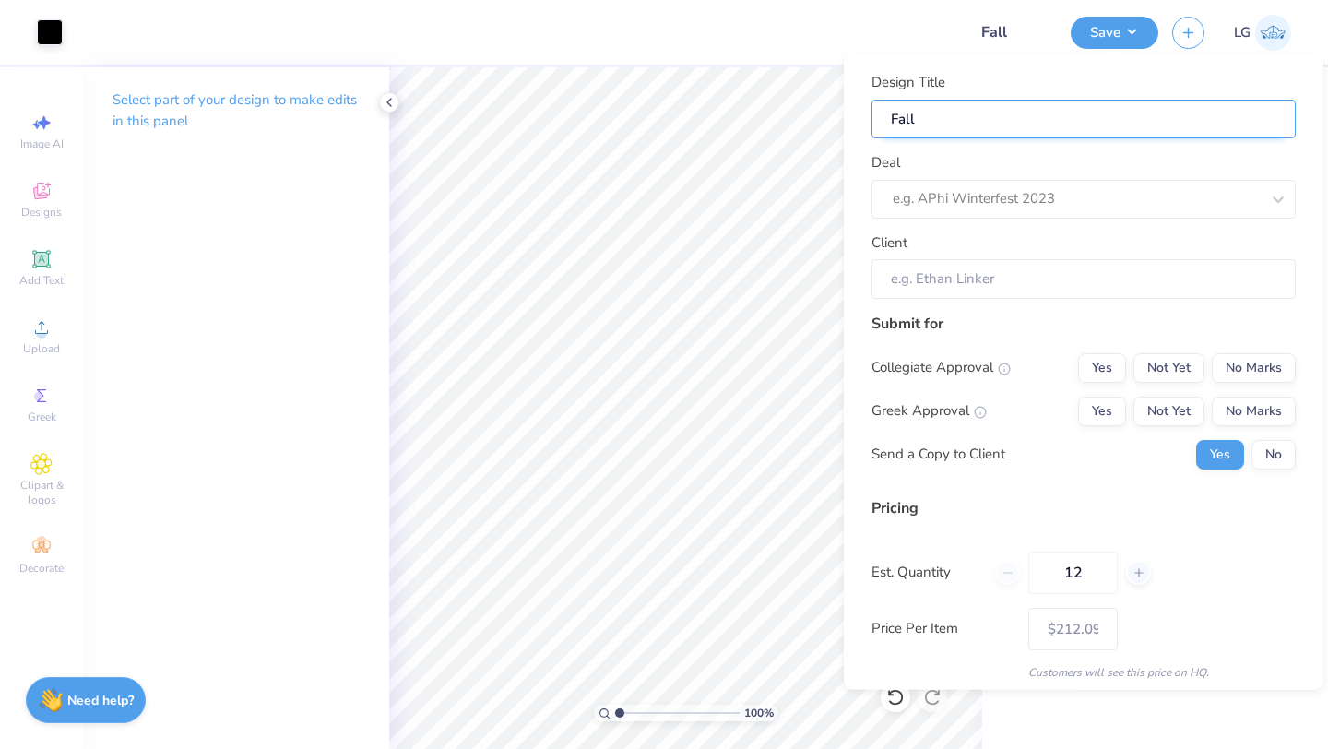
type input "Fall"
type input "Fall C"
type input "Fall Cl"
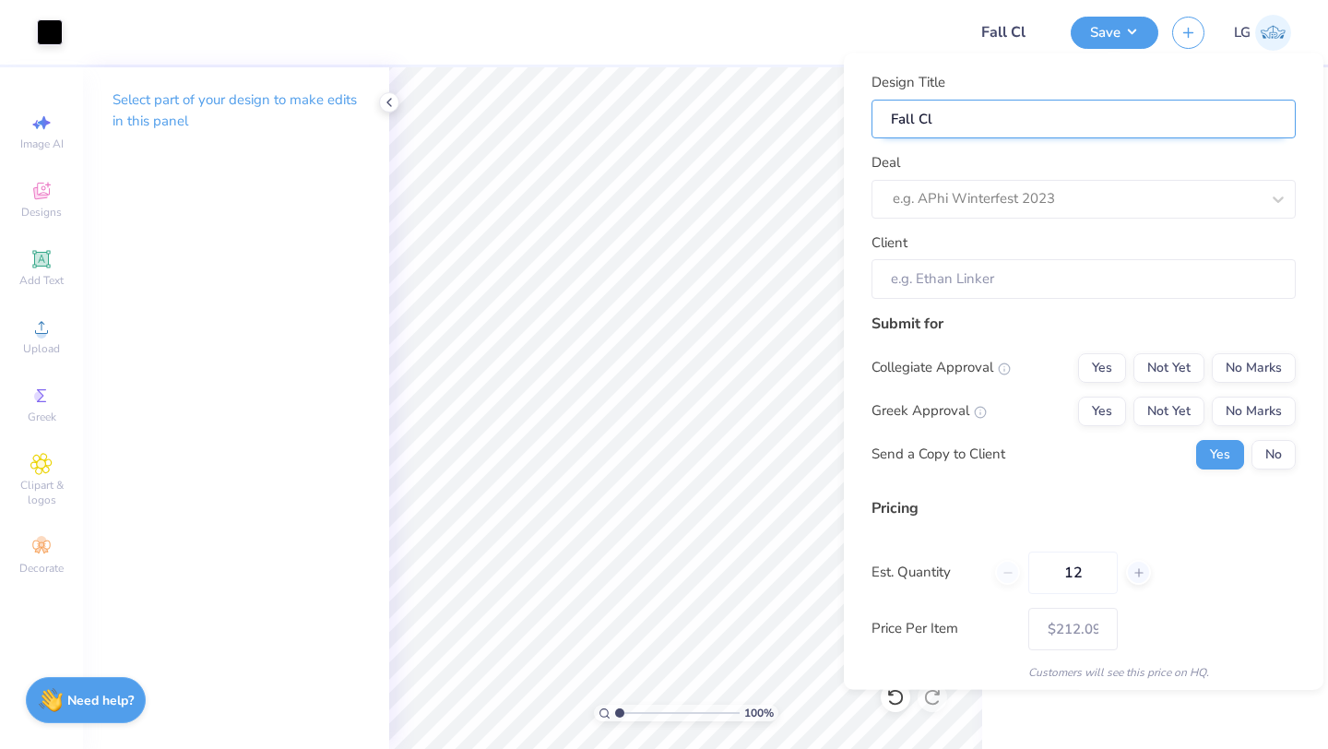
type input "Fall Cla"
type input "Fall Clas"
type input "Fall Class"
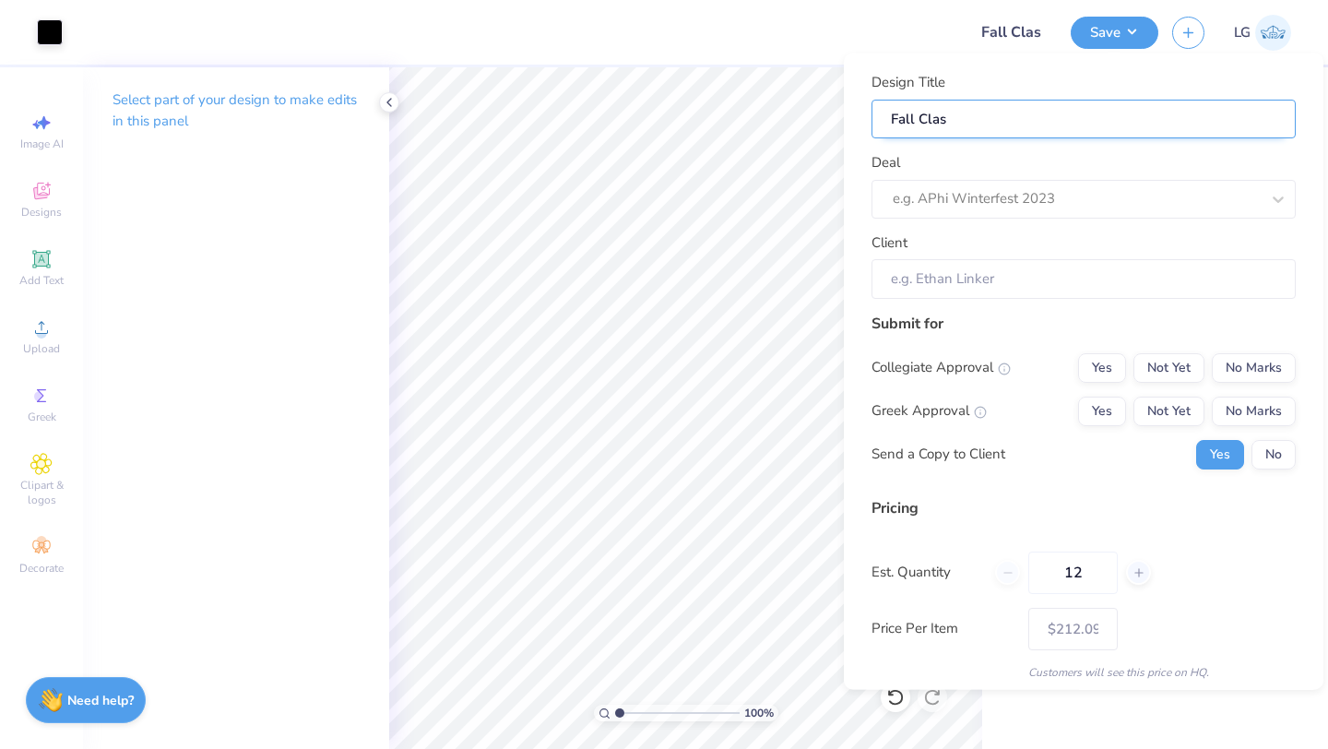
type input "Fall Class"
type input "Fall Classi"
type input "Fall Classic"
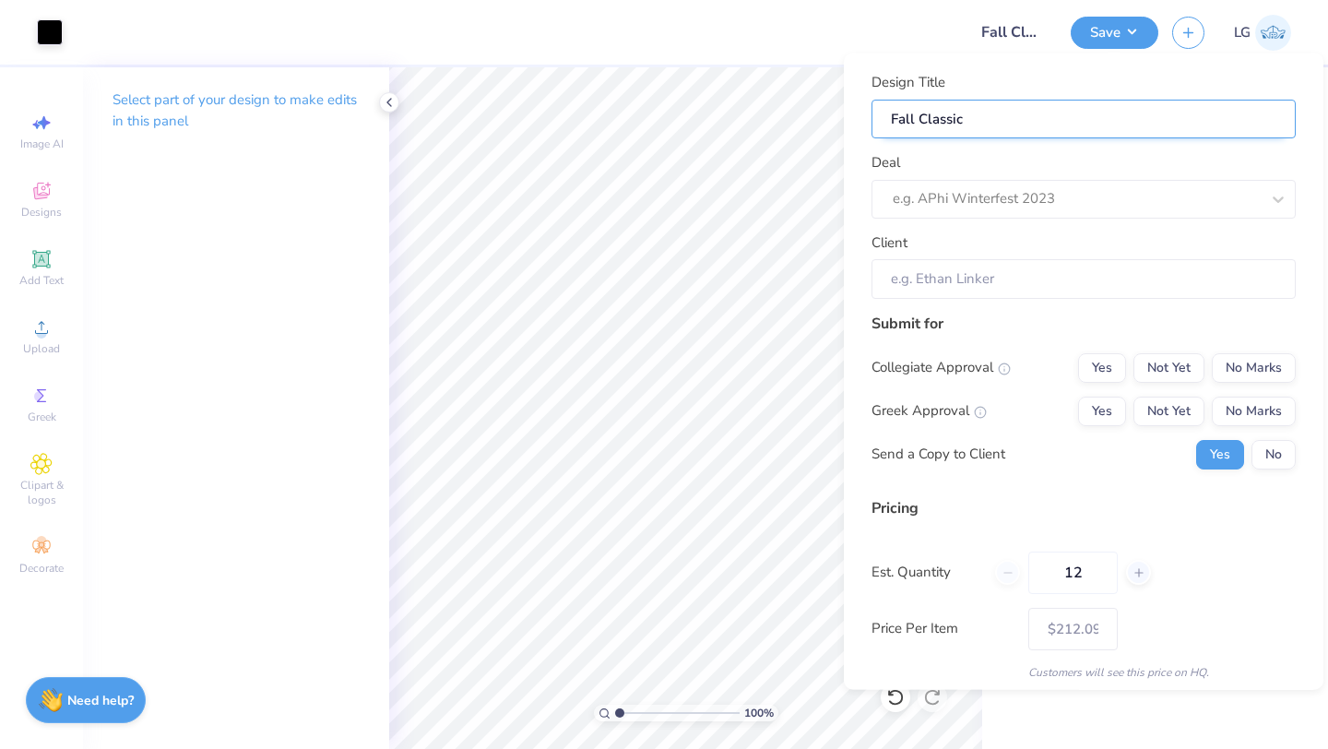
type input "Fall Classic"
type input "Fall Classic A"
type input "Fall Classic Ap"
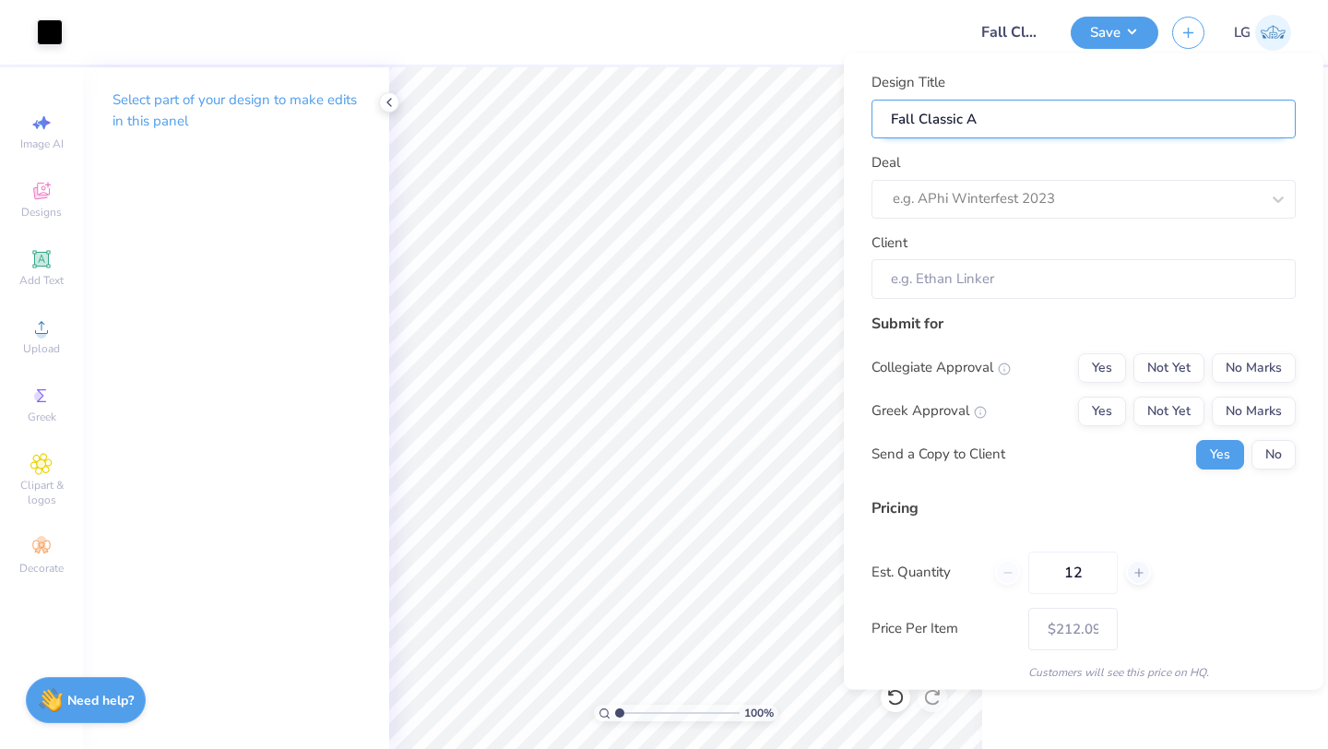
type input "Fall Classic Ap"
type input "Fall Classic App"
type input "Fall Classic Appa"
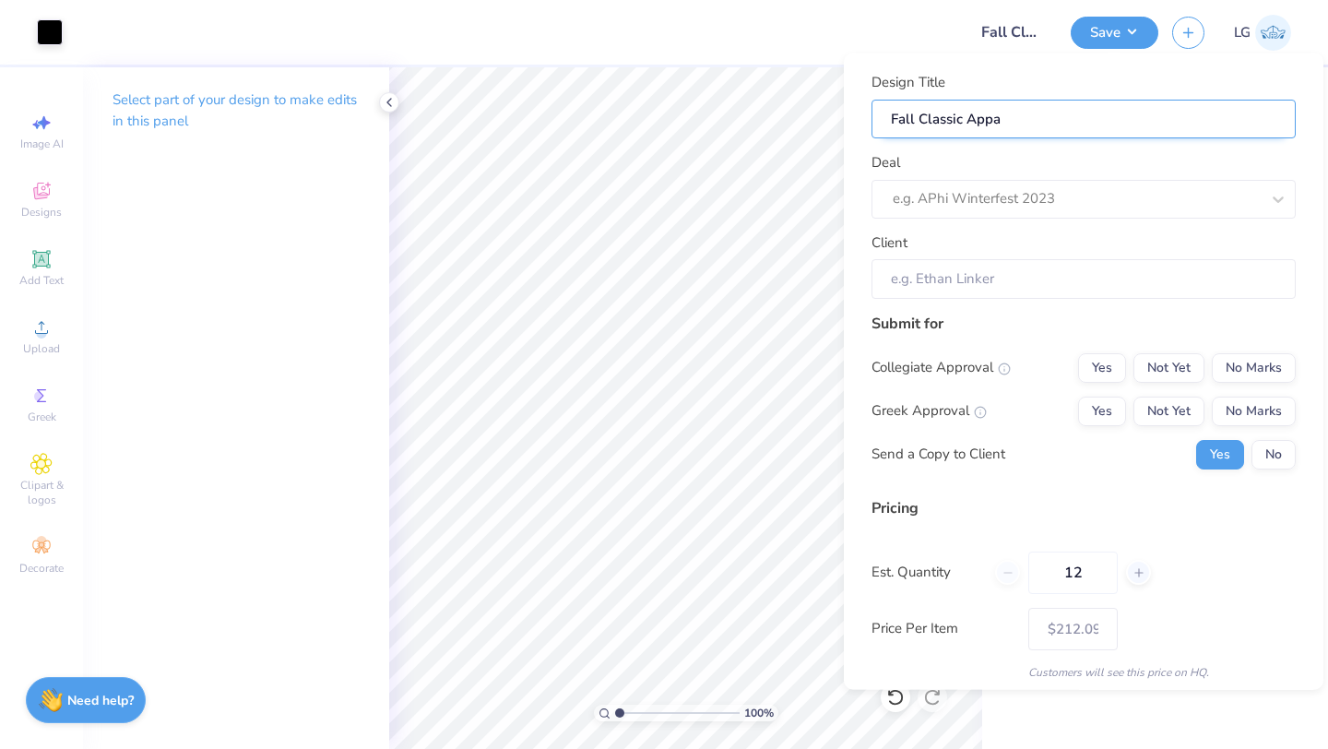
type input "Fall Classic Appar"
type input "Fall Classic Appare"
type input "Fall Classic Apparek"
type input "Fall Classic Apparekl"
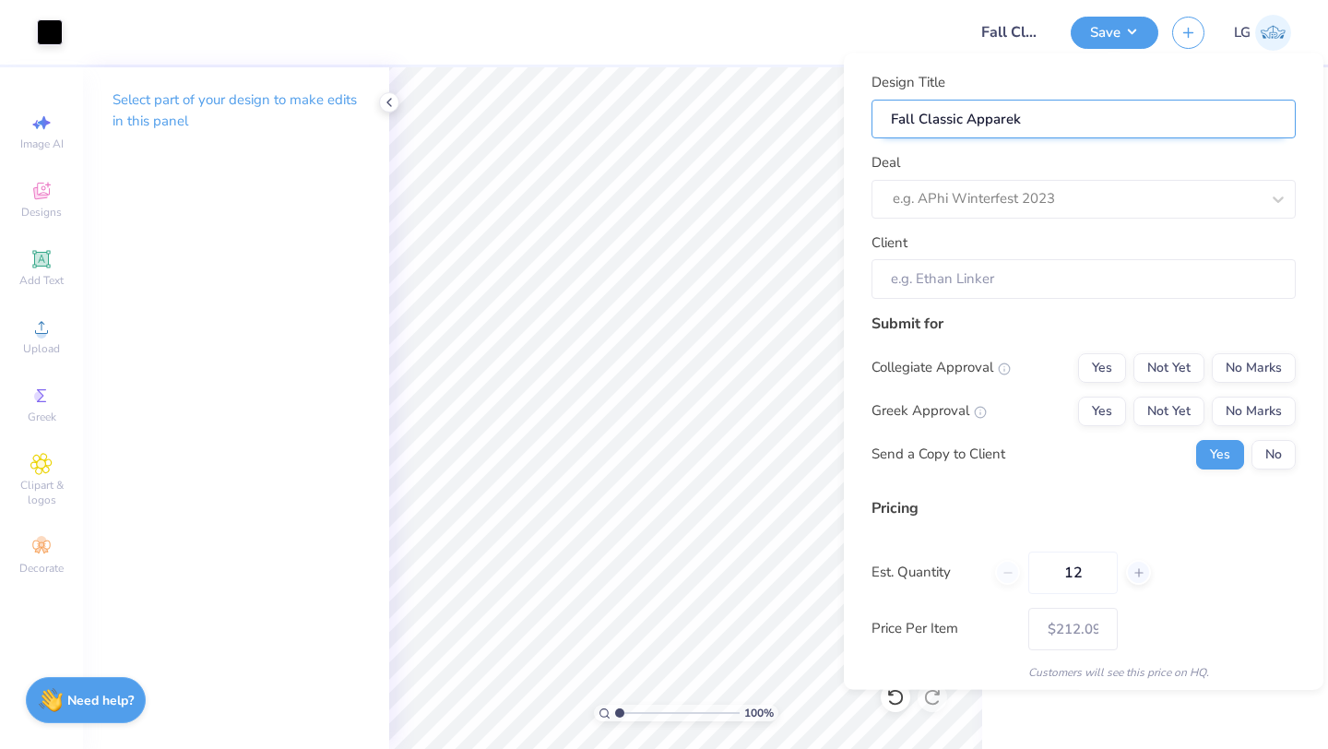
type input "Fall Classic Apparekl"
type input "Fall Classic Apparek"
type input "Fall Classic Appare"
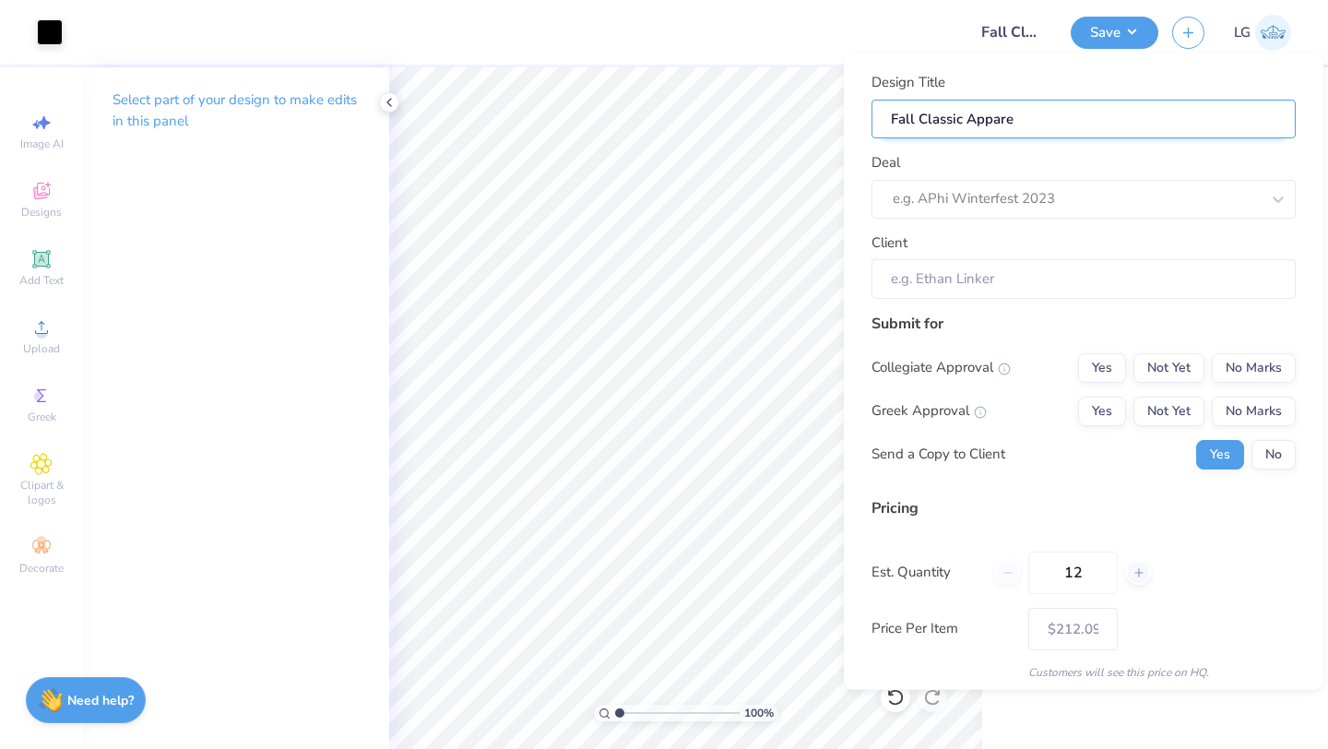
type input "Fall Classic Appar"
type input "Fall Classic Appare"
type input "Fall Classic Apparel"
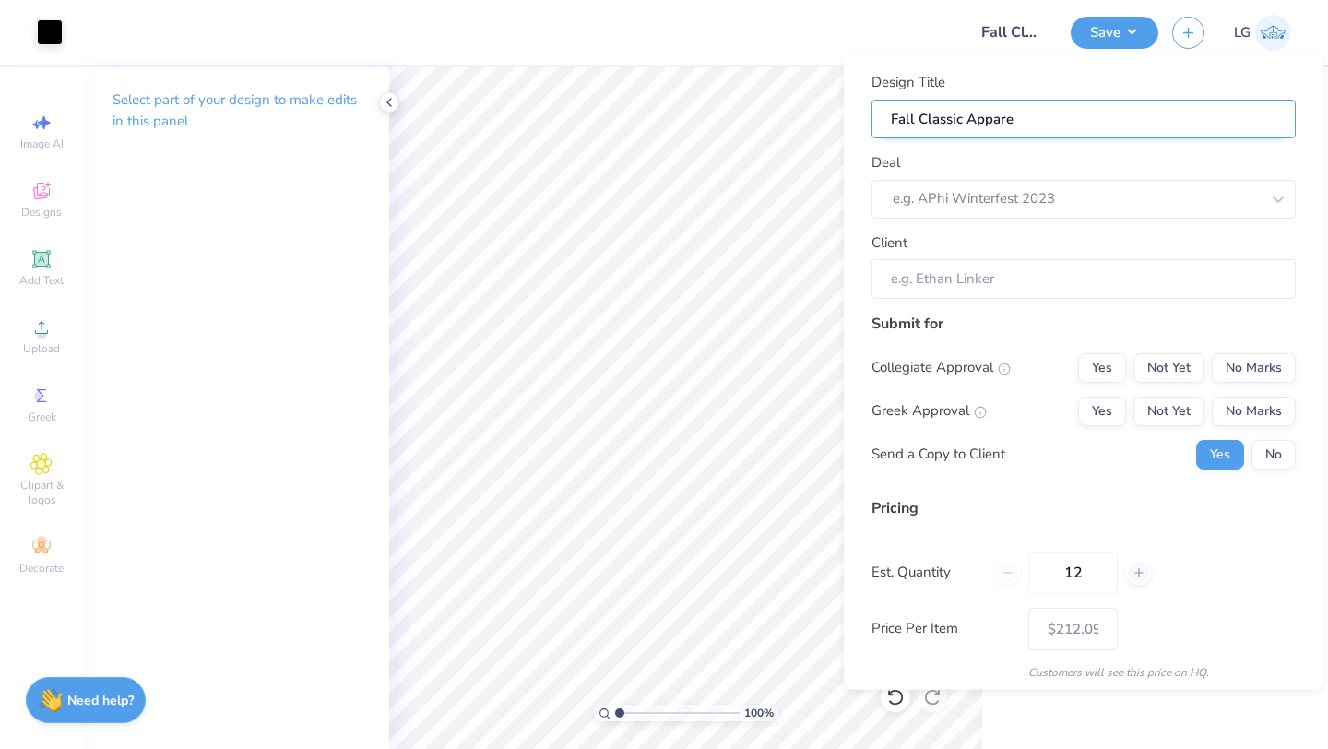
type input "Fall Classic Apparel"
type input "Fall Classic Apparel 2"
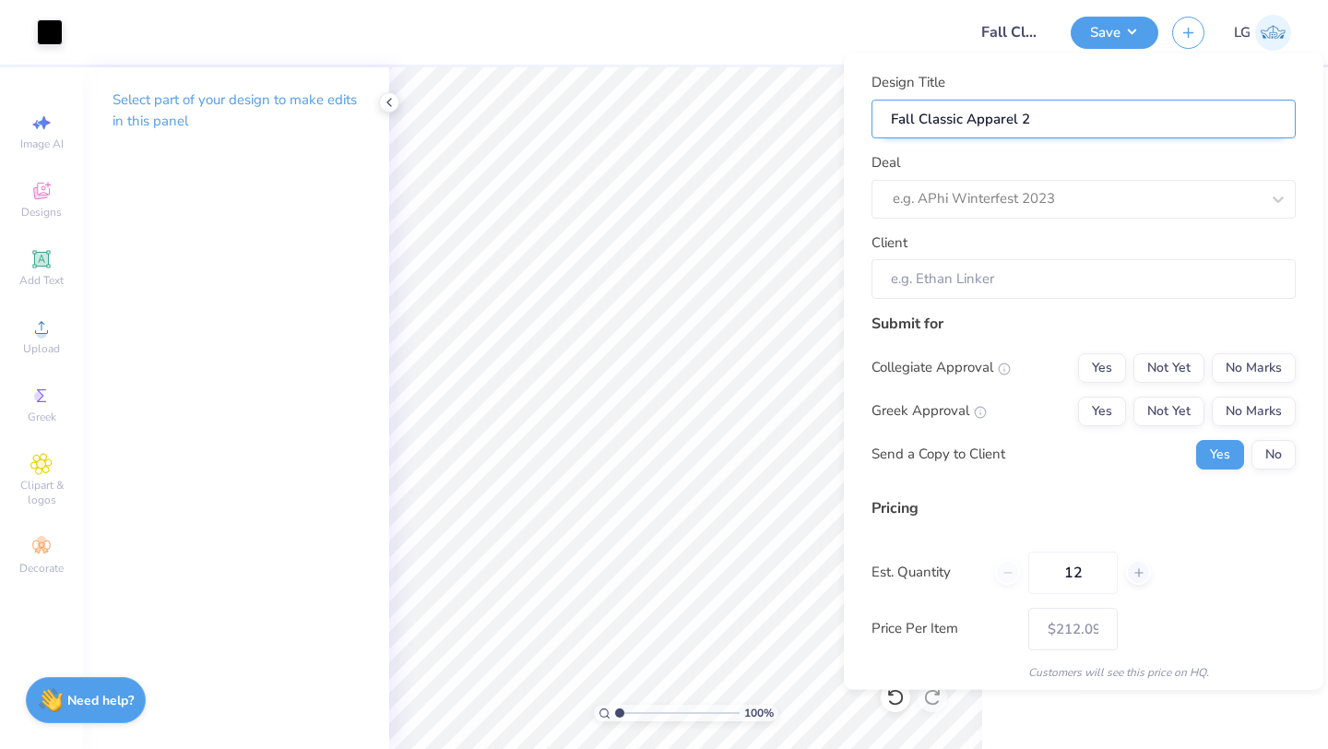
type input "Fall Classic Apparel 20"
type input "Fall Classic Apparel 202"
type input "Fall Classic Apparel 2025"
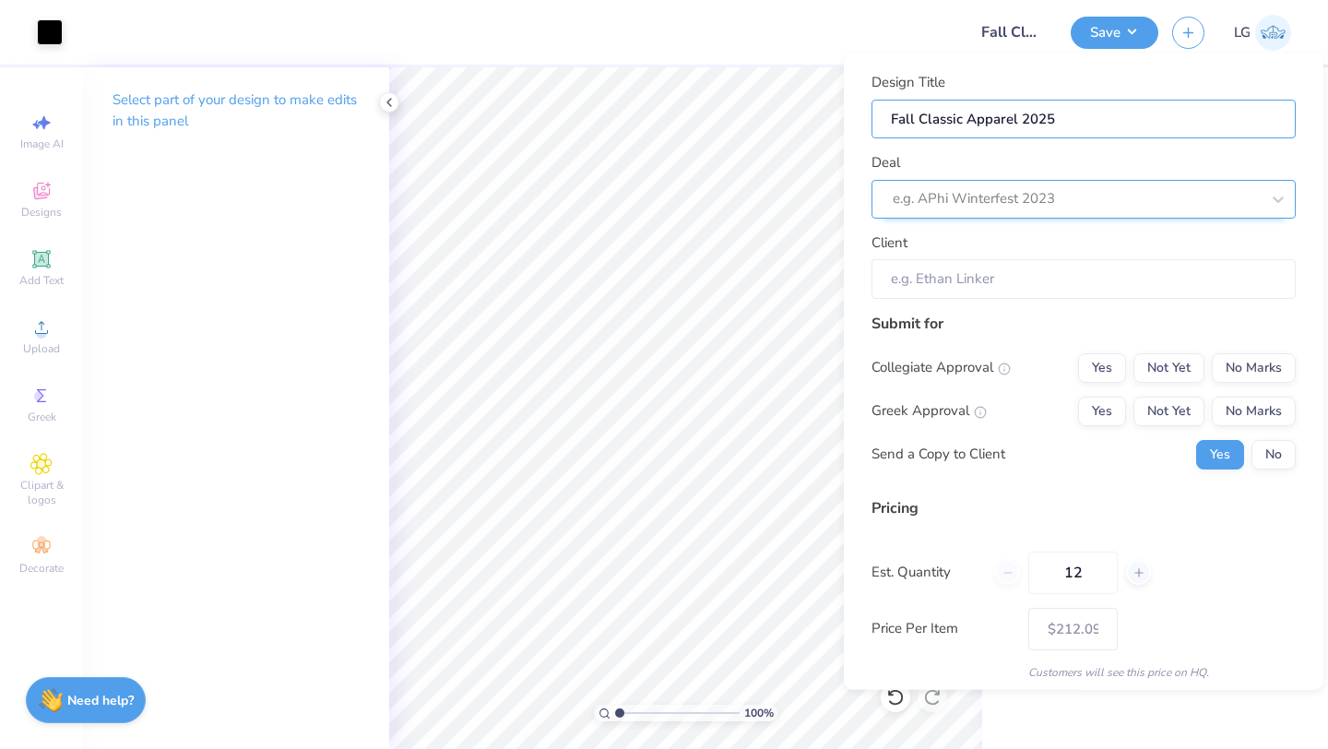
type input "Fall Classic Apparel 2025"
click at [960, 206] on div at bounding box center [1075, 198] width 367 height 25
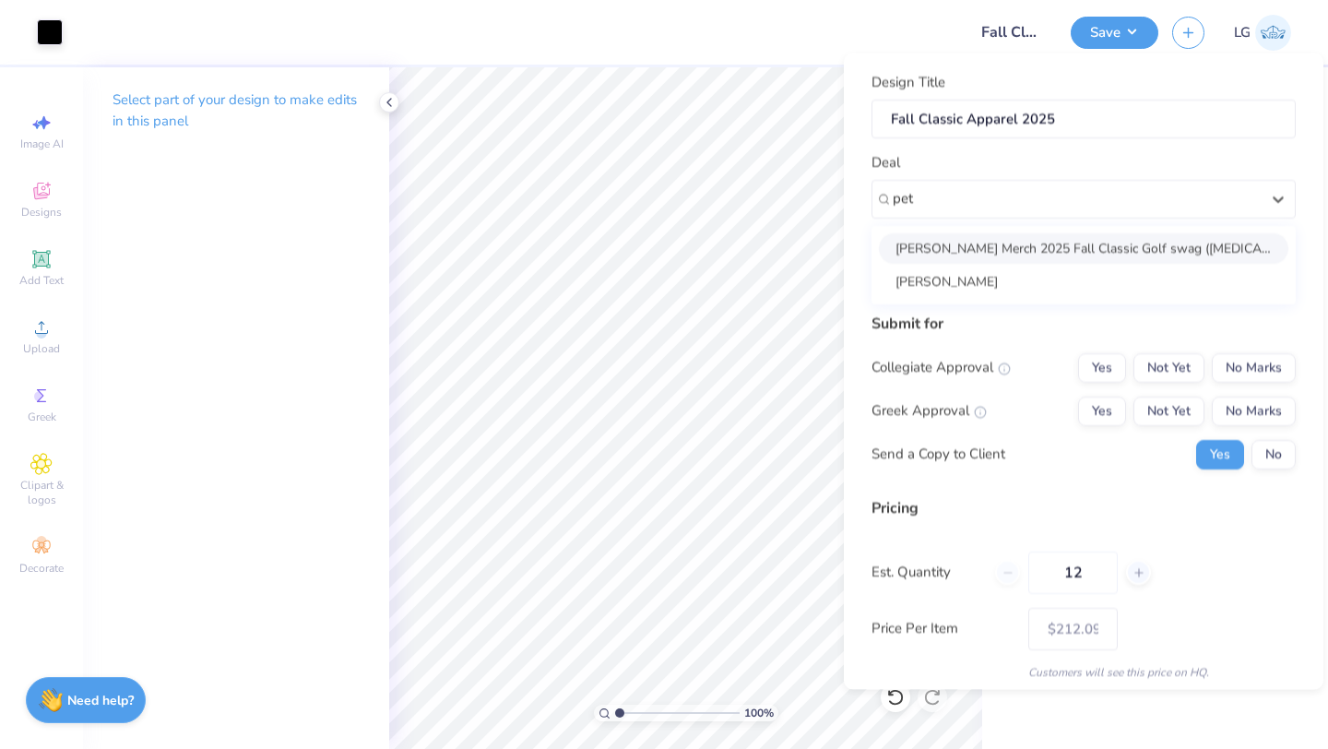
click at [983, 244] on div "[PERSON_NAME] Merch 2025 Fall Classic Golf swag ([MEDICAL_DATA])" at bounding box center [1083, 247] width 409 height 30
type input "pet"
type input "[PERSON_NAME]"
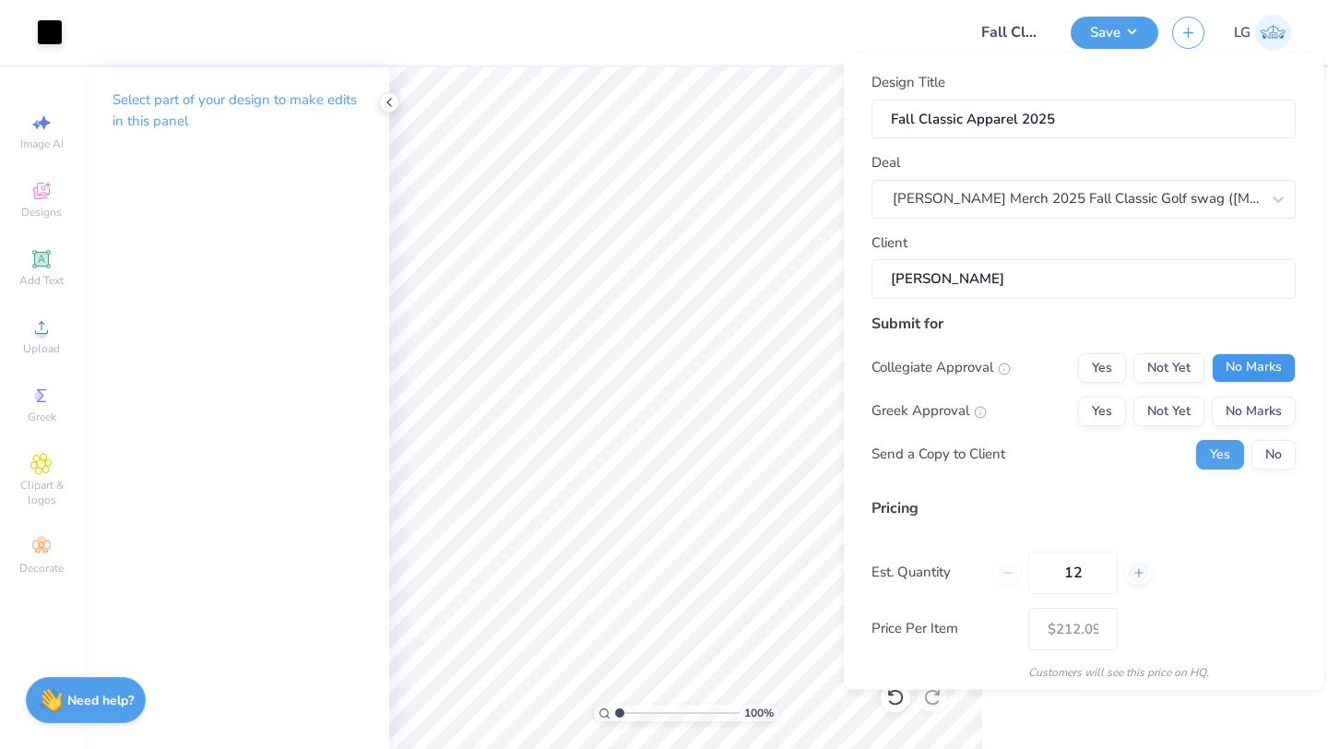
click at [1277, 381] on button "No Marks" at bounding box center [1253, 367] width 84 height 30
click at [1265, 408] on button "No Marks" at bounding box center [1253, 411] width 84 height 30
type input "$212.09"
click at [1300, 478] on div "Design Title Fall Classic Apparel 2025 Deal Peters Merch 2025 Fall Classic Golf…" at bounding box center [1083, 371] width 479 height 636
click at [1278, 466] on button "No" at bounding box center [1273, 454] width 44 height 30
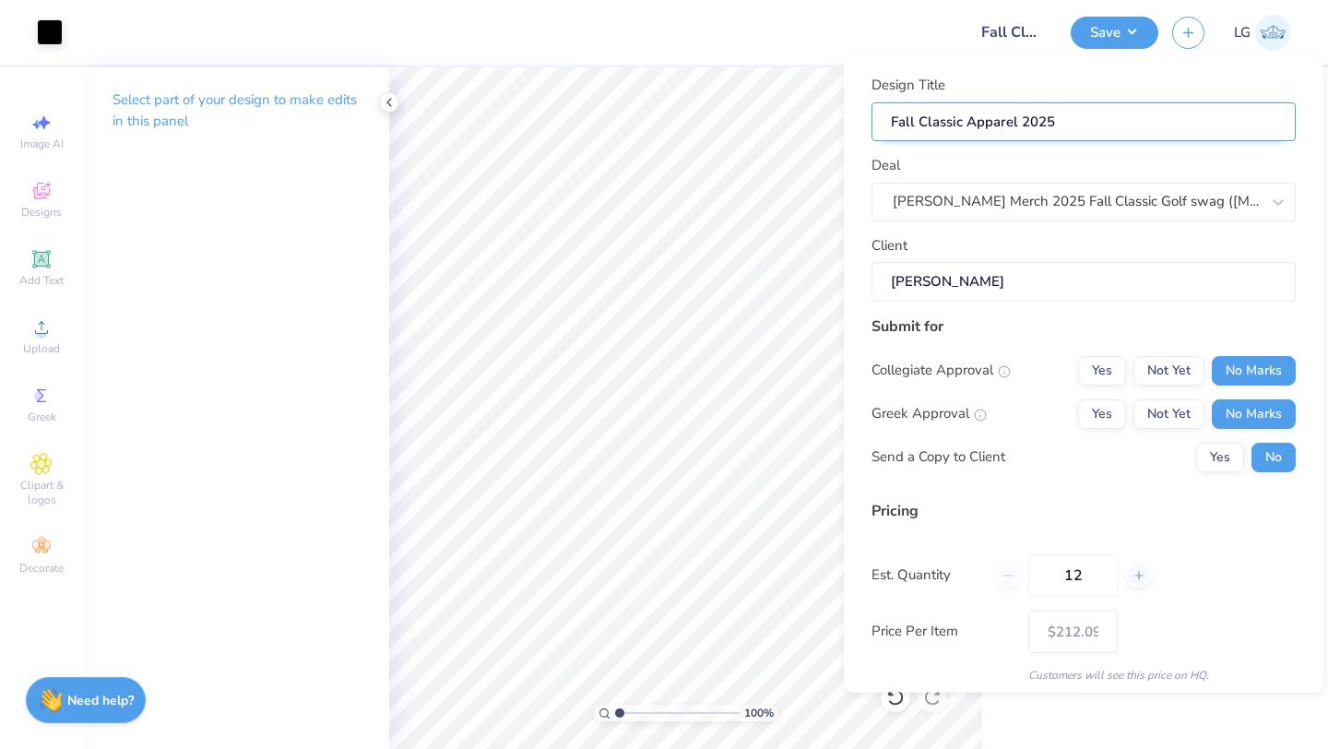
drag, startPoint x: 1017, startPoint y: 121, endPoint x: 968, endPoint y: 119, distance: 48.9
click at [969, 119] on input "Fall Classic Apparel 2025" at bounding box center [1083, 121] width 424 height 40
type input "Fall Classic 2025"
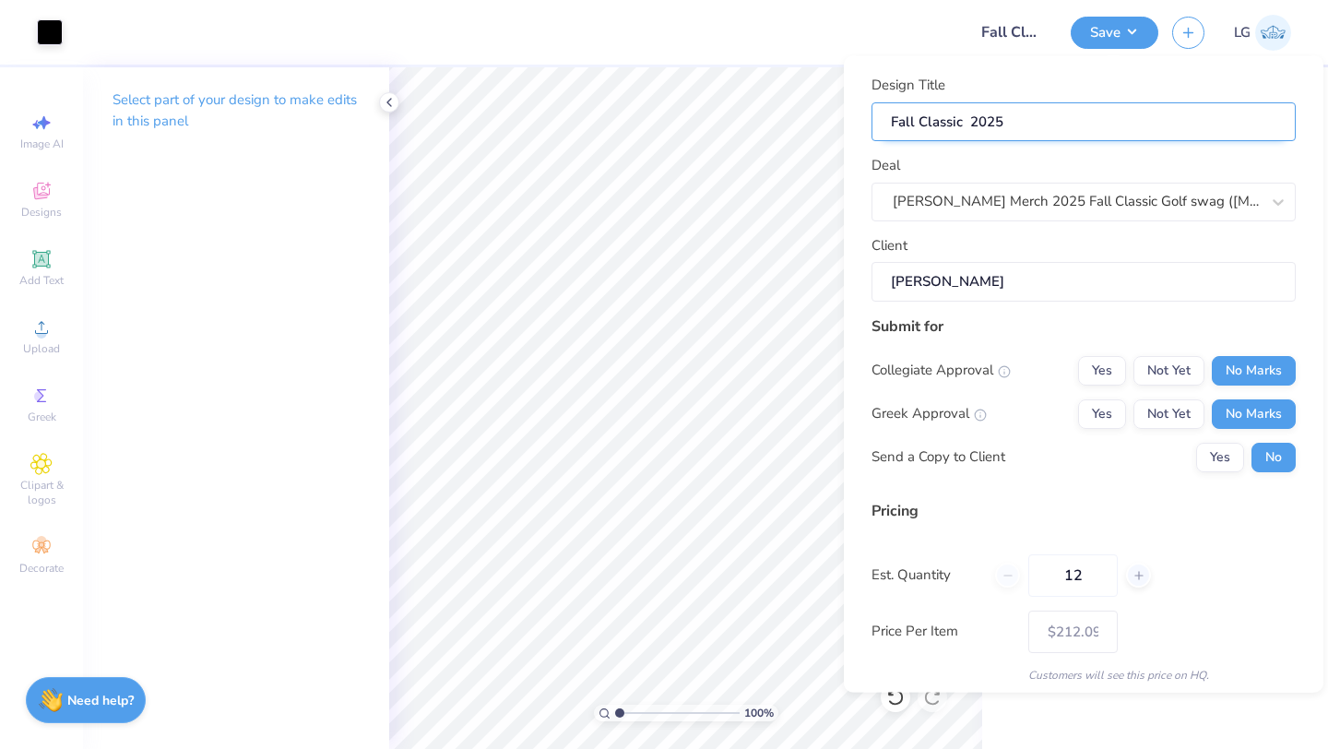
type input "Fall Classic 2025"
click at [1055, 120] on input "Fall Classic 2025" at bounding box center [1083, 121] width 424 height 40
type input "Fall Classic 2025"
paste input "Apparel"
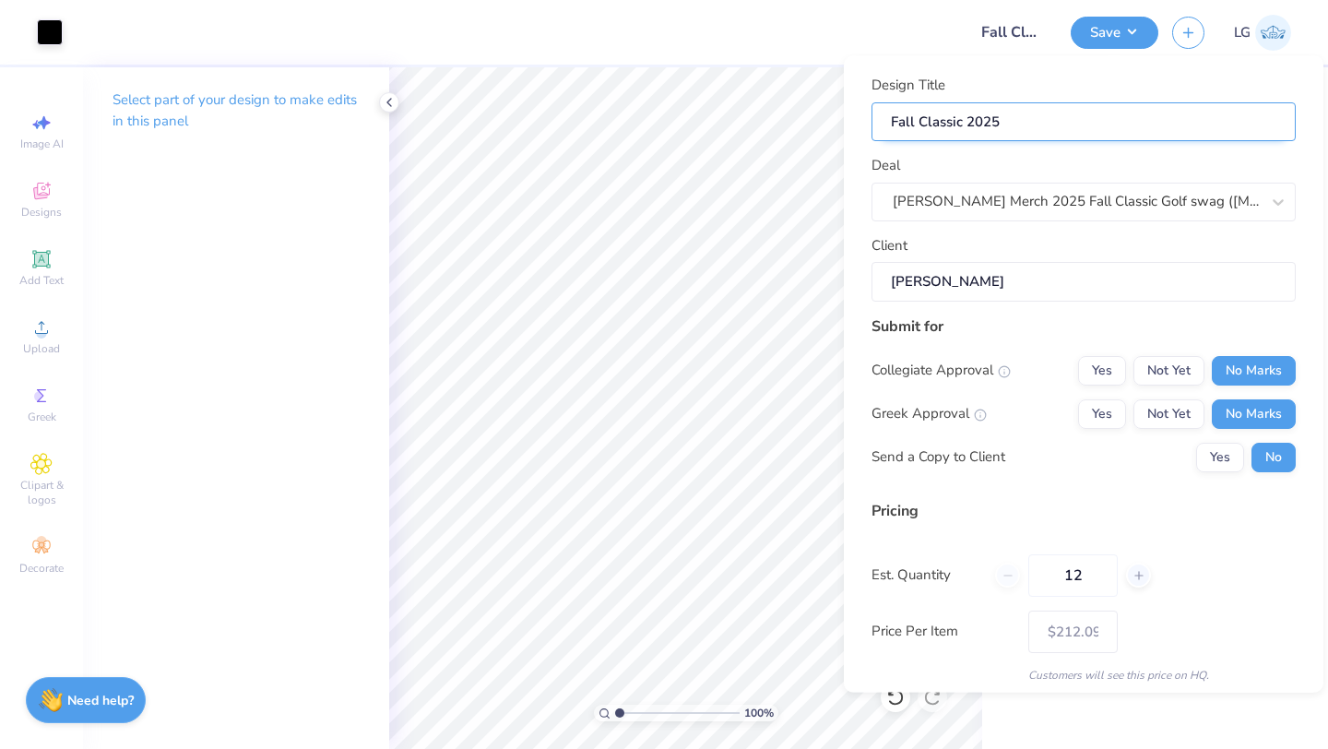
type input "Fall Classic 2025 Apparel"
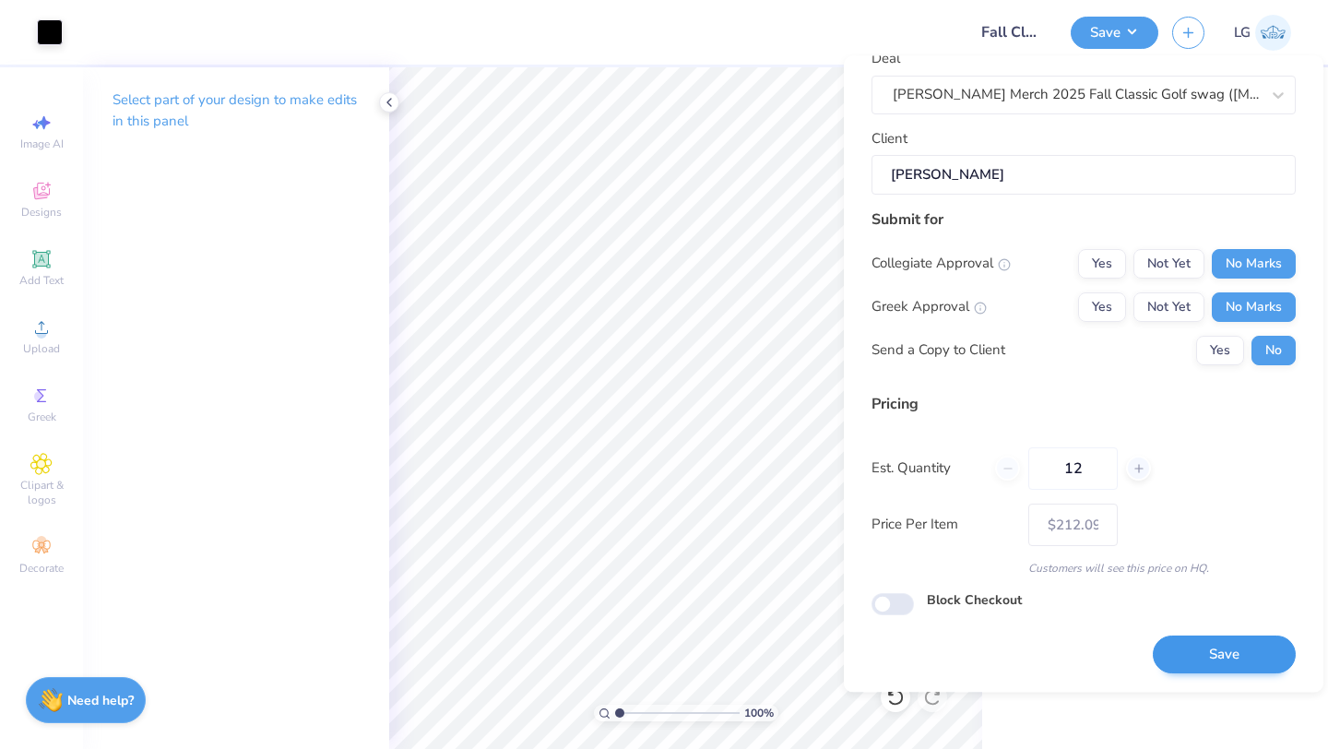
type input "Fall Classic 2025 Apparel"
click at [1196, 650] on button "Save" at bounding box center [1223, 655] width 143 height 38
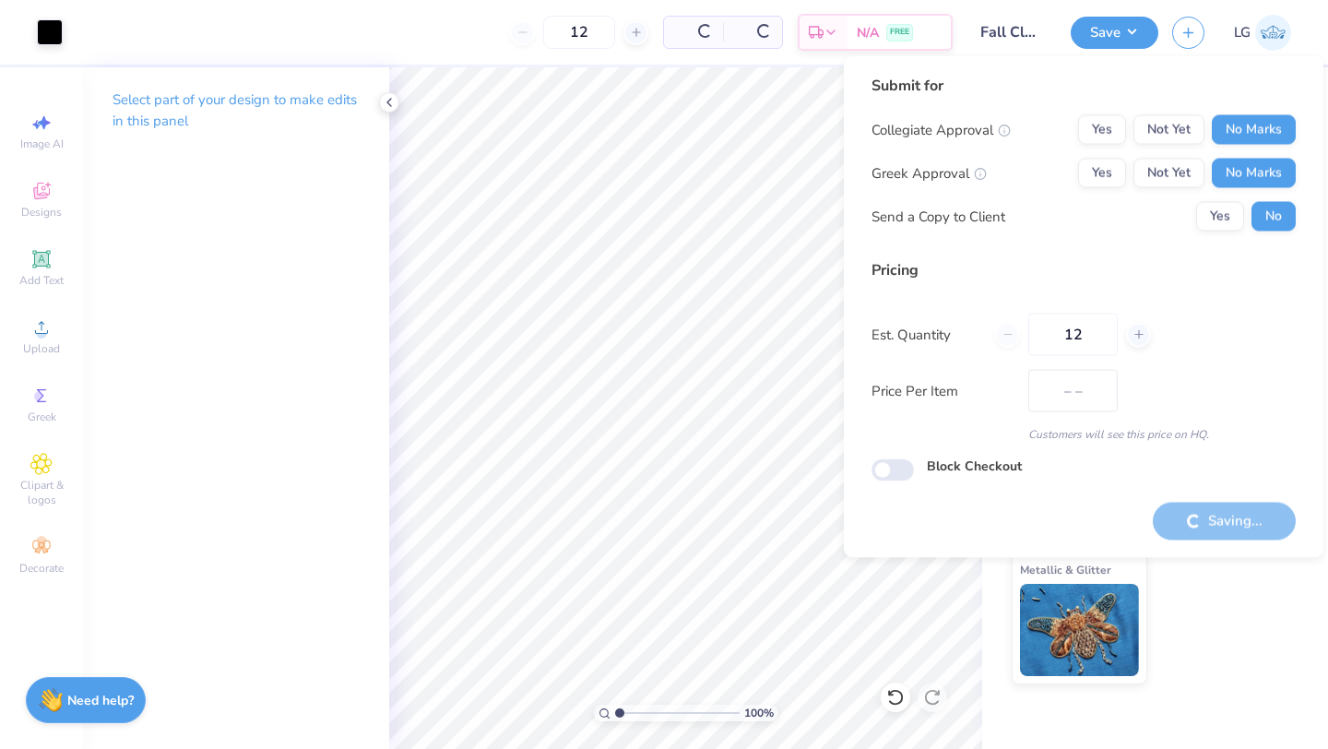
type input "$212.09"
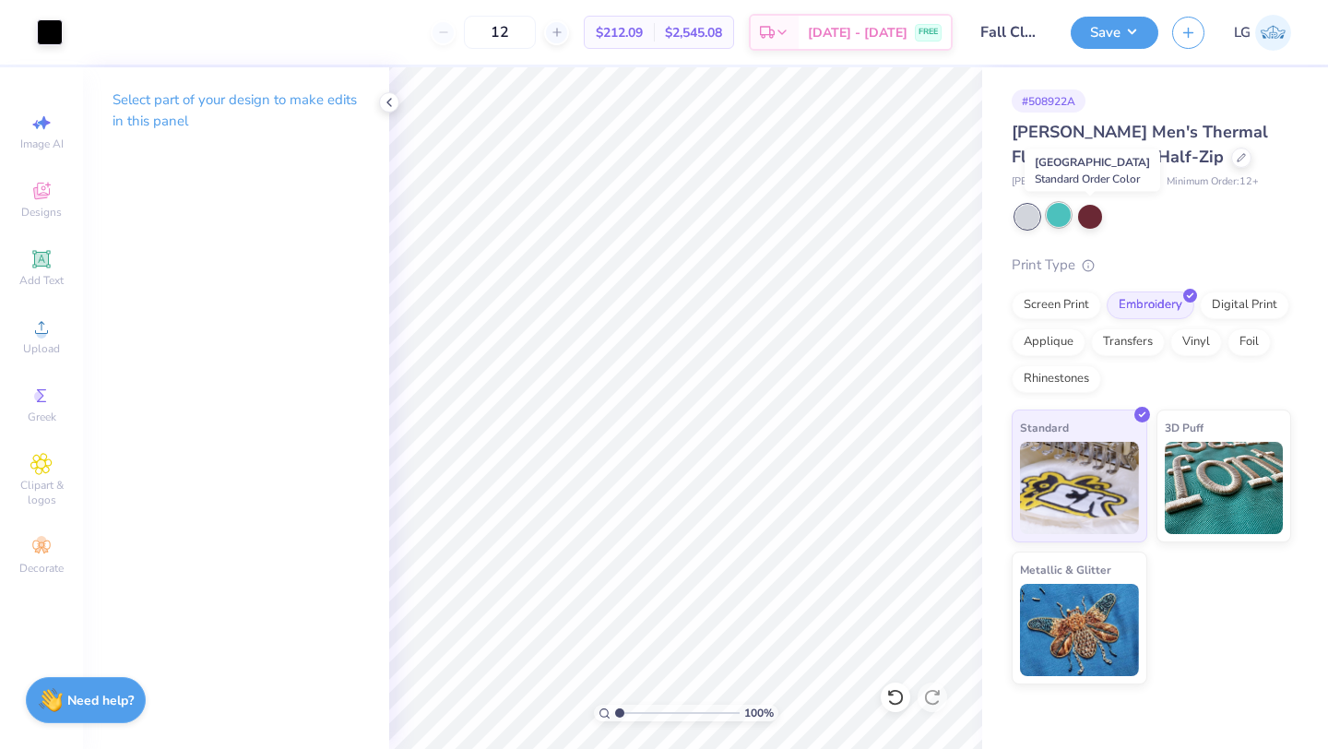
click at [1058, 218] on div at bounding box center [1058, 215] width 24 height 24
click at [1087, 220] on div at bounding box center [1090, 215] width 24 height 24
click at [56, 28] on div at bounding box center [50, 31] width 26 height 26
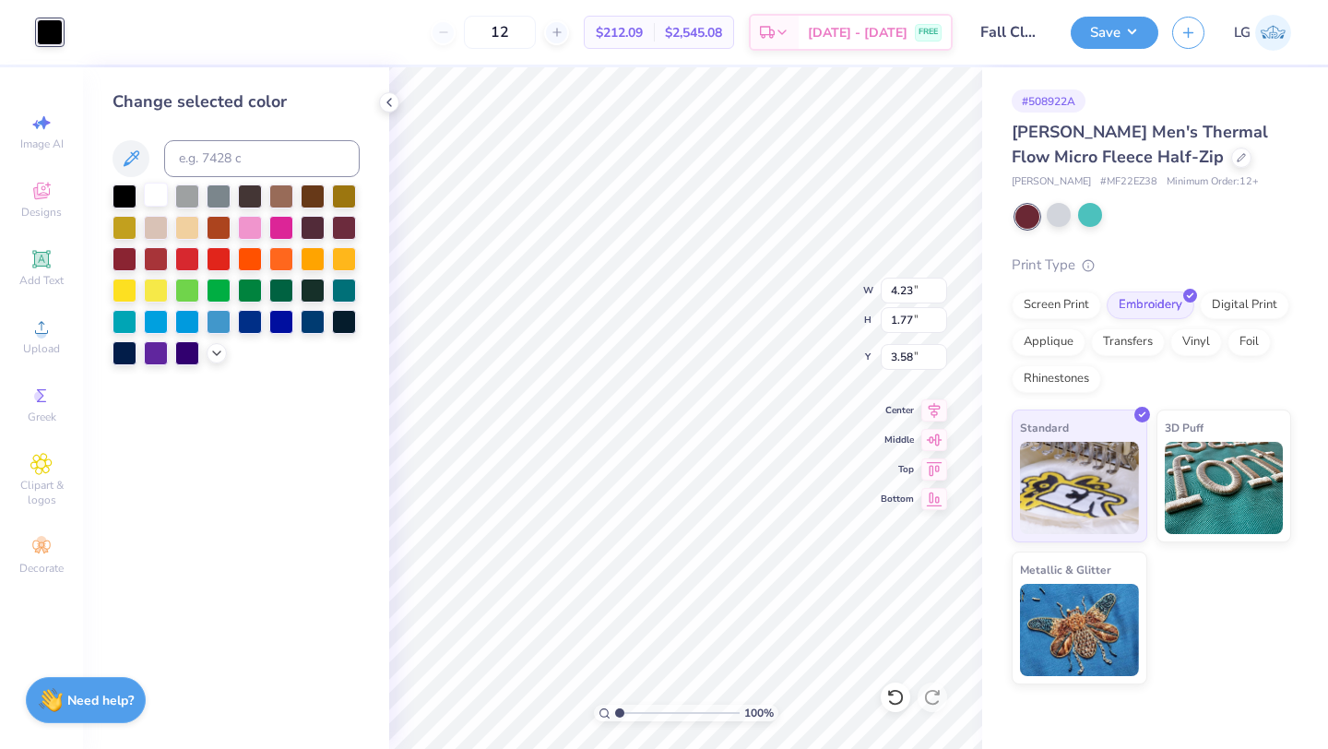
click at [145, 187] on div at bounding box center [156, 195] width 24 height 24
click at [253, 73] on div "Change selected color" at bounding box center [236, 407] width 306 height 681
click at [388, 102] on icon at bounding box center [389, 102] width 15 height 15
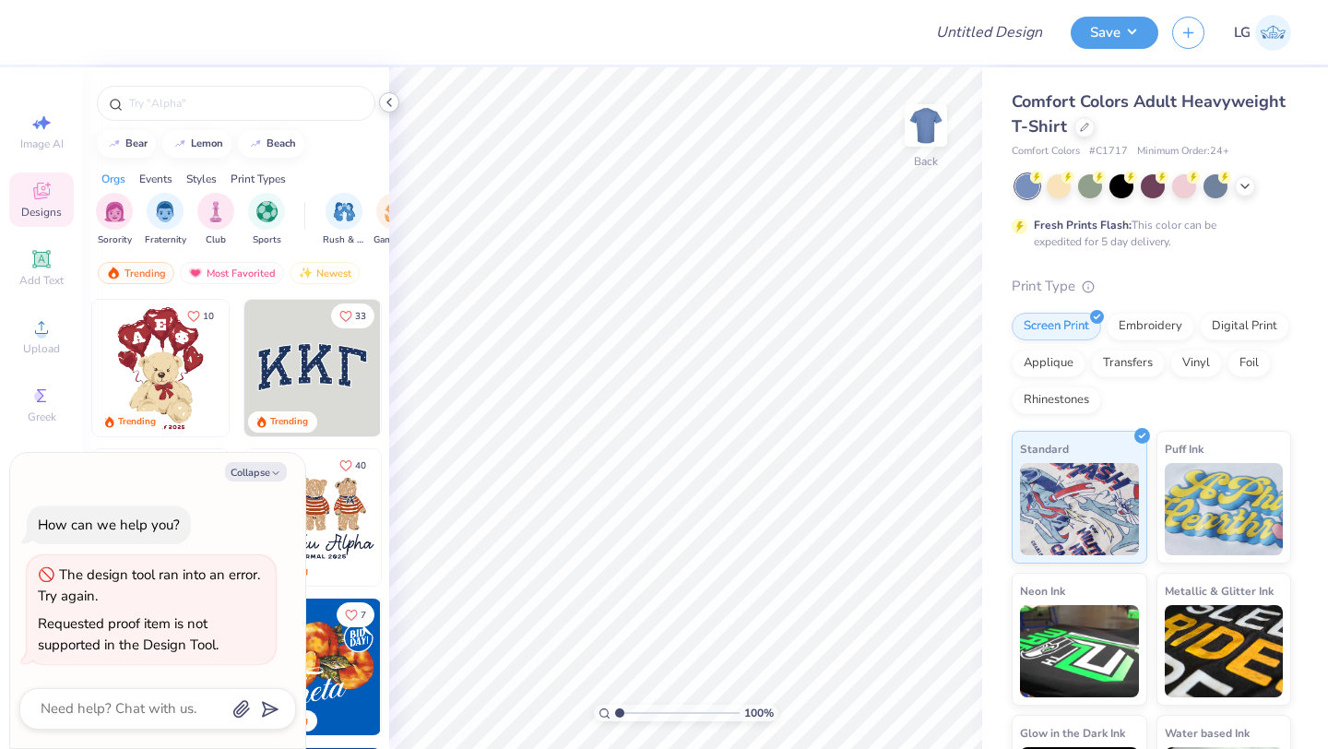
click at [388, 98] on icon at bounding box center [389, 102] width 15 height 15
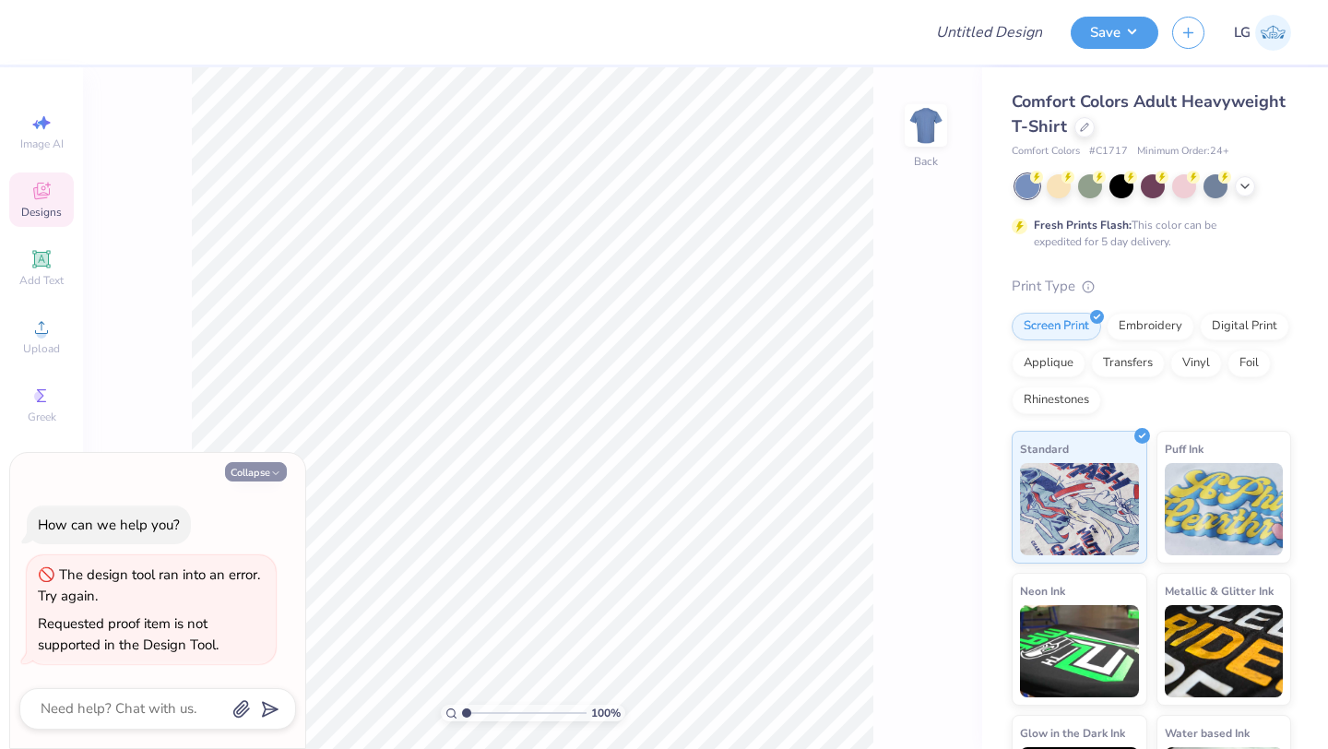
click at [236, 474] on button "Collapse" at bounding box center [256, 471] width 62 height 19
type textarea "x"
